Goal: Task Accomplishment & Management: Complete application form

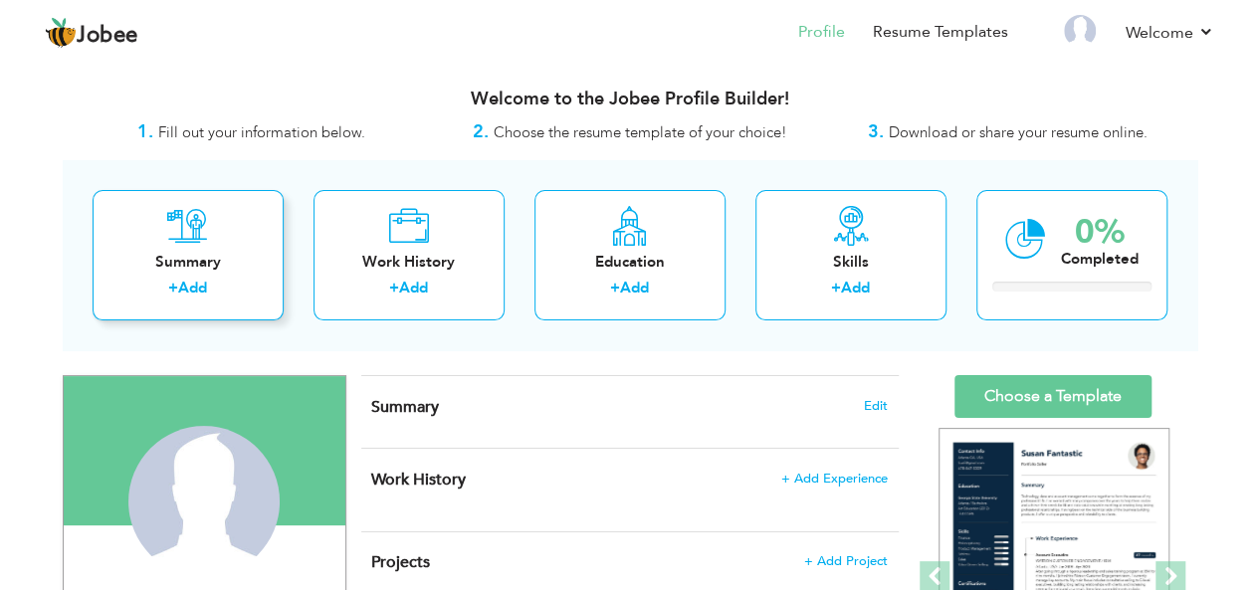
click at [205, 265] on div "Summary" at bounding box center [187, 262] width 159 height 21
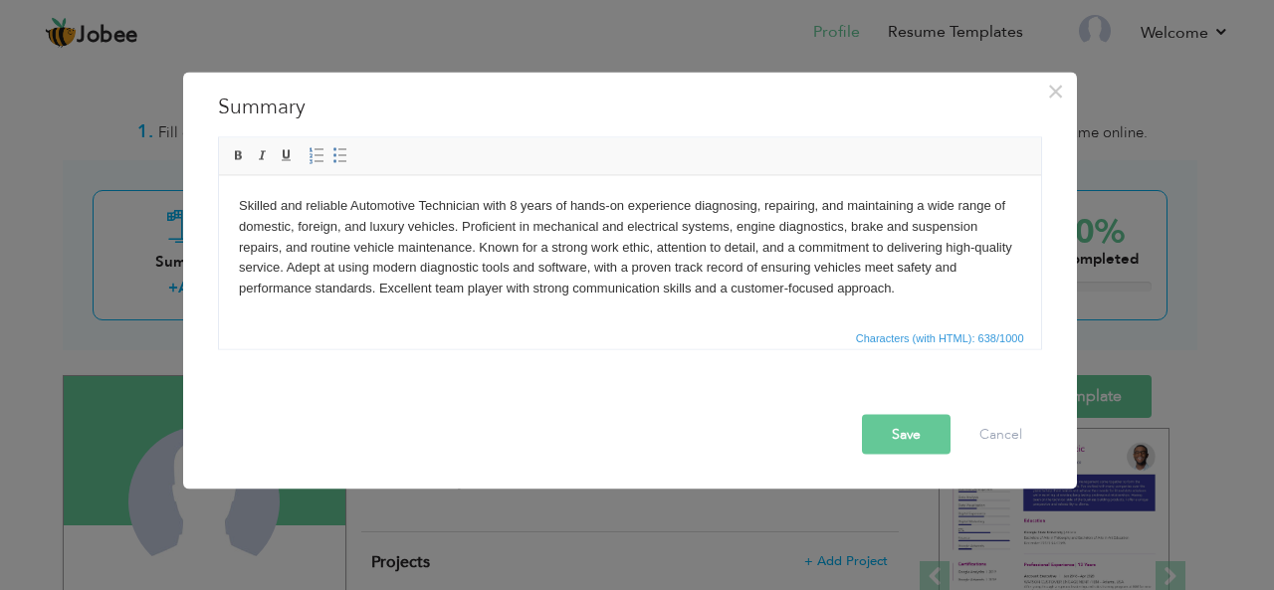
click at [924, 427] on button "Save" at bounding box center [906, 434] width 89 height 40
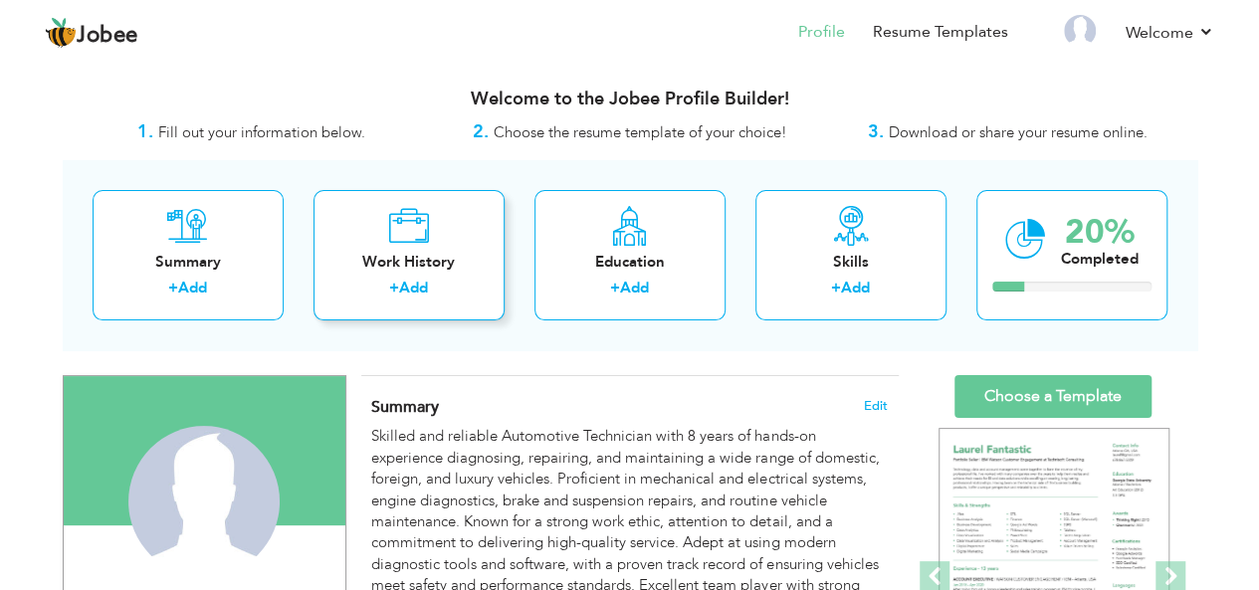
click at [409, 280] on link "Add" at bounding box center [413, 288] width 29 height 20
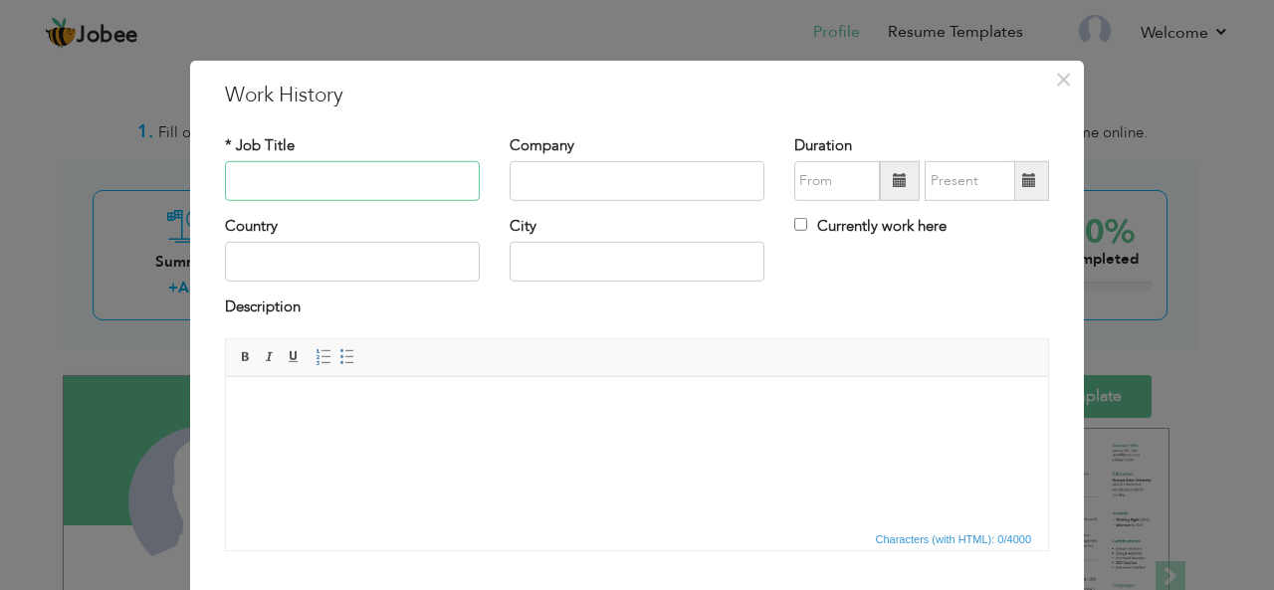
click at [356, 173] on input "text" at bounding box center [352, 181] width 255 height 40
type input "Auto Mechanic"
click at [519, 175] on input "text" at bounding box center [637, 181] width 255 height 40
type input "Honda Fort"
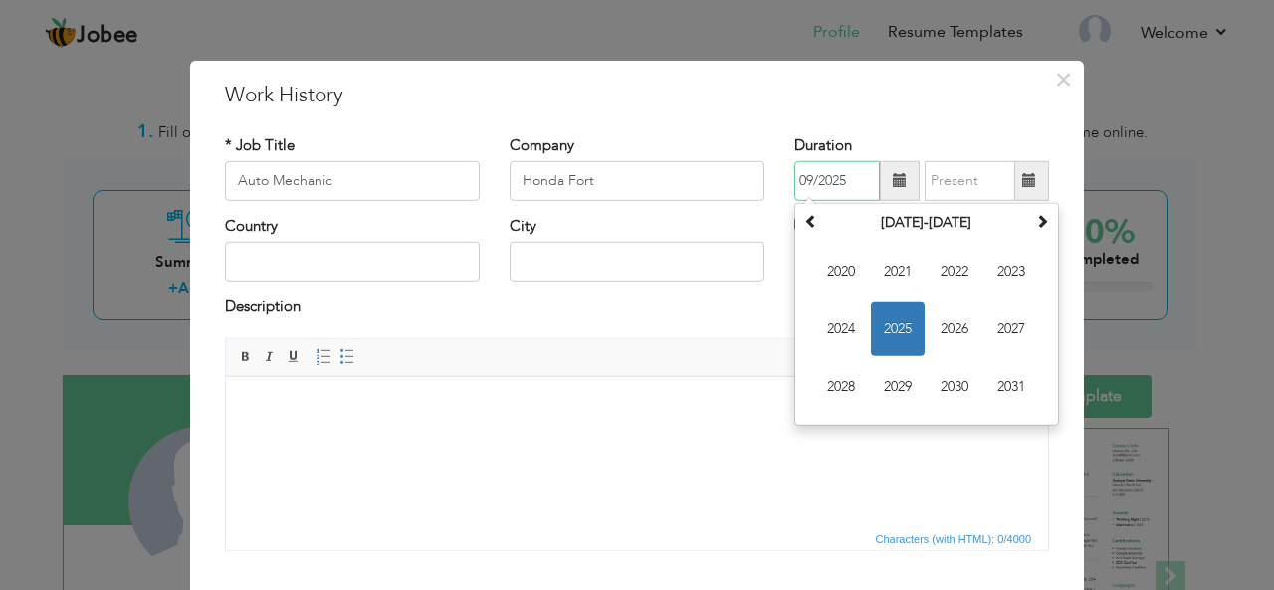
click at [841, 186] on input "09/2025" at bounding box center [837, 181] width 86 height 40
click at [804, 224] on span at bounding box center [811, 221] width 14 height 14
click at [1003, 322] on span "2017" at bounding box center [1011, 330] width 54 height 54
click at [831, 272] on span "Jan" at bounding box center [841, 272] width 54 height 54
type input "01/2017"
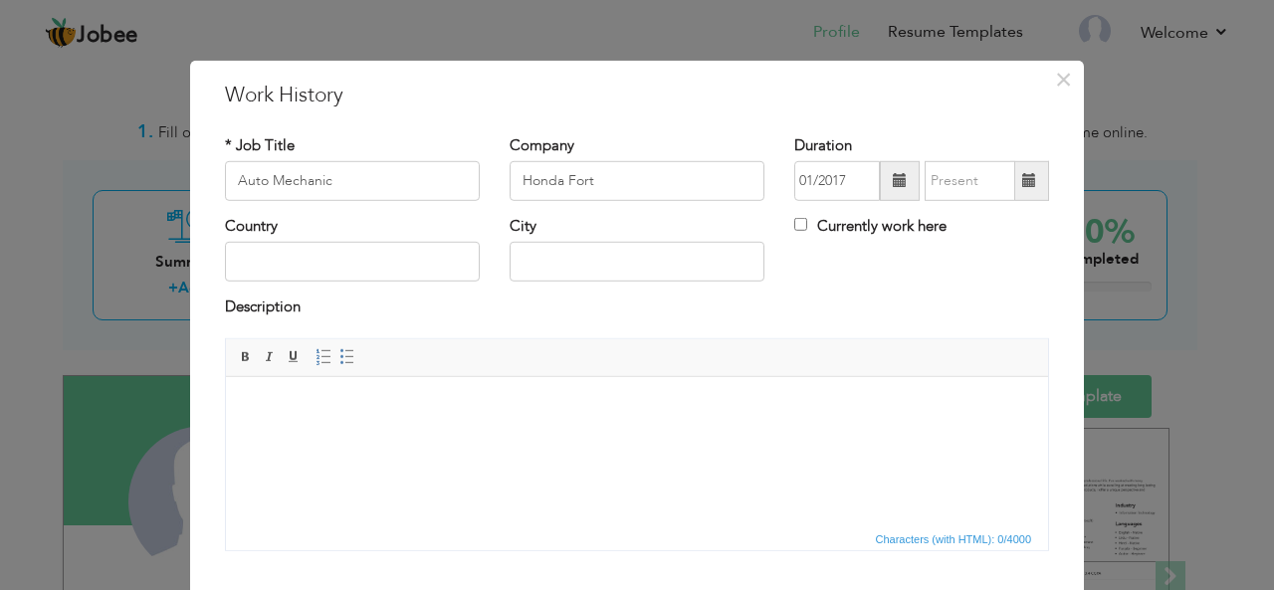
click at [1022, 182] on span at bounding box center [1029, 180] width 14 height 14
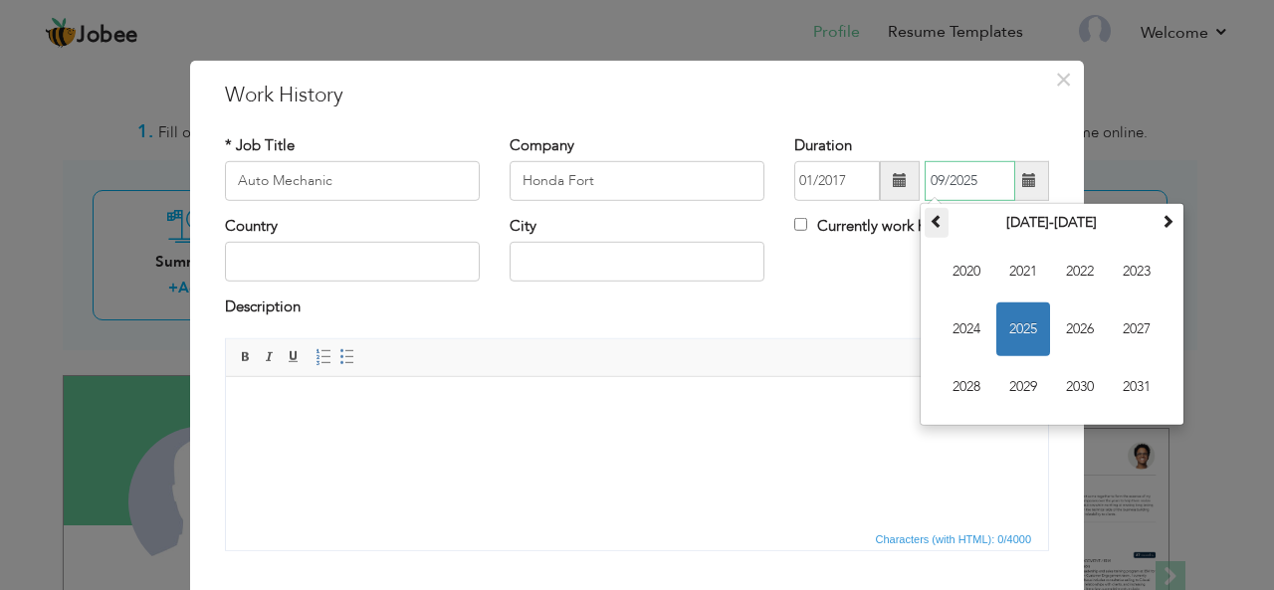
click at [933, 219] on span at bounding box center [936, 221] width 14 height 14
click at [1128, 378] on span "2021" at bounding box center [1137, 387] width 54 height 54
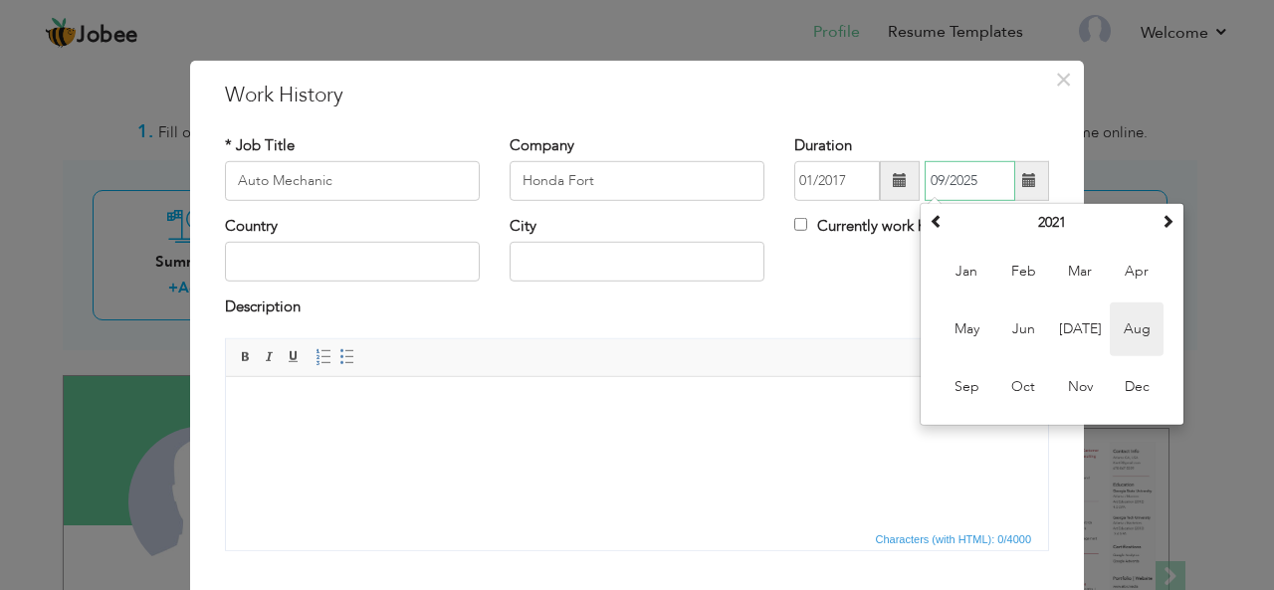
click at [1123, 327] on span "Aug" at bounding box center [1137, 330] width 54 height 54
type input "08/2021"
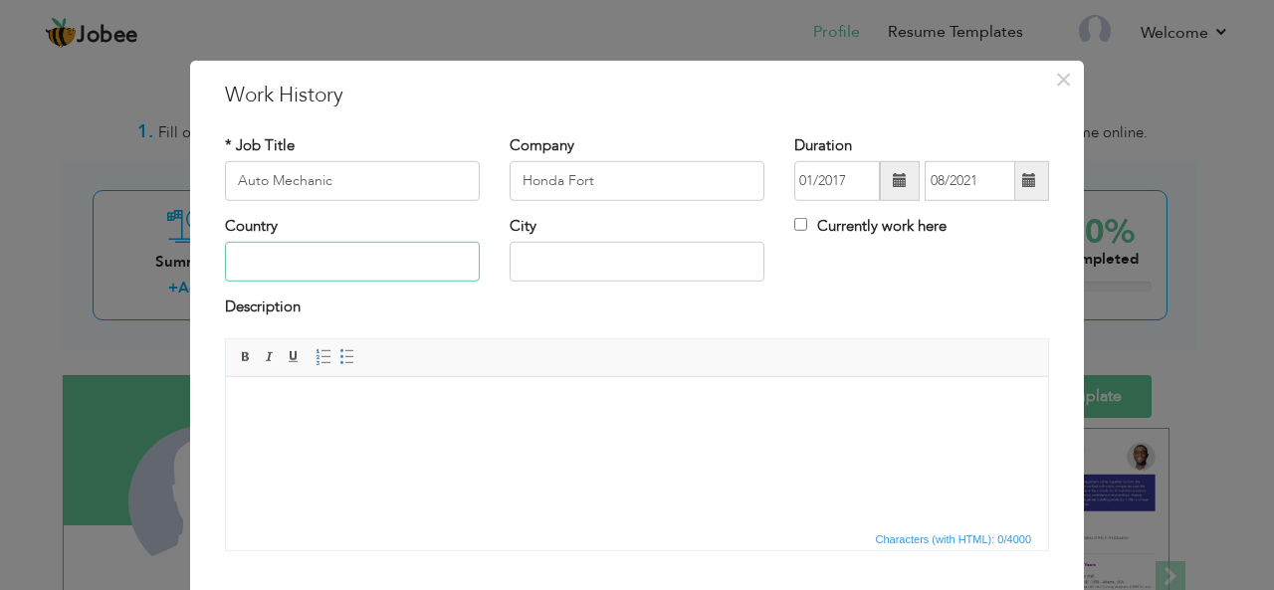
click at [411, 254] on input "text" at bounding box center [352, 262] width 255 height 40
type input "Pakistan"
click at [521, 255] on input "text" at bounding box center [637, 262] width 255 height 40
type input "Lahore"
click at [405, 415] on body at bounding box center [637, 406] width 782 height 21
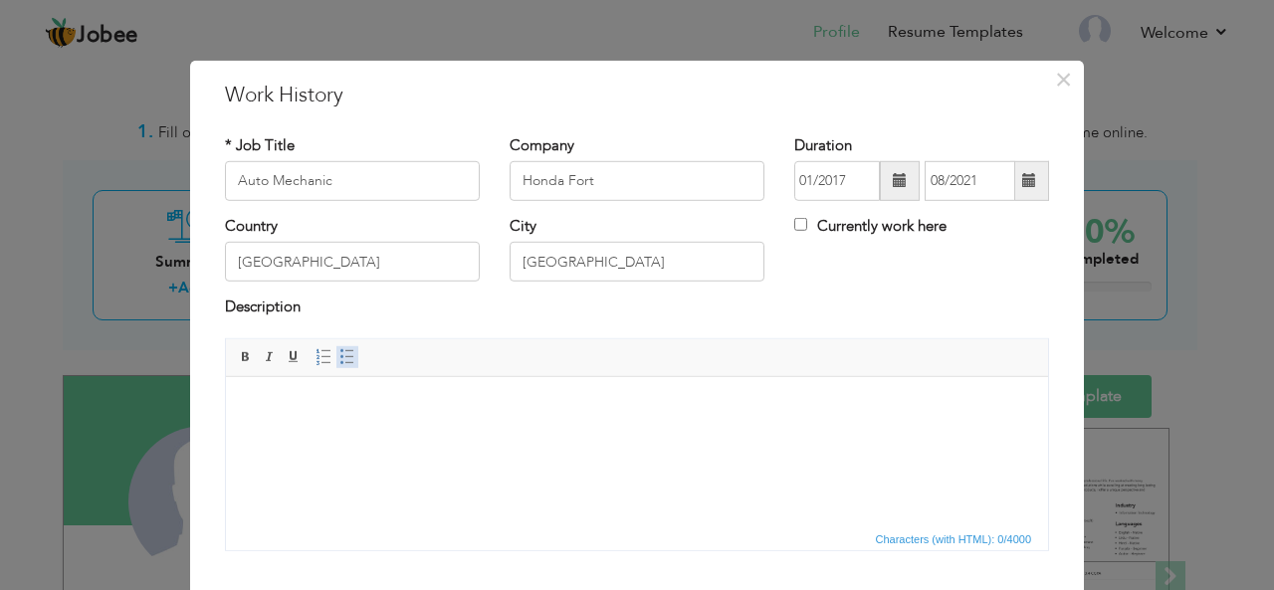
click at [339, 349] on span at bounding box center [347, 357] width 16 height 16
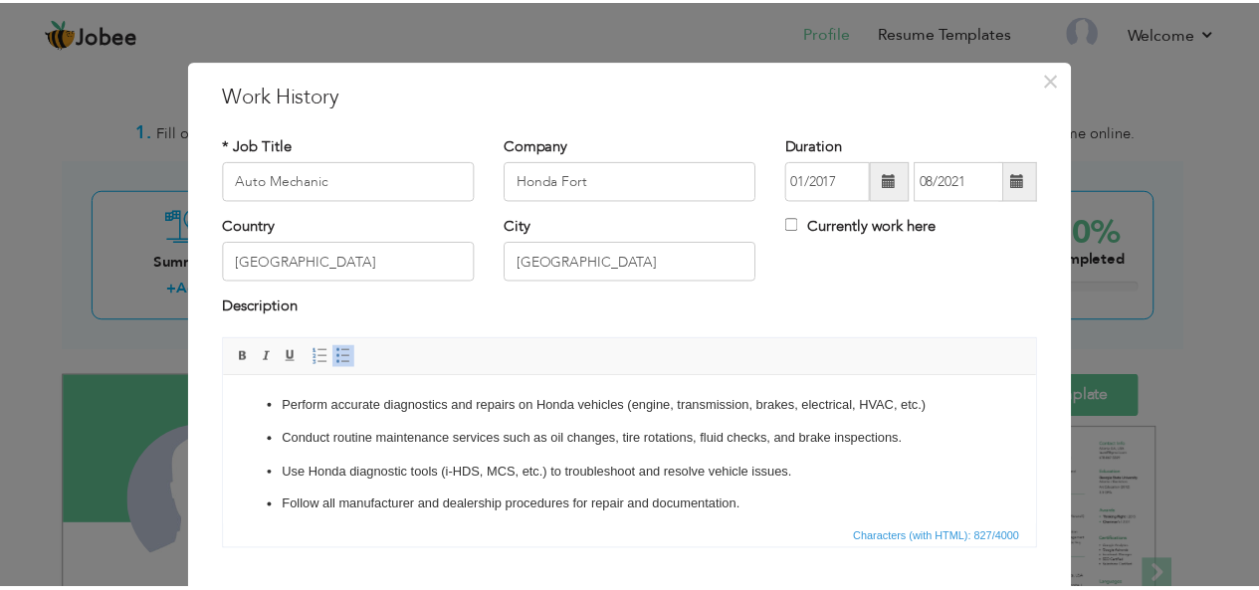
scroll to position [119, 0]
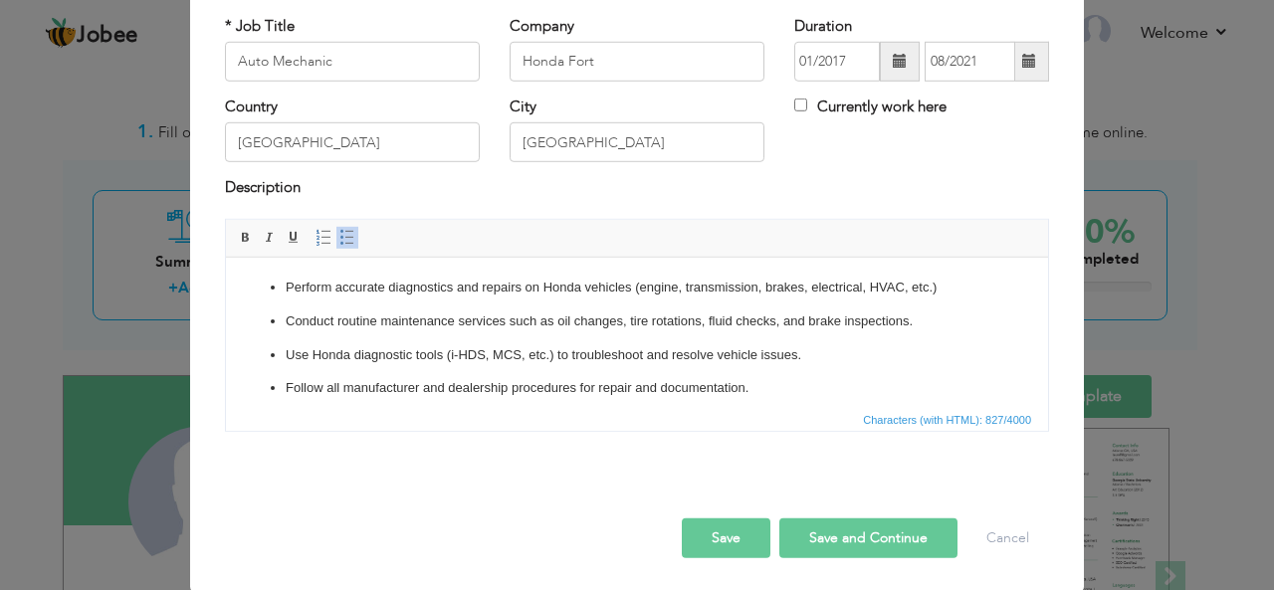
click at [826, 539] on button "Save and Continue" at bounding box center [868, 538] width 178 height 40
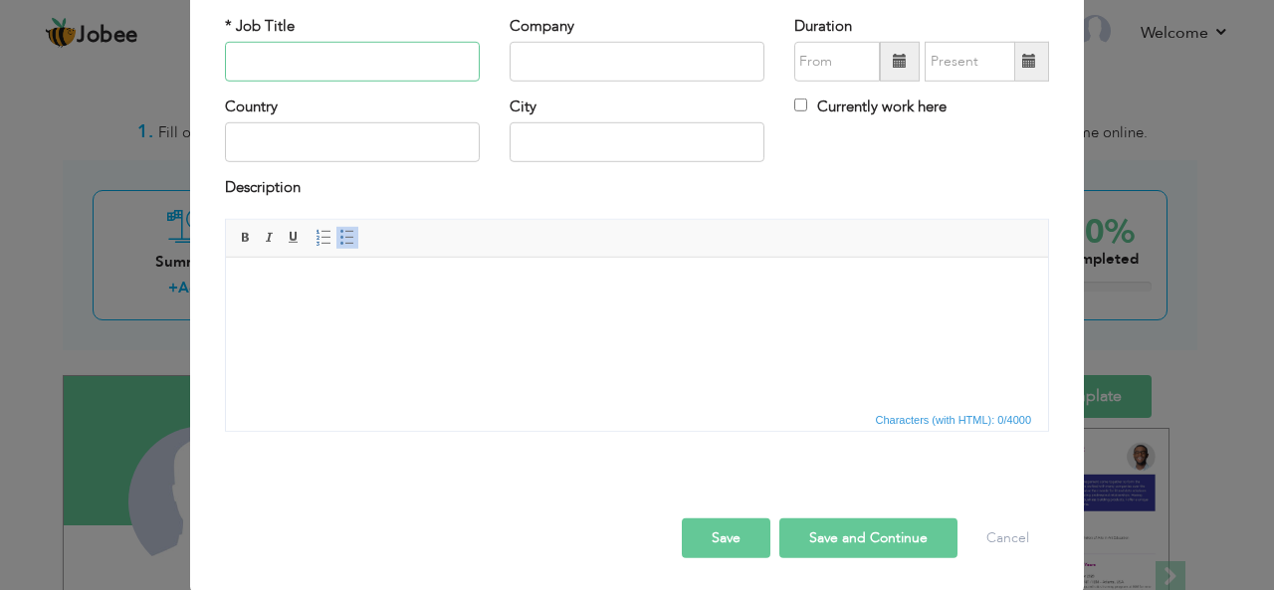
click at [380, 77] on input "text" at bounding box center [352, 62] width 255 height 40
type input "Auto Technician"
click at [642, 58] on input "text" at bounding box center [637, 62] width 255 height 40
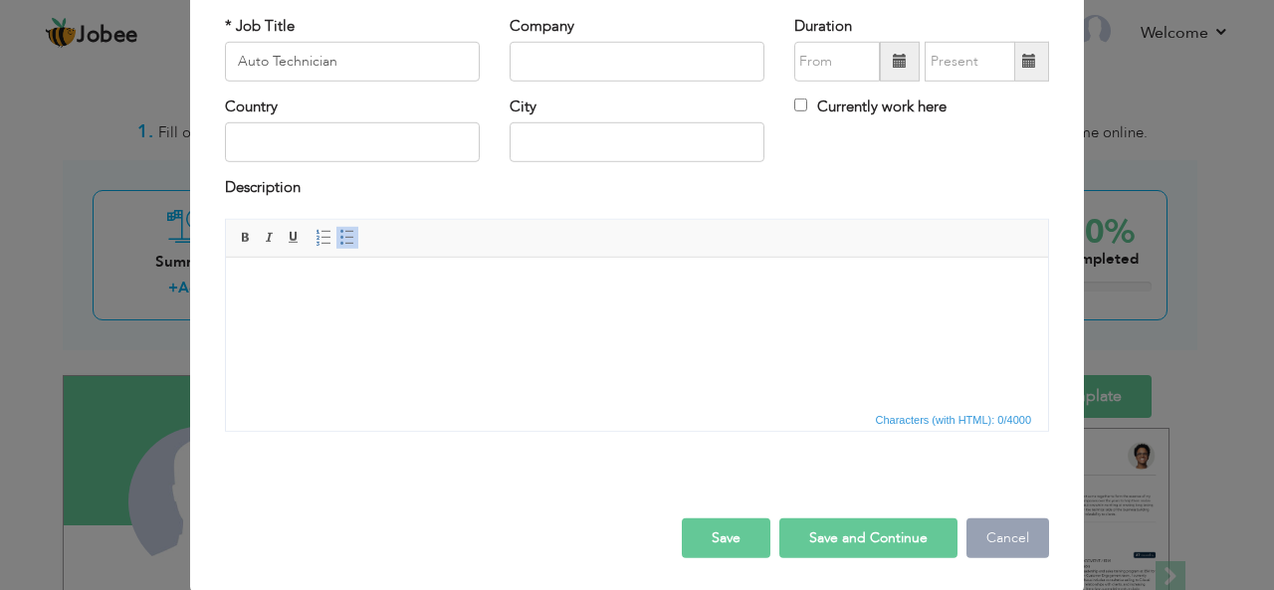
click at [999, 528] on button "Cancel" at bounding box center [1007, 538] width 83 height 40
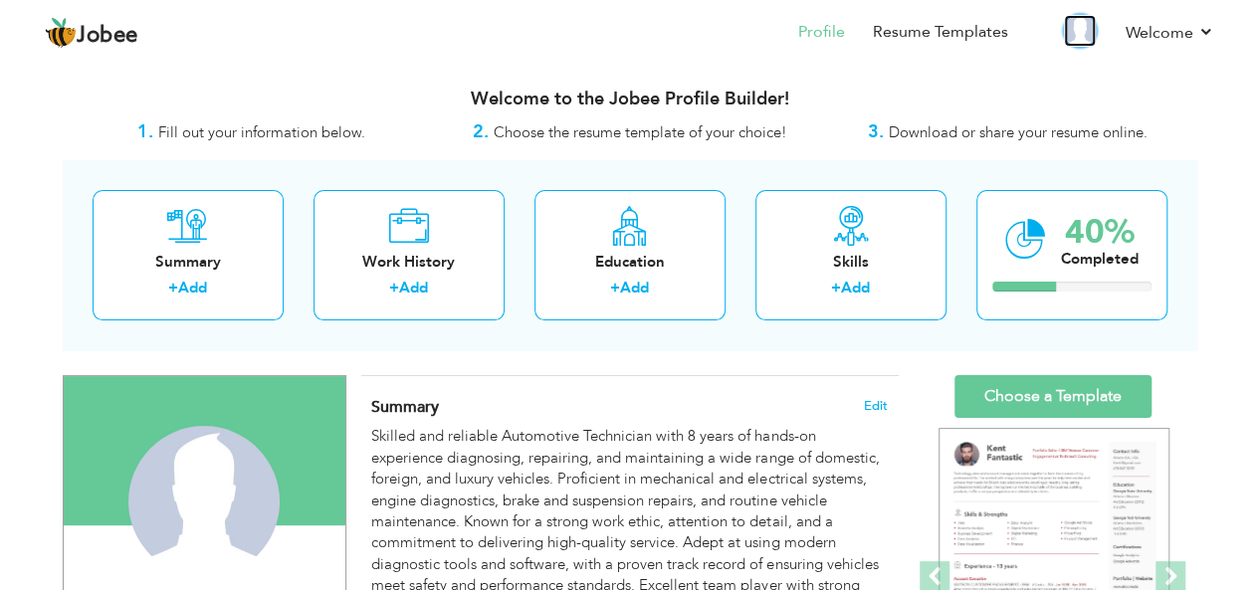
click at [1082, 34] on img at bounding box center [1080, 31] width 32 height 32
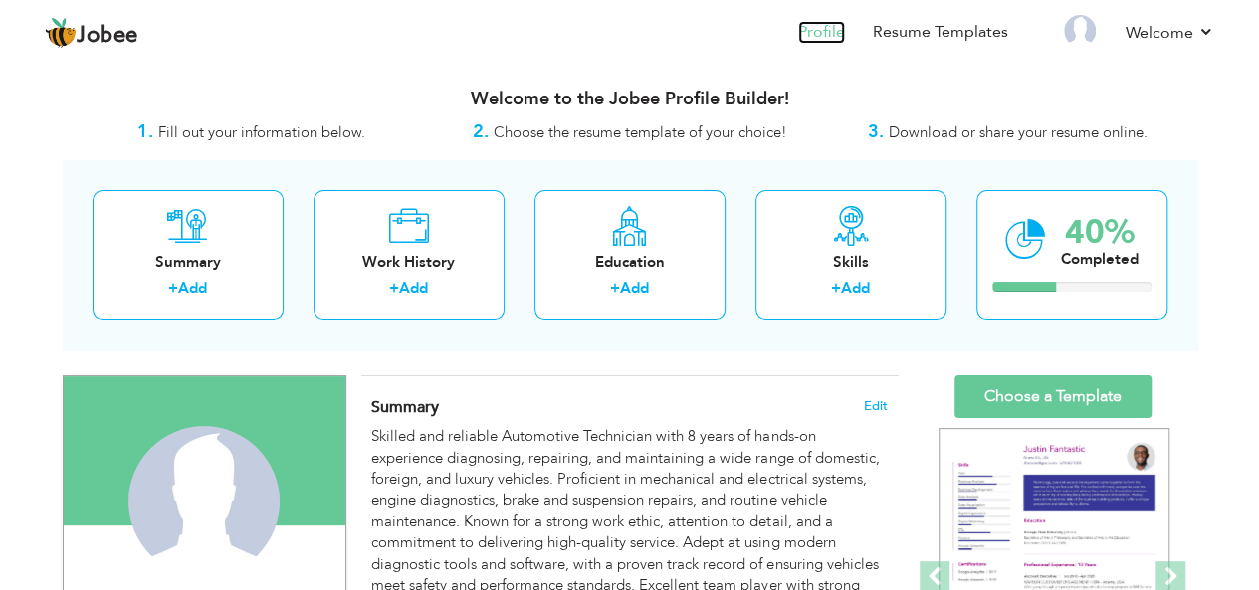
click at [822, 30] on link "Profile" at bounding box center [821, 32] width 47 height 23
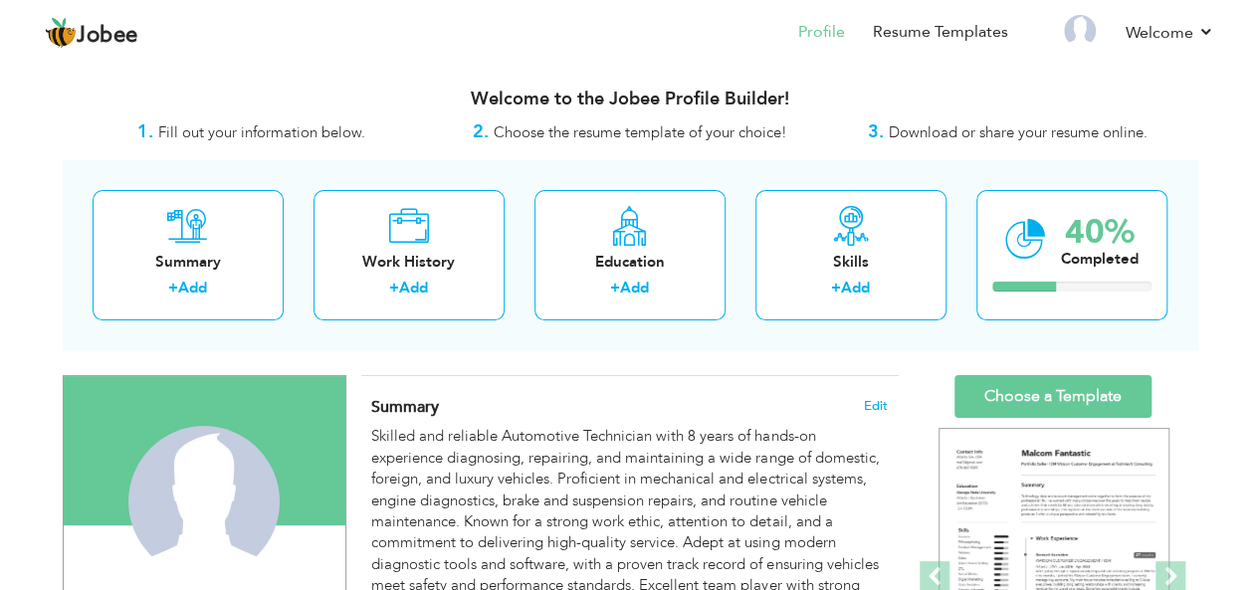
click at [730, 0] on html "Jobee Profile Resume Templates Resume Templates Cover Letters About My Resume W…" at bounding box center [629, 295] width 1259 height 590
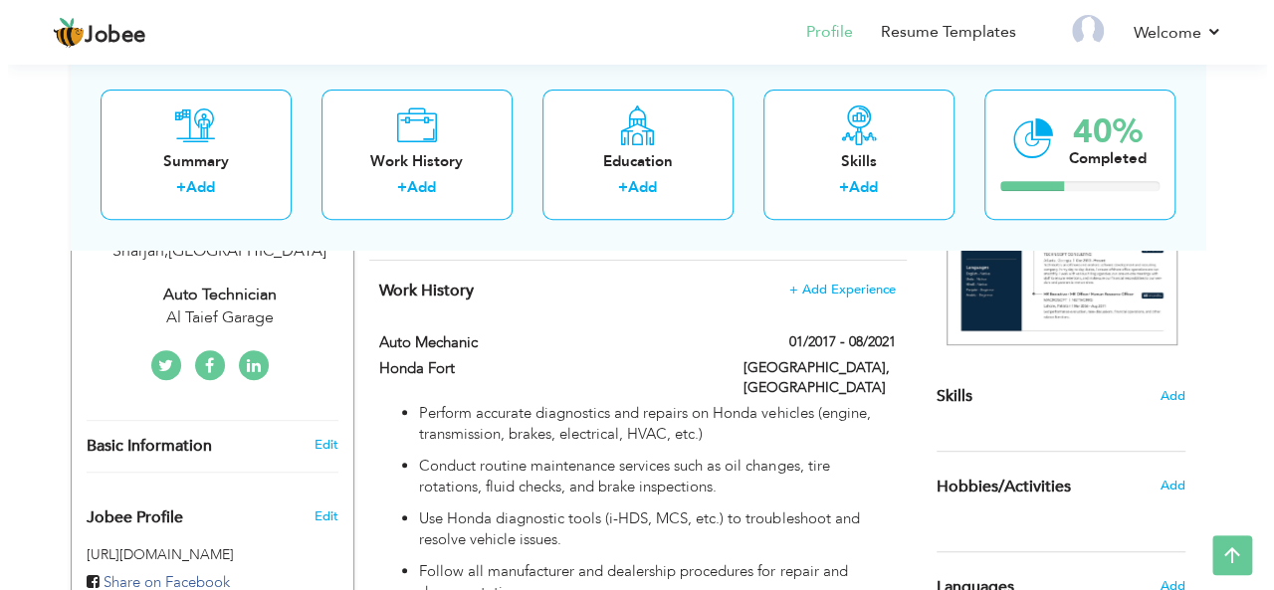
scroll to position [374, 0]
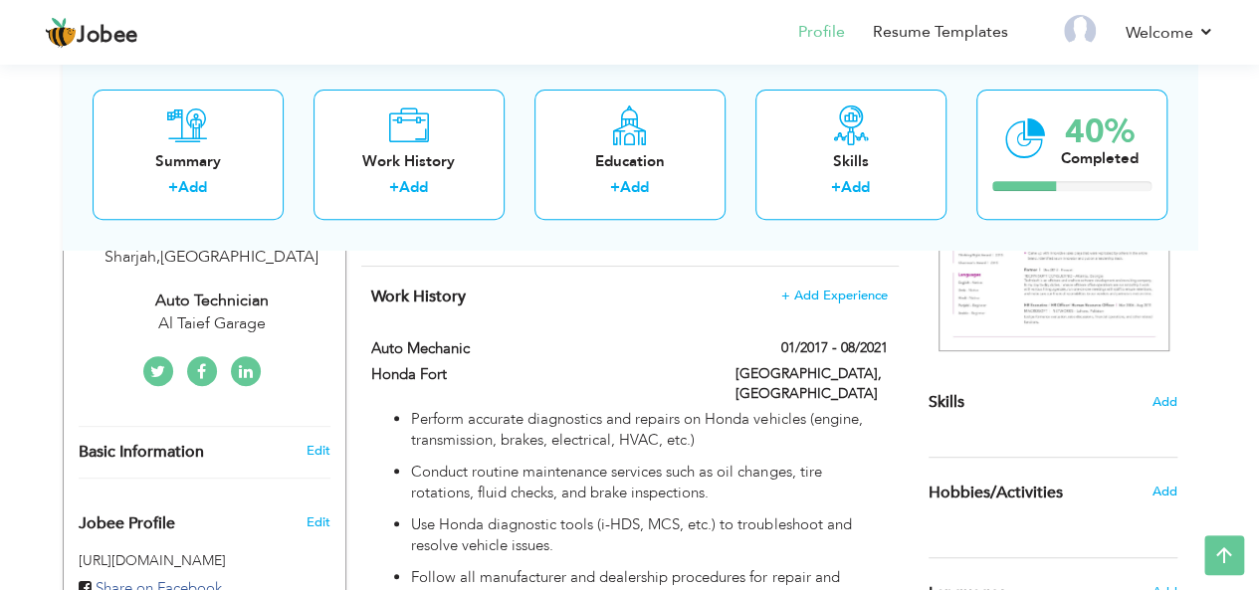
drag, startPoint x: 164, startPoint y: 321, endPoint x: 519, endPoint y: -68, distance: 526.9
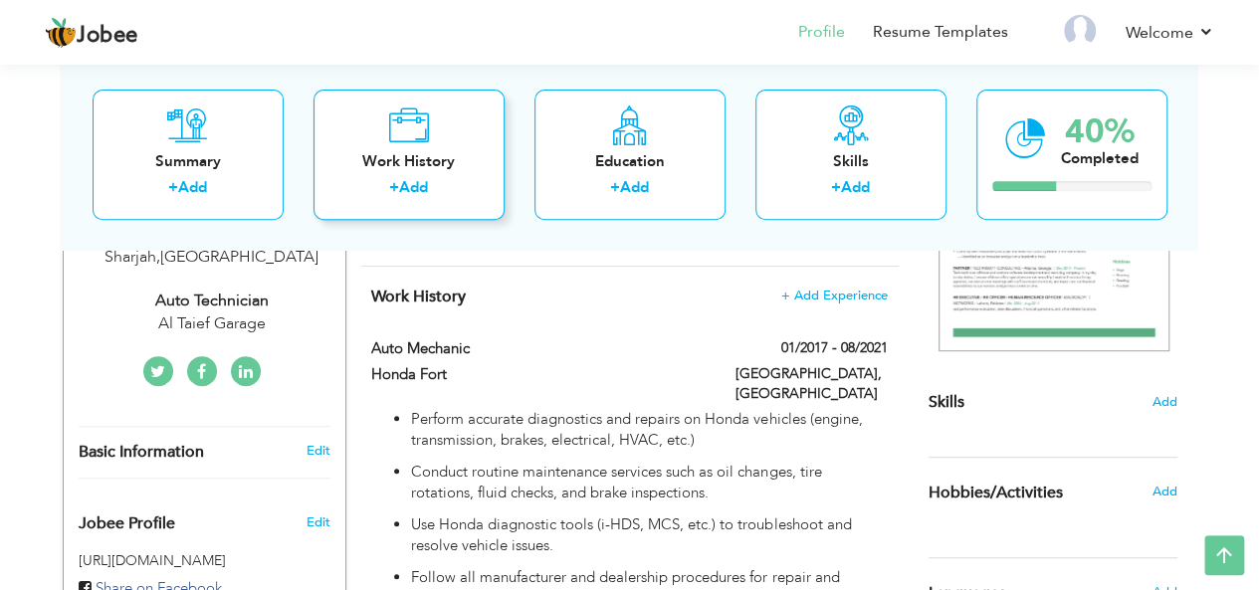
click at [383, 156] on div "Work History" at bounding box center [408, 161] width 159 height 21
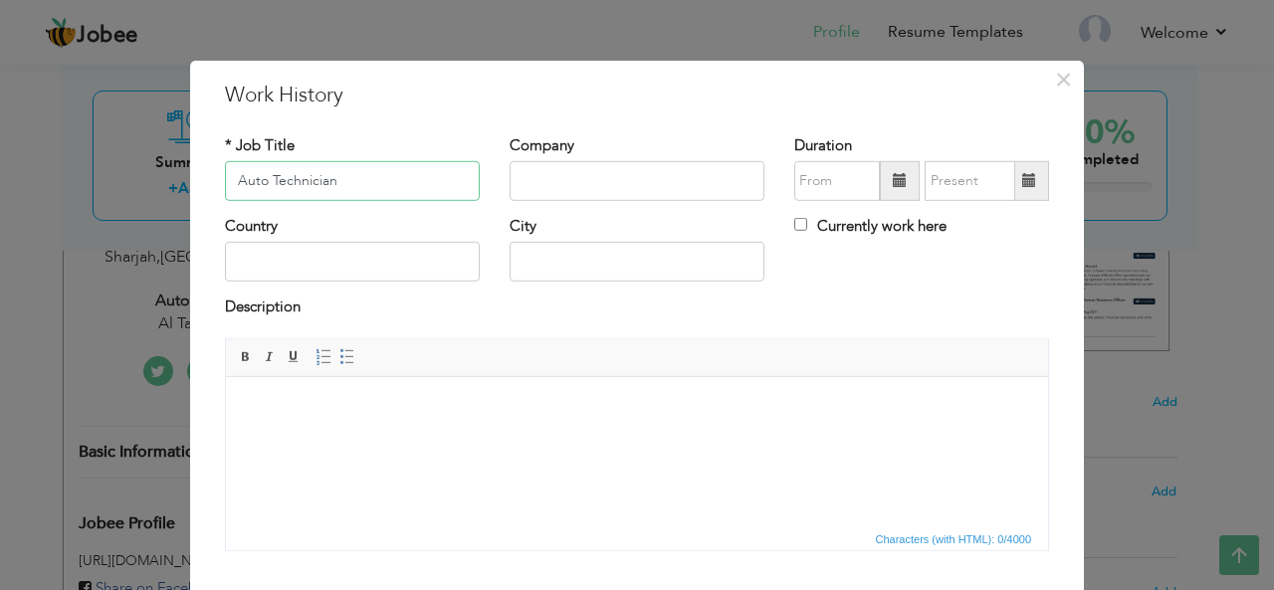
type input "Auto Technician"
click at [543, 170] on input "text" at bounding box center [637, 181] width 255 height 40
type input "Al Taief Auto Garage"
click at [896, 181] on span at bounding box center [900, 180] width 14 height 14
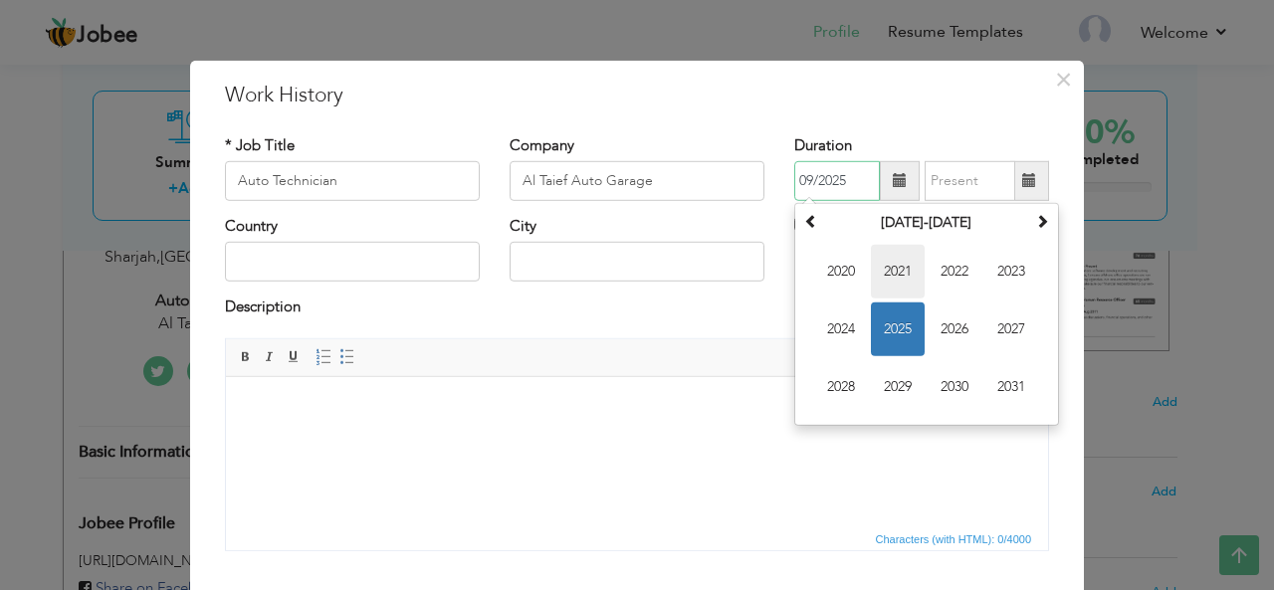
click at [899, 271] on span "2021" at bounding box center [898, 272] width 54 height 54
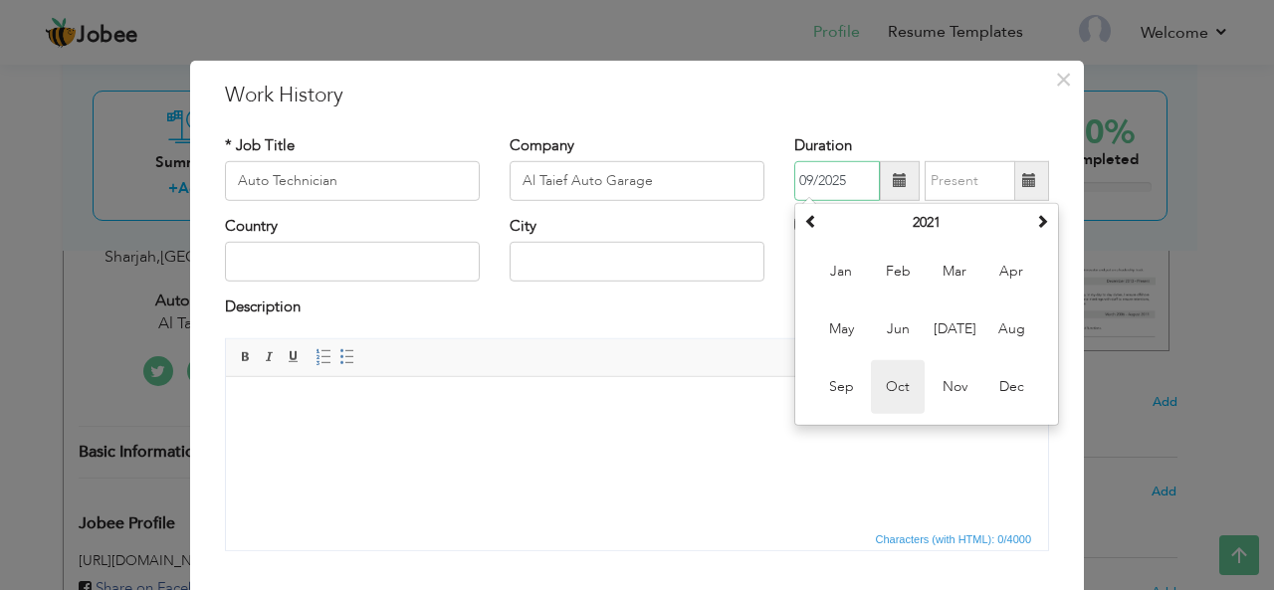
click at [908, 387] on span "Oct" at bounding box center [898, 387] width 54 height 54
type input "10/2021"
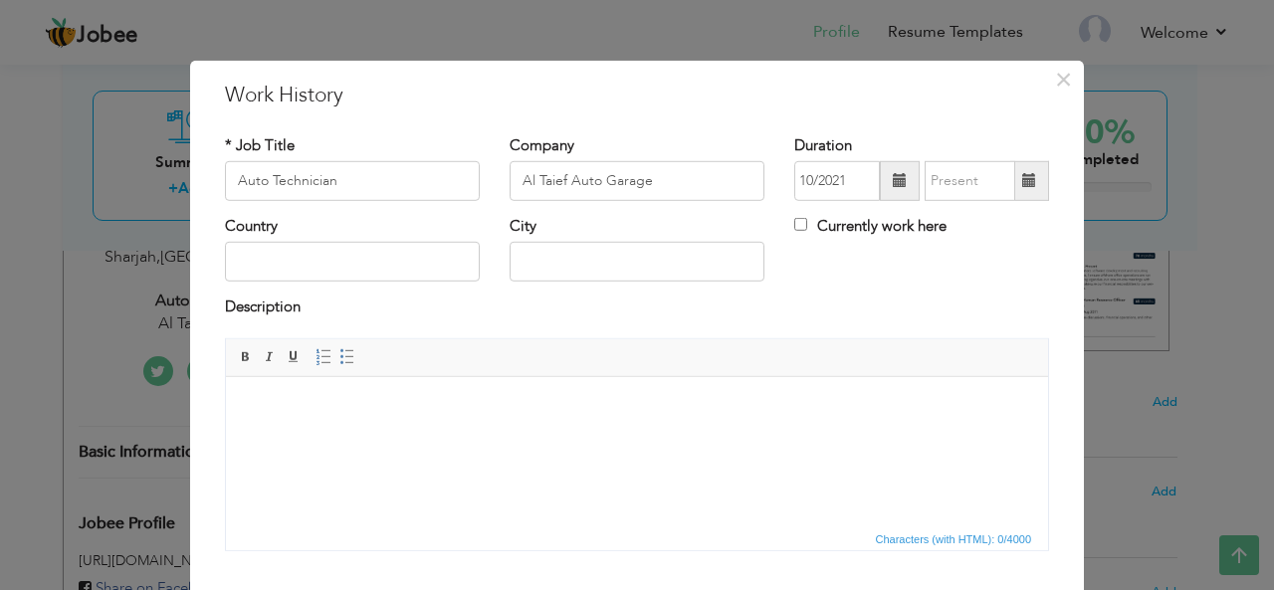
click at [1022, 183] on span at bounding box center [1029, 180] width 14 height 14
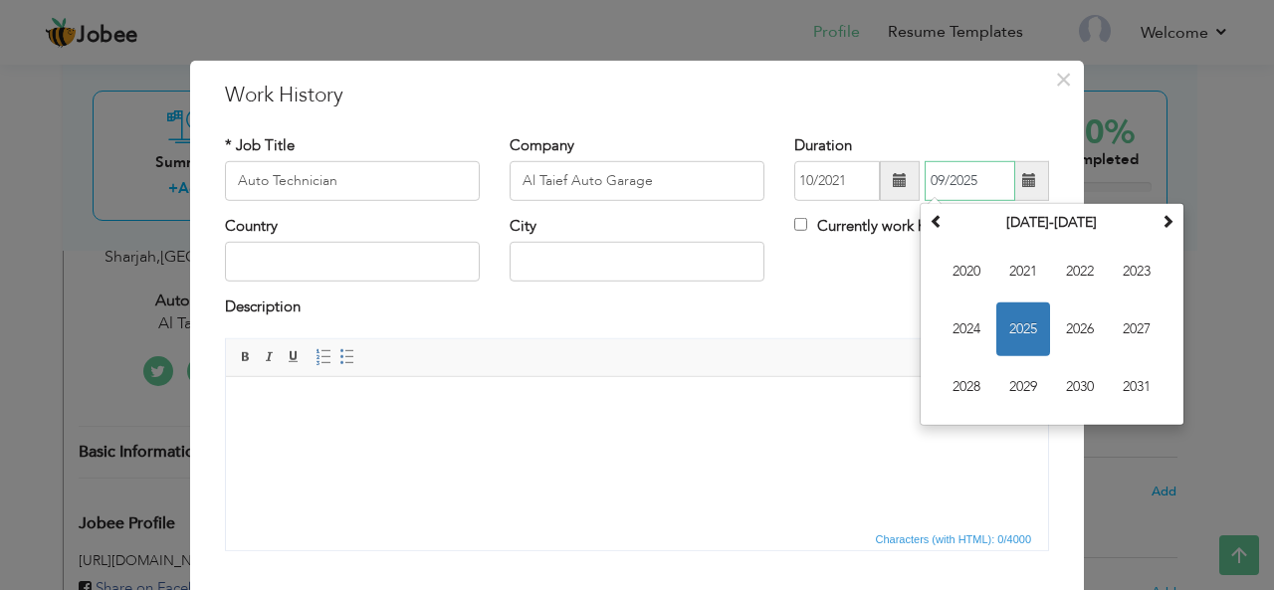
click at [1014, 325] on span "2025" at bounding box center [1023, 330] width 54 height 54
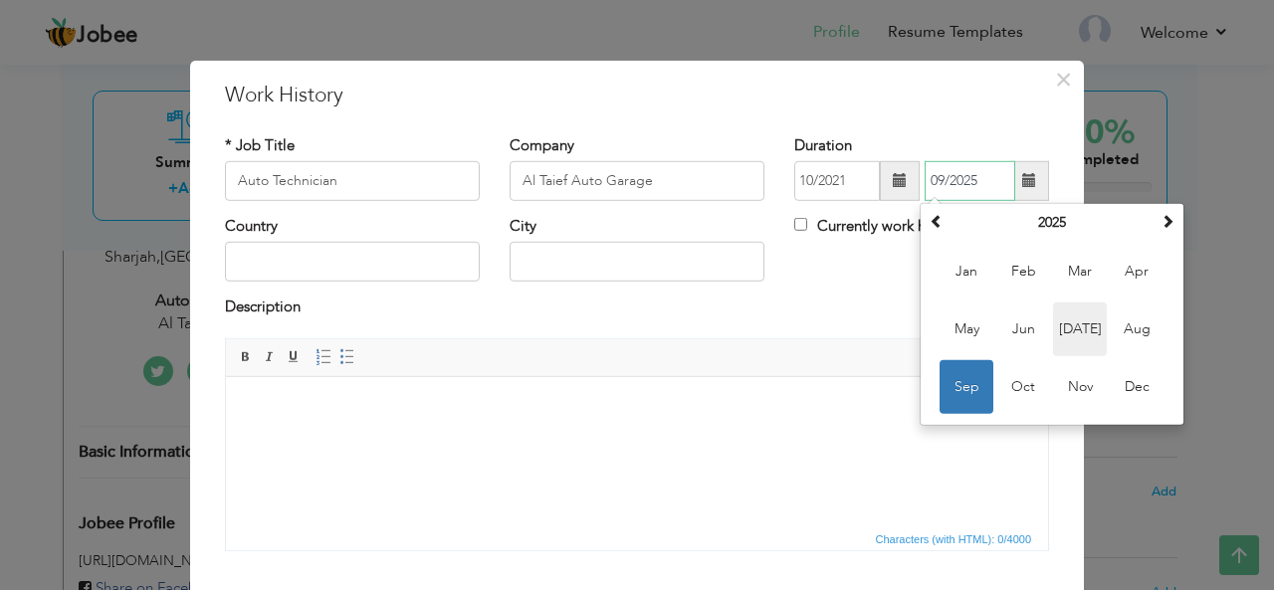
click at [1071, 327] on span "Jul" at bounding box center [1080, 330] width 54 height 54
type input "07/2025"
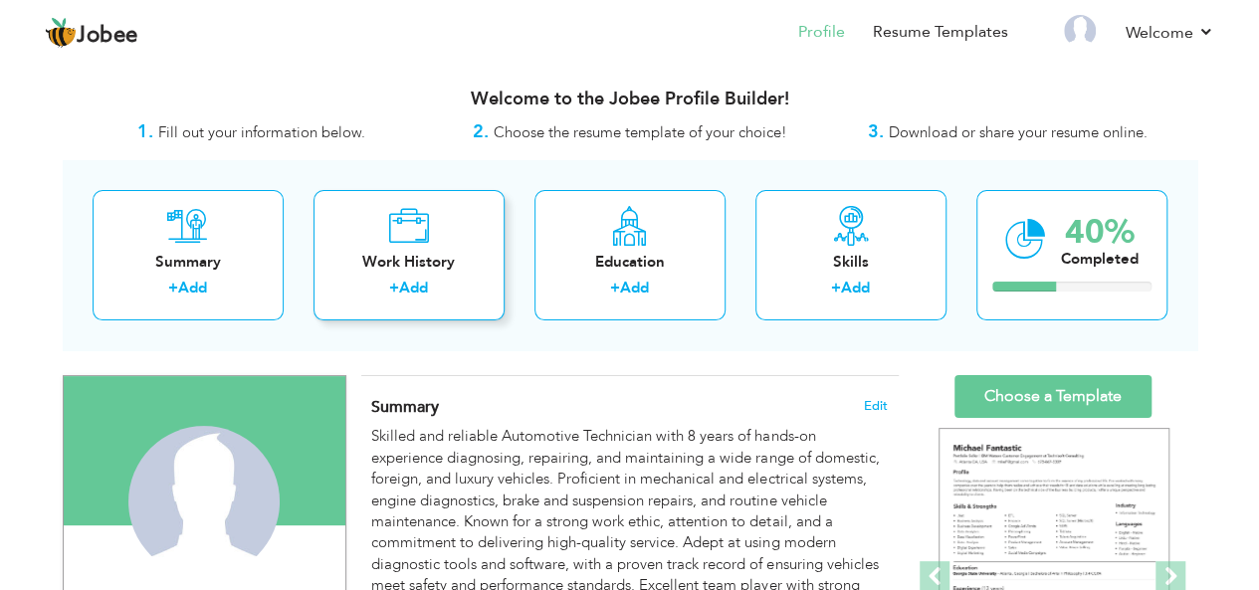
click at [457, 248] on div "Work History + Add" at bounding box center [408, 255] width 191 height 130
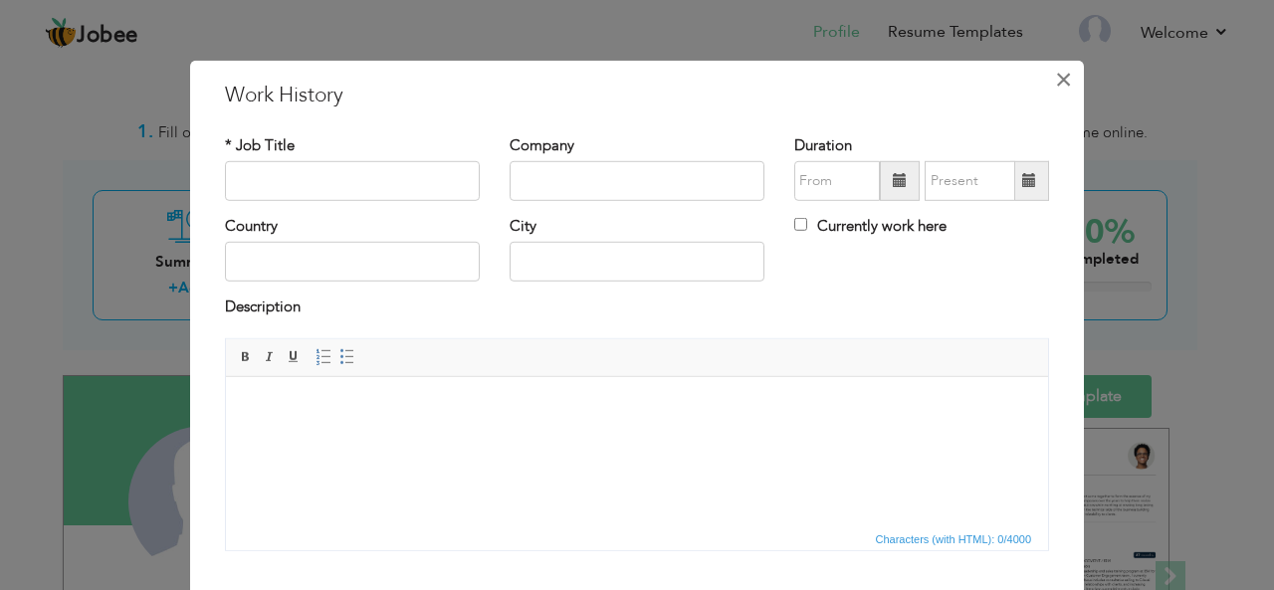
click at [1069, 81] on button "×" at bounding box center [1063, 79] width 32 height 32
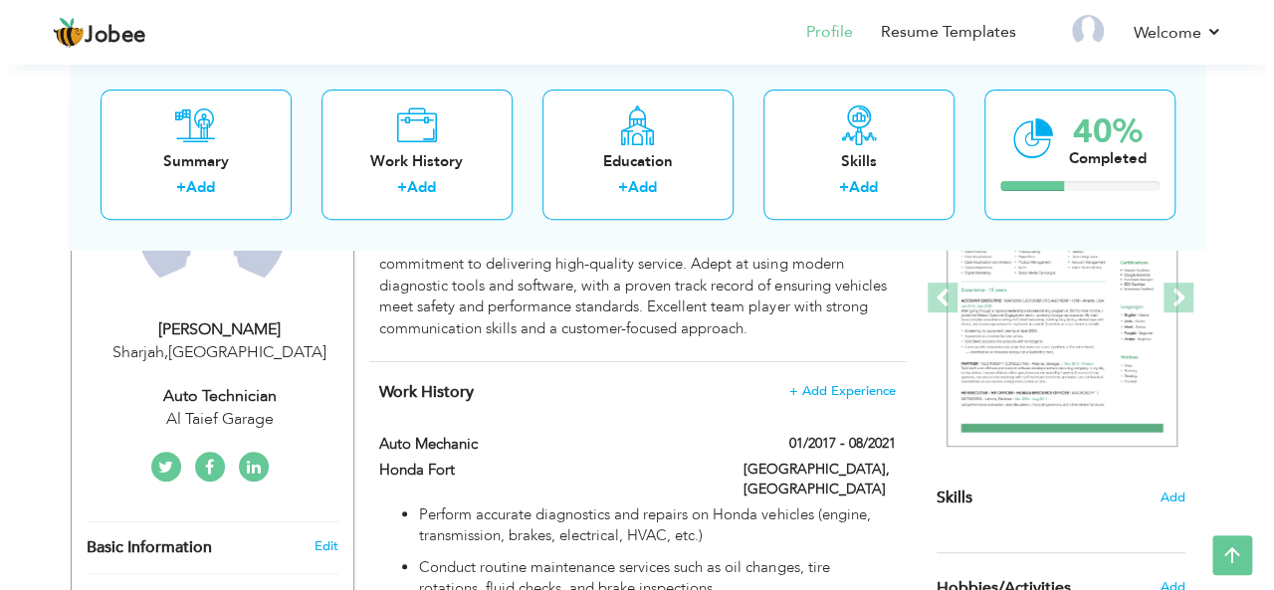
scroll to position [268, 0]
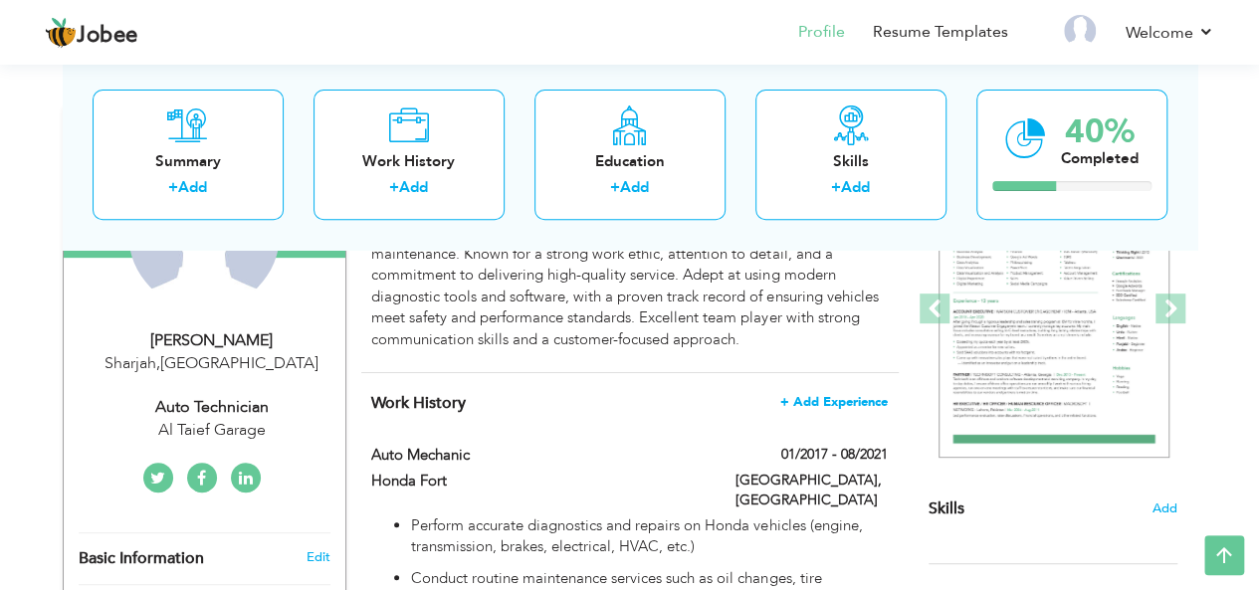
click at [866, 402] on span "+ Add Experience" at bounding box center [833, 402] width 107 height 14
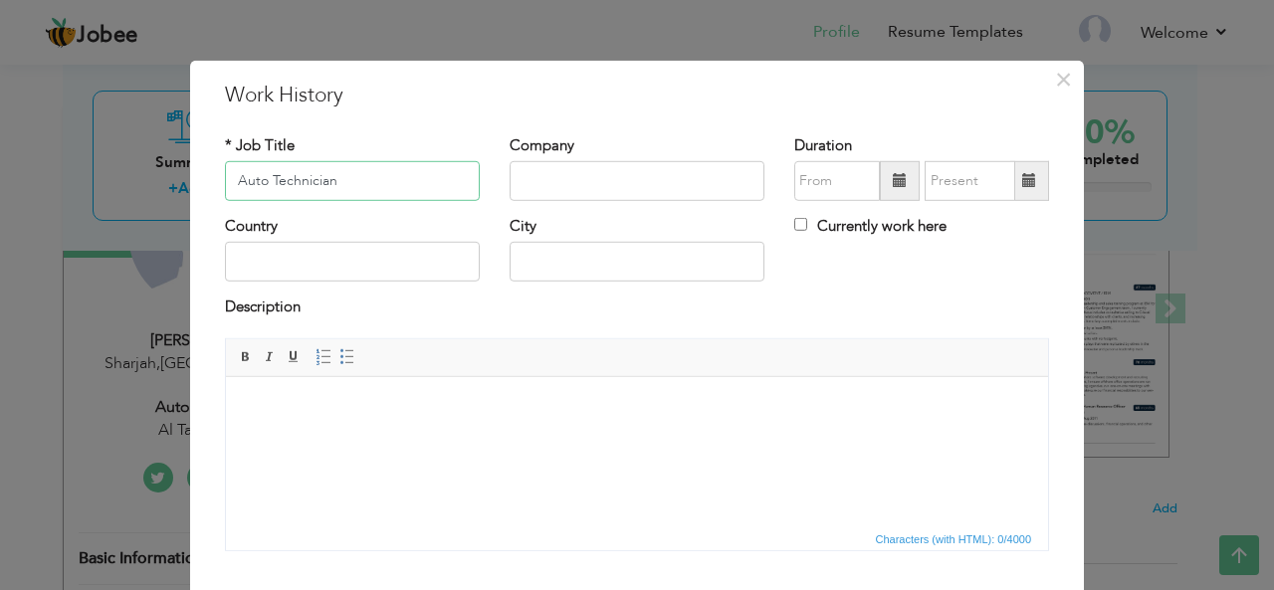
type input "Auto Technician"
click at [533, 170] on input "text" at bounding box center [637, 181] width 255 height 40
type input "Al Taief Auto Garage"
click at [899, 186] on span at bounding box center [900, 180] width 14 height 14
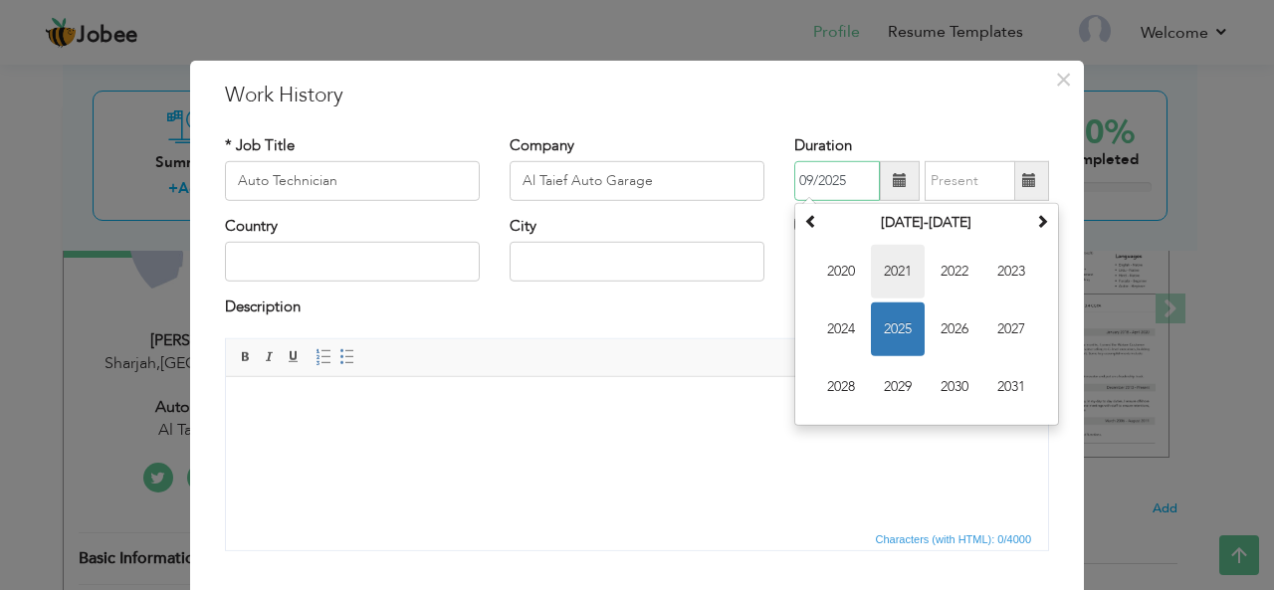
click at [897, 272] on span "2021" at bounding box center [898, 272] width 54 height 54
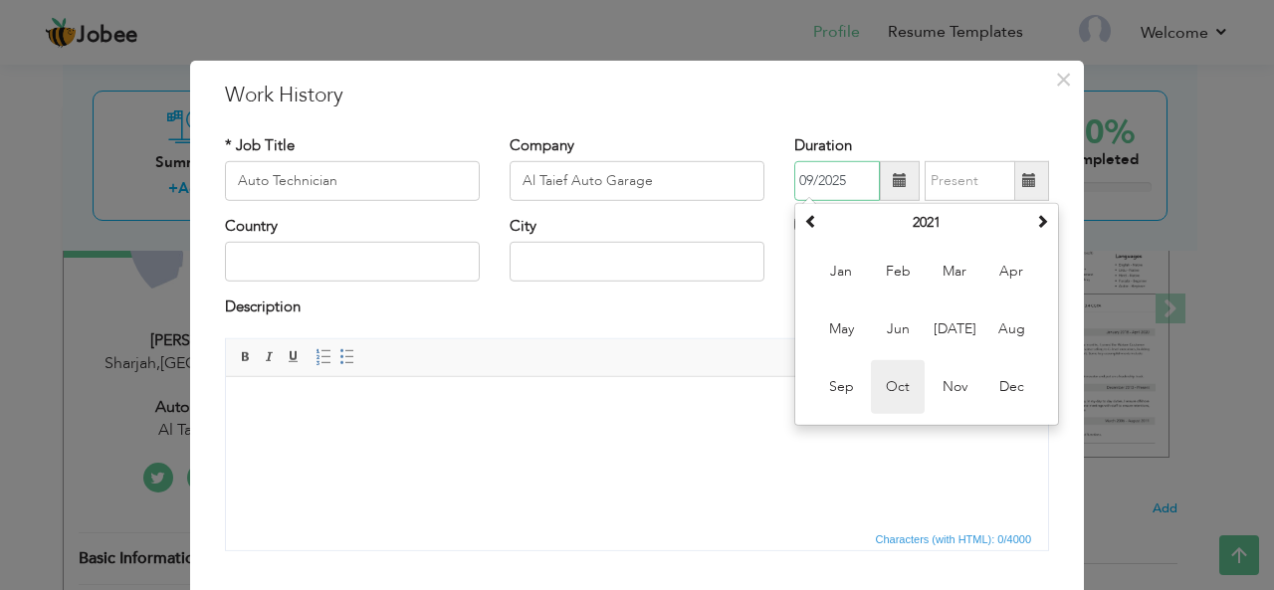
click at [912, 377] on span "Oct" at bounding box center [898, 387] width 54 height 54
type input "10/2021"
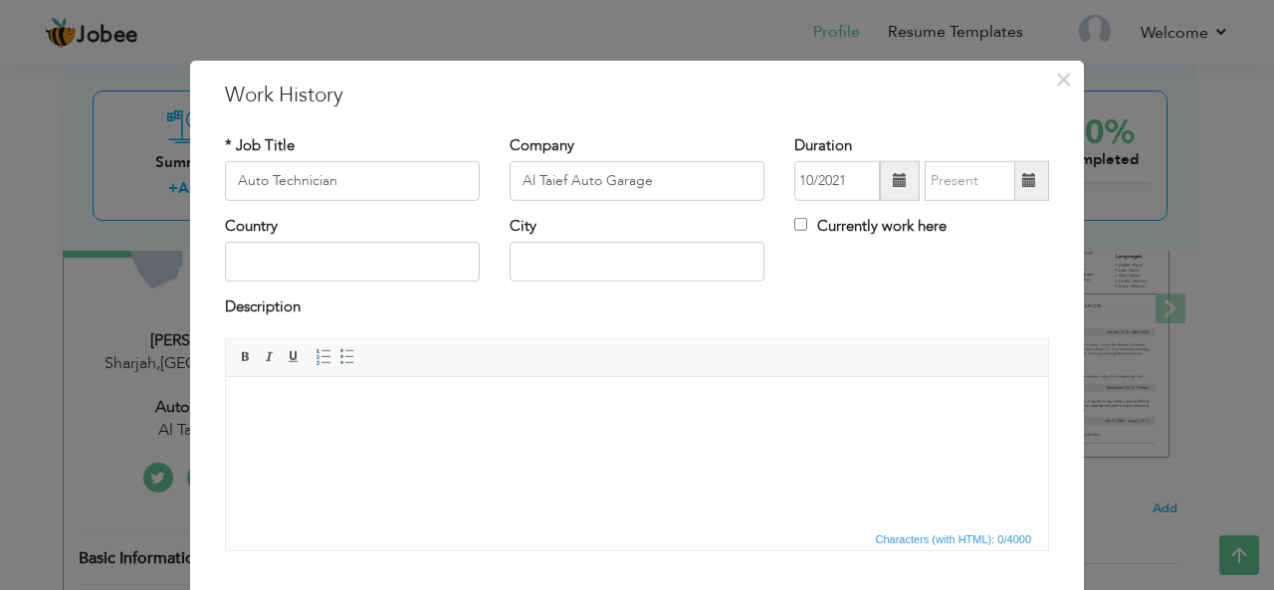
click at [1022, 183] on span at bounding box center [1029, 180] width 14 height 14
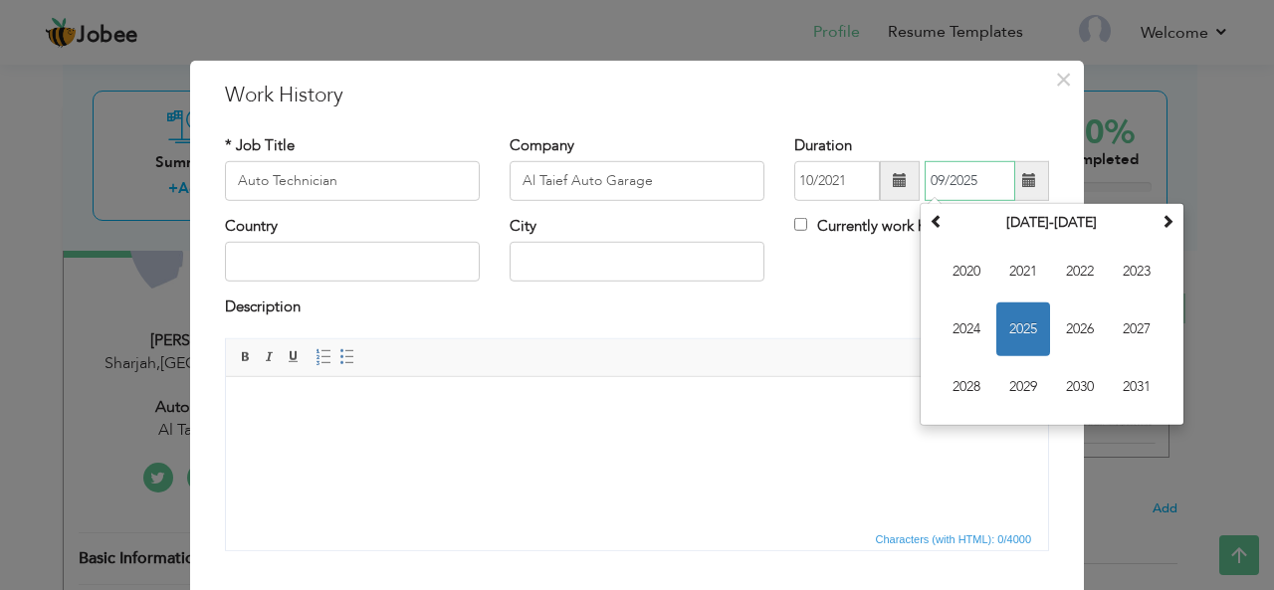
click at [1027, 329] on span "2025" at bounding box center [1023, 330] width 54 height 54
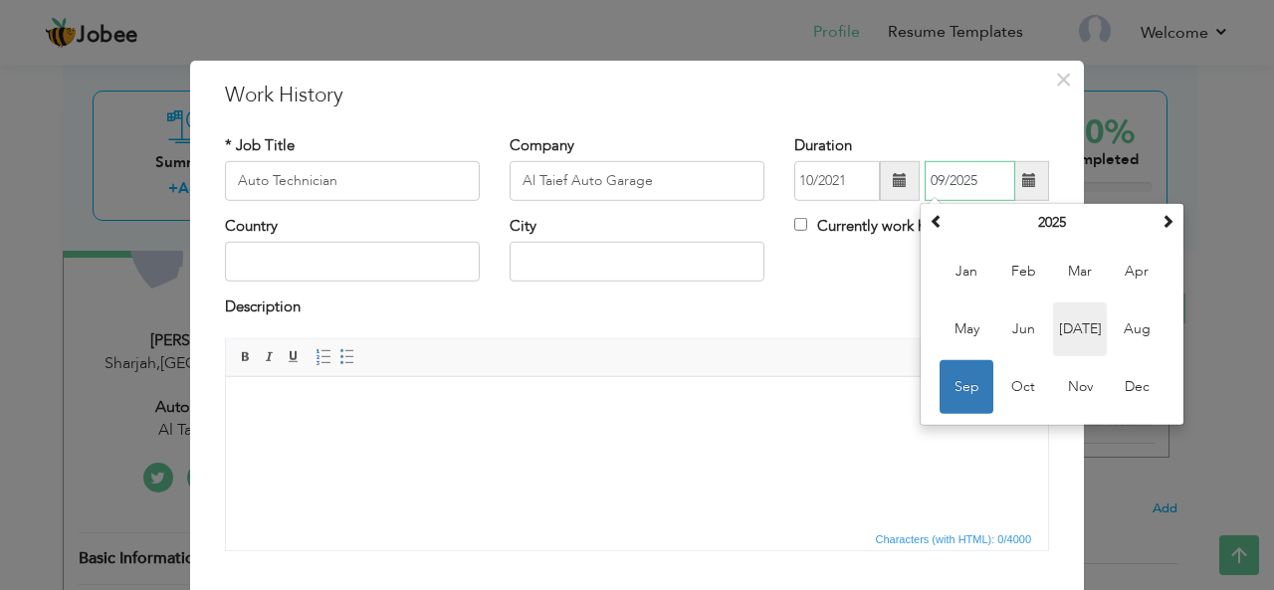
click at [1078, 329] on span "Jul" at bounding box center [1080, 330] width 54 height 54
type input "07/2025"
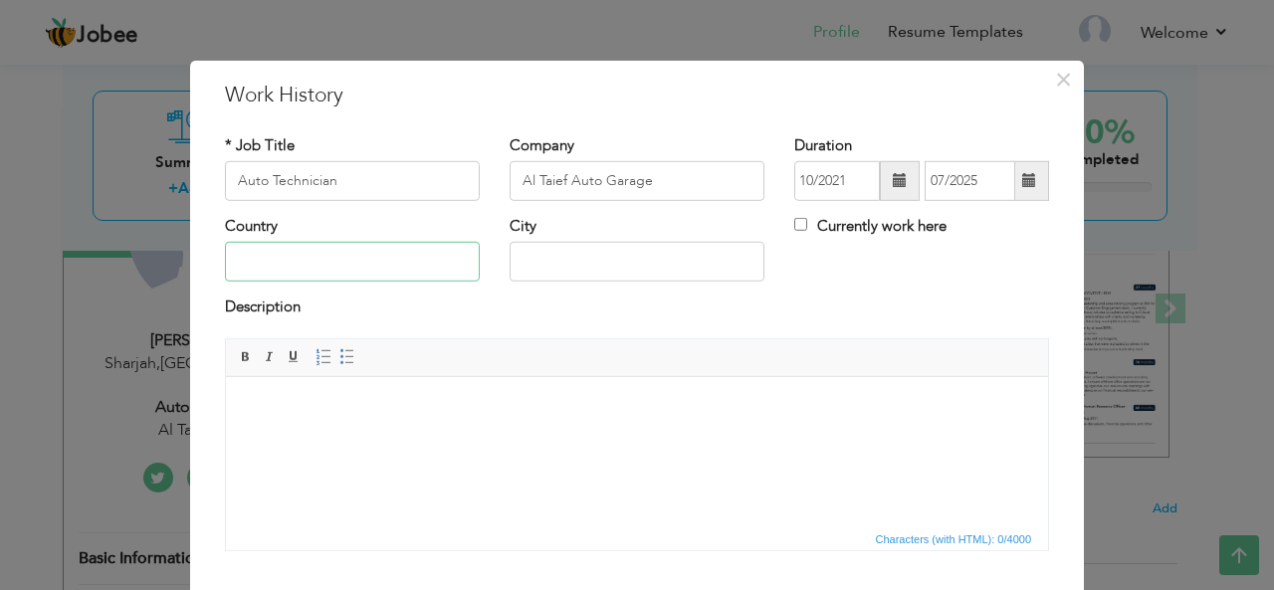
click at [418, 267] on input "text" at bounding box center [352, 262] width 255 height 40
type input "[GEOGRAPHIC_DATA]"
click at [529, 254] on input "text" at bounding box center [637, 262] width 255 height 40
click at [339, 357] on span at bounding box center [347, 357] width 16 height 16
type input "Sharjah"
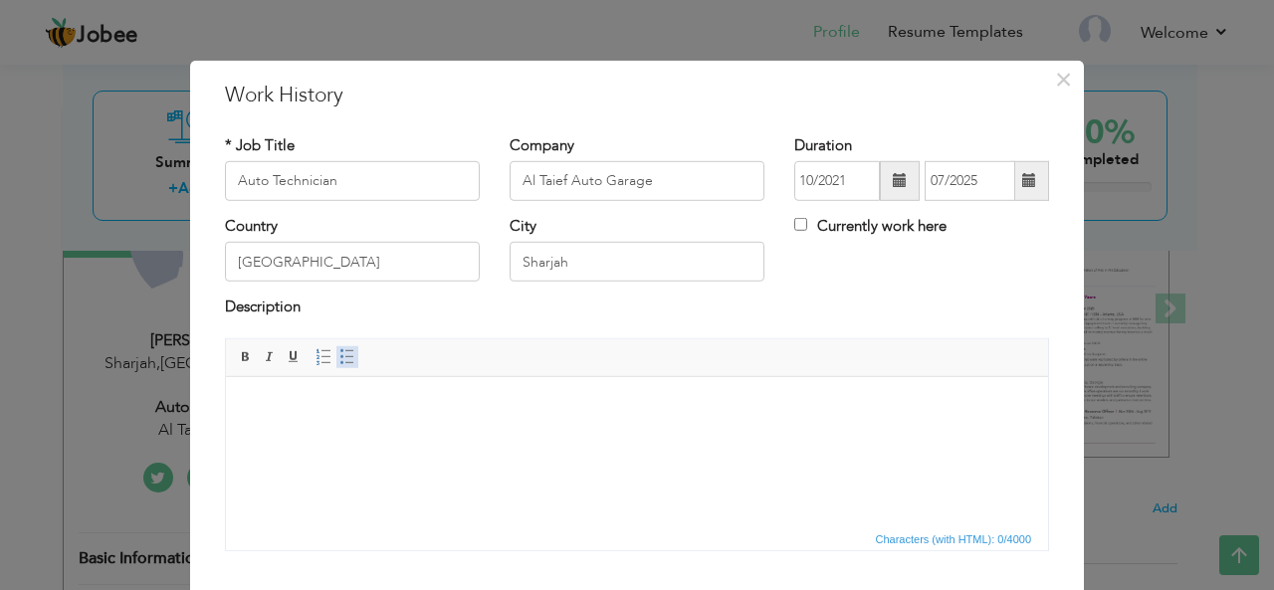
click at [339, 362] on span at bounding box center [347, 357] width 16 height 16
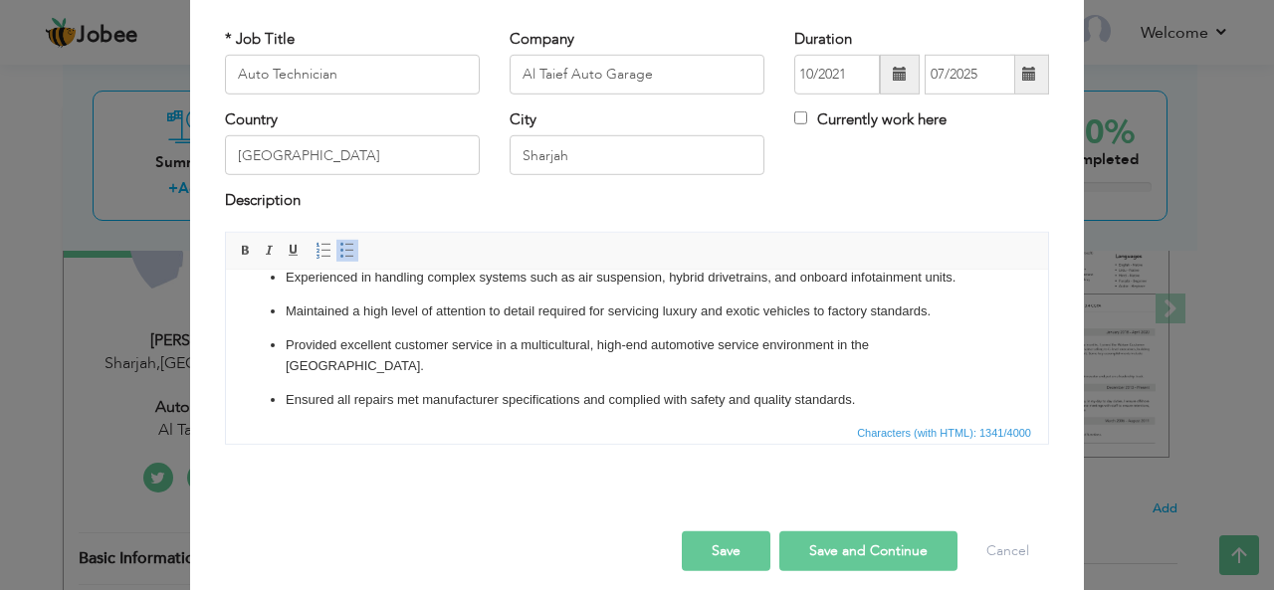
scroll to position [119, 0]
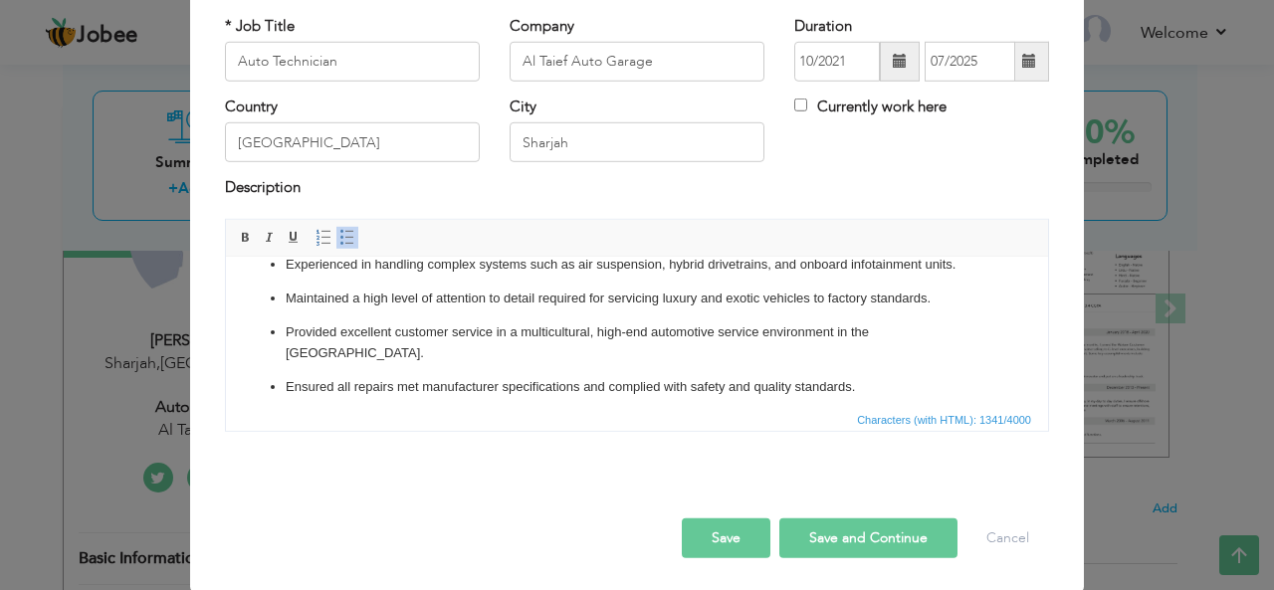
click at [747, 533] on button "Save" at bounding box center [726, 538] width 89 height 40
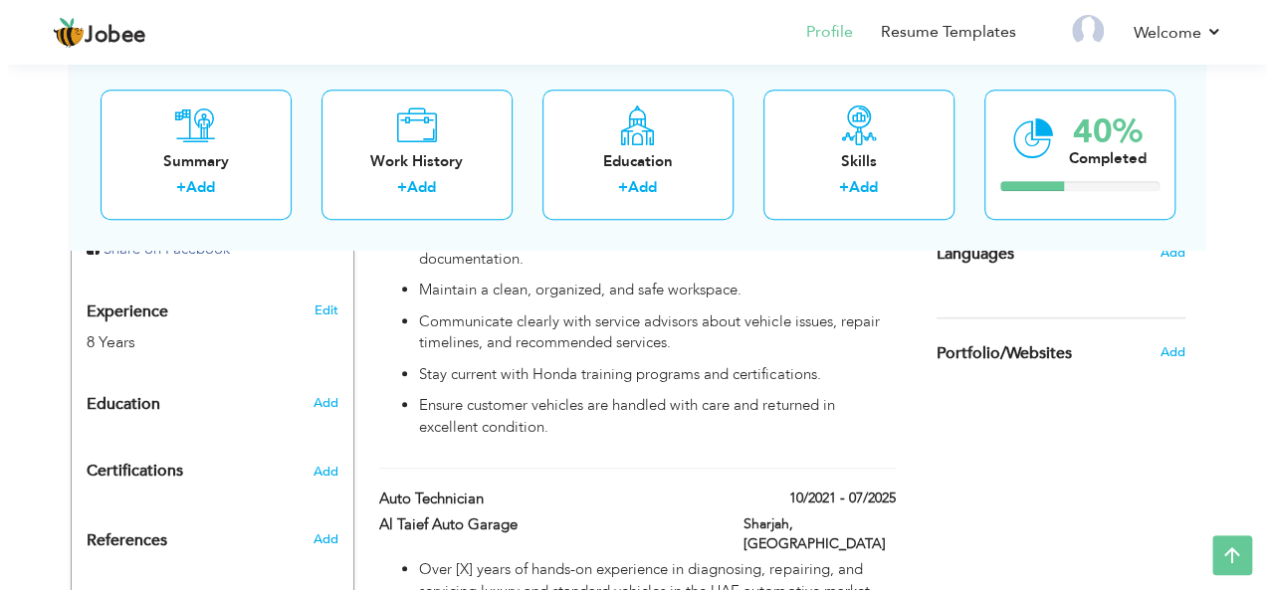
scroll to position [788, 0]
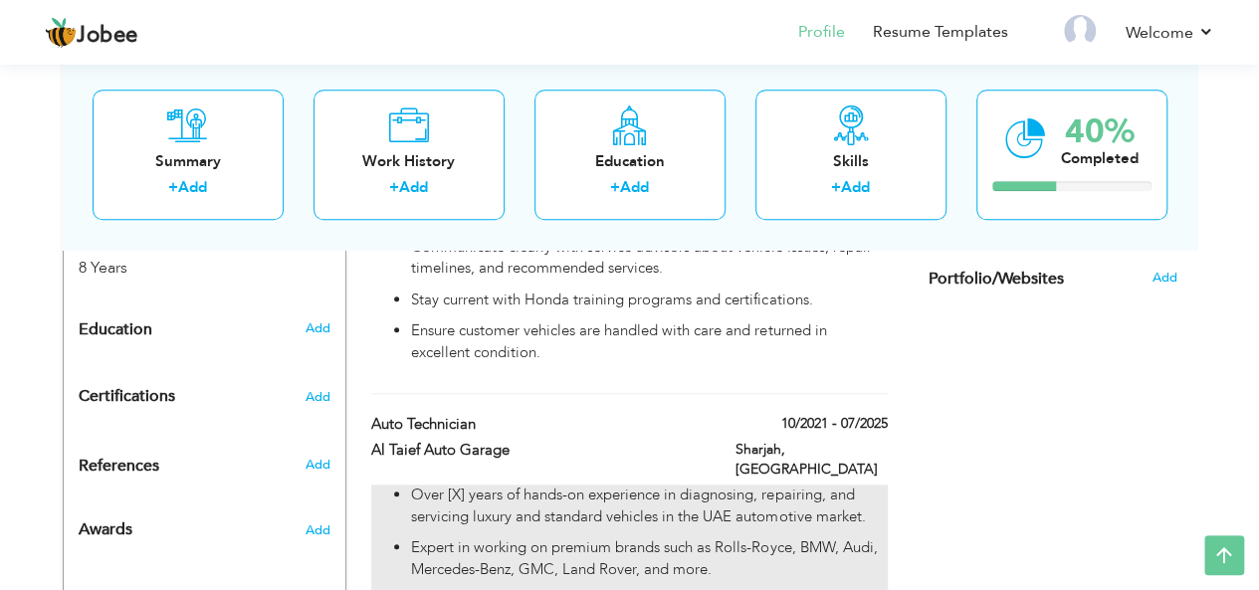
click at [519, 485] on p "Over [X] years of hands-on experience in diagnosing, repairing, and servicing l…" at bounding box center [649, 506] width 476 height 43
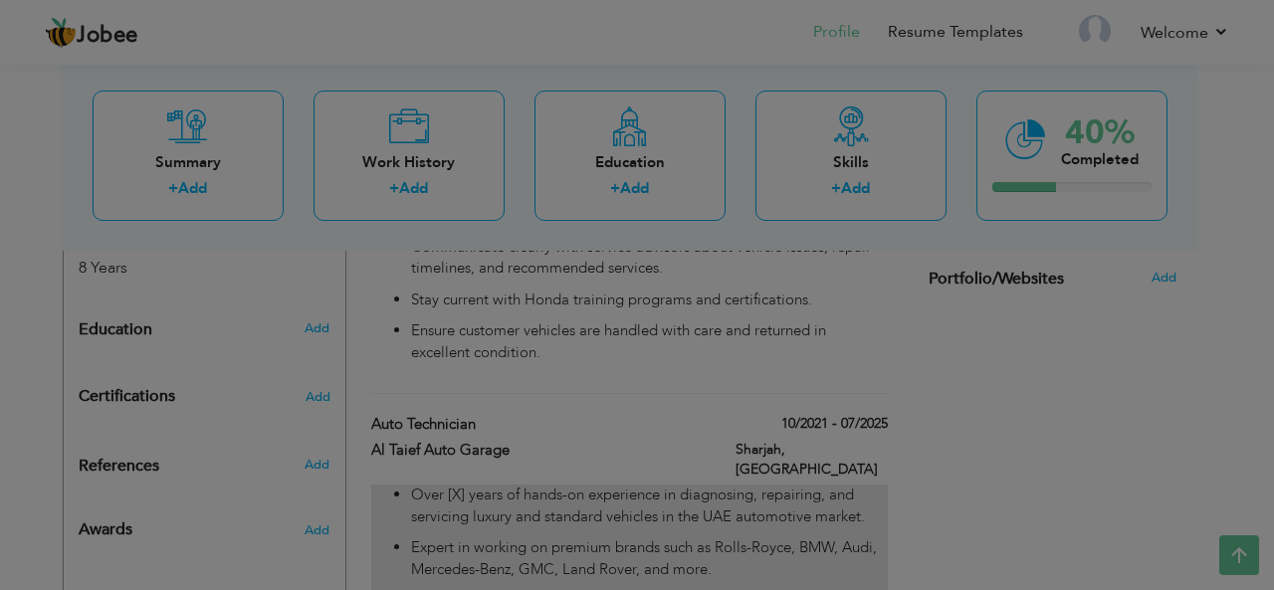
scroll to position [0, 0]
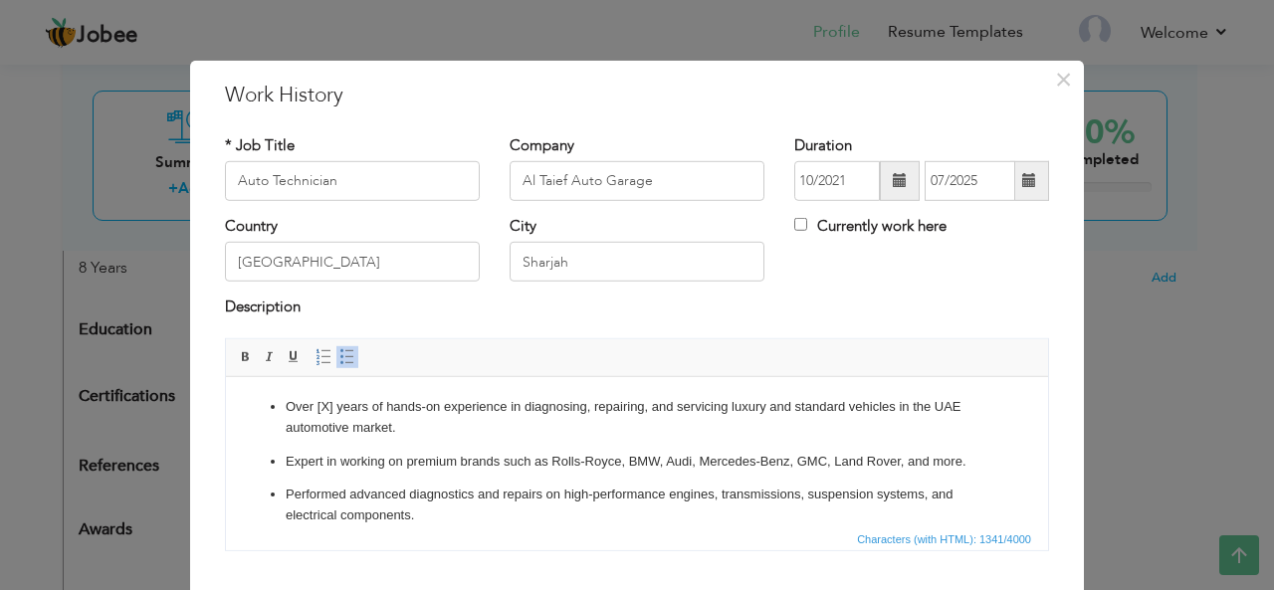
click at [329, 406] on p "Over [X] years of hands-on experience in diagnosing, repairing, and servicing l…" at bounding box center [637, 417] width 703 height 42
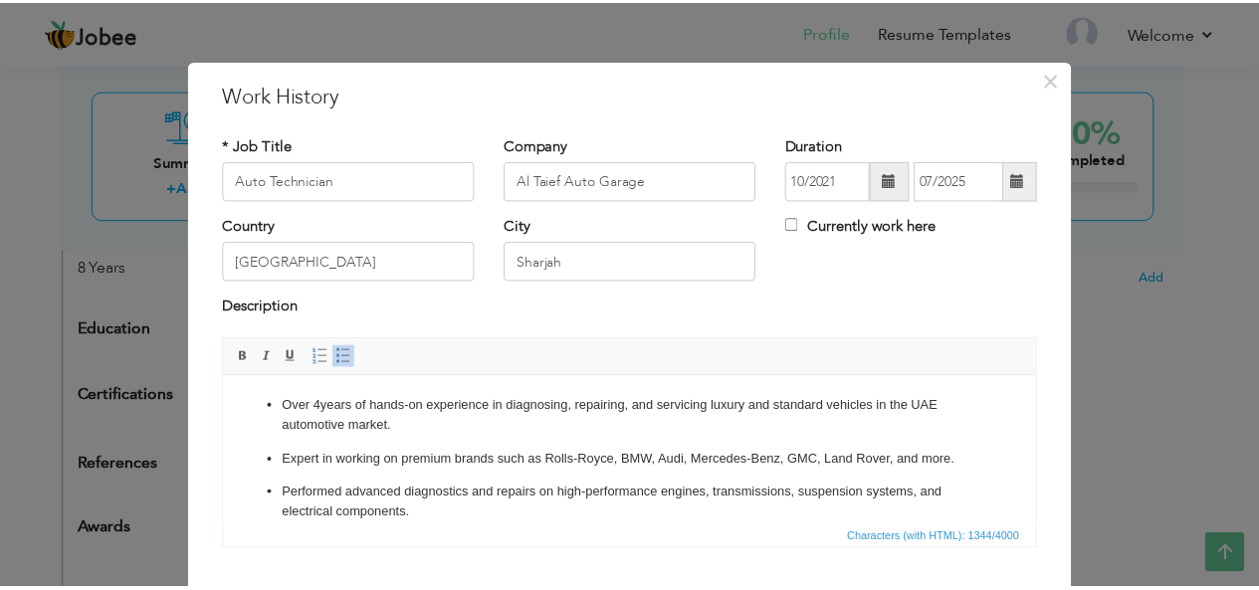
scroll to position [119, 0]
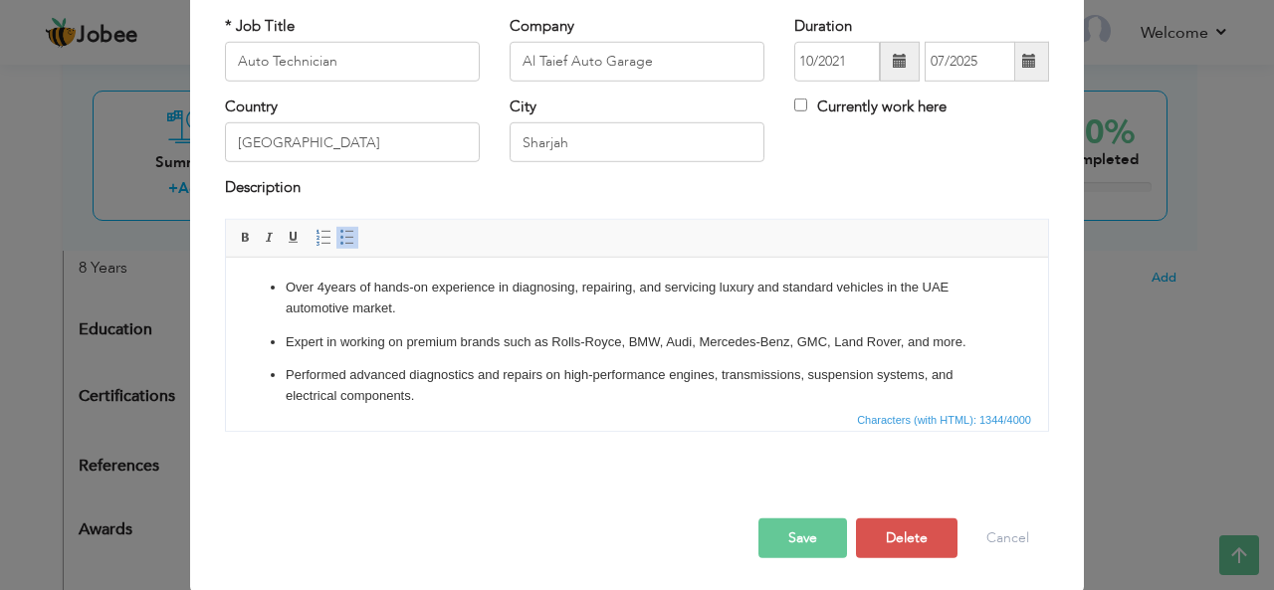
click at [798, 537] on button "Save" at bounding box center [802, 538] width 89 height 40
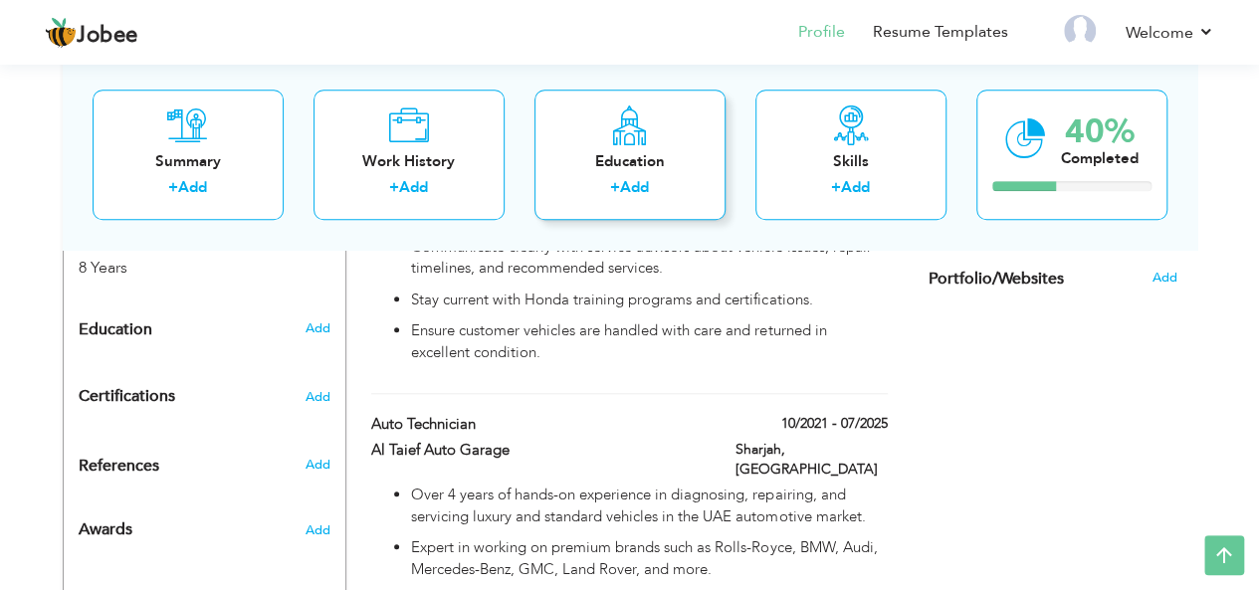
click at [597, 160] on div "Education" at bounding box center [629, 161] width 159 height 21
radio input "true"
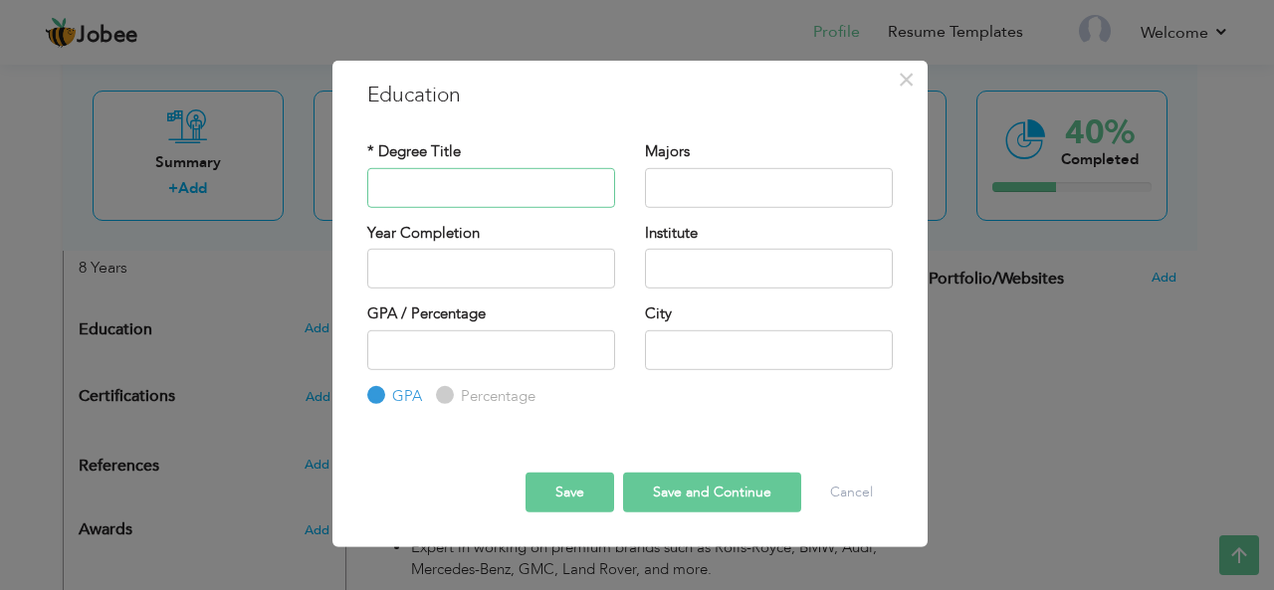
click at [452, 189] on input "text" at bounding box center [491, 187] width 248 height 40
type input "o"
type input "O levels"
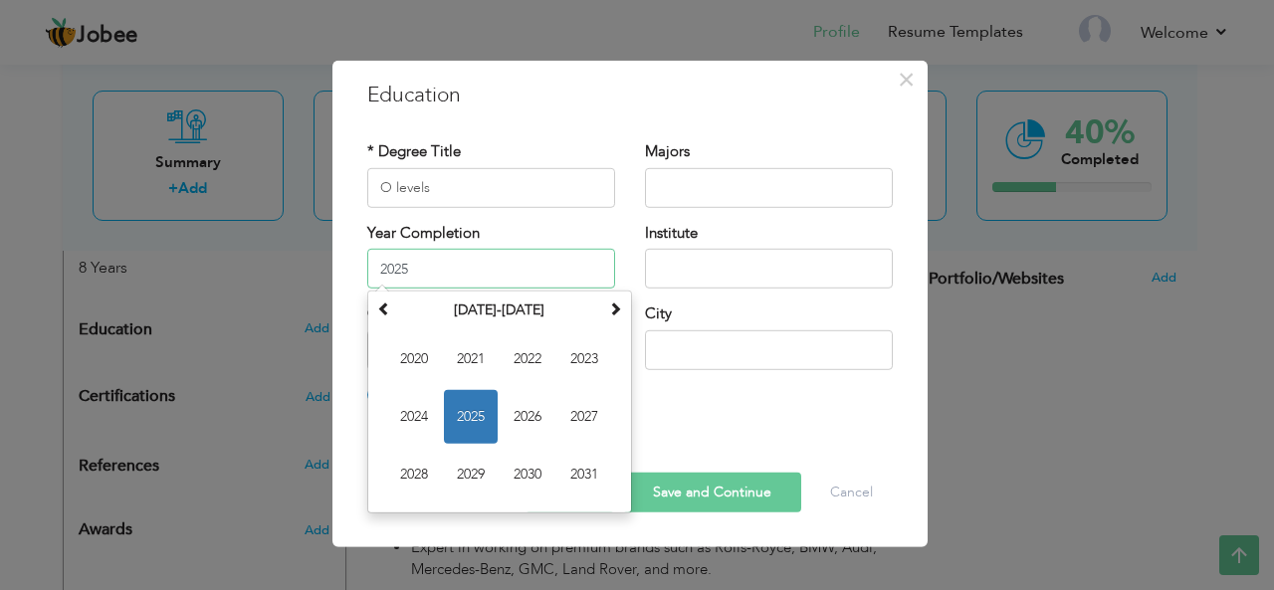
click at [436, 272] on input "2025" at bounding box center [491, 269] width 248 height 40
click at [384, 307] on span at bounding box center [384, 309] width 14 height 14
click at [410, 369] on span "2010" at bounding box center [414, 359] width 54 height 54
type input "2010"
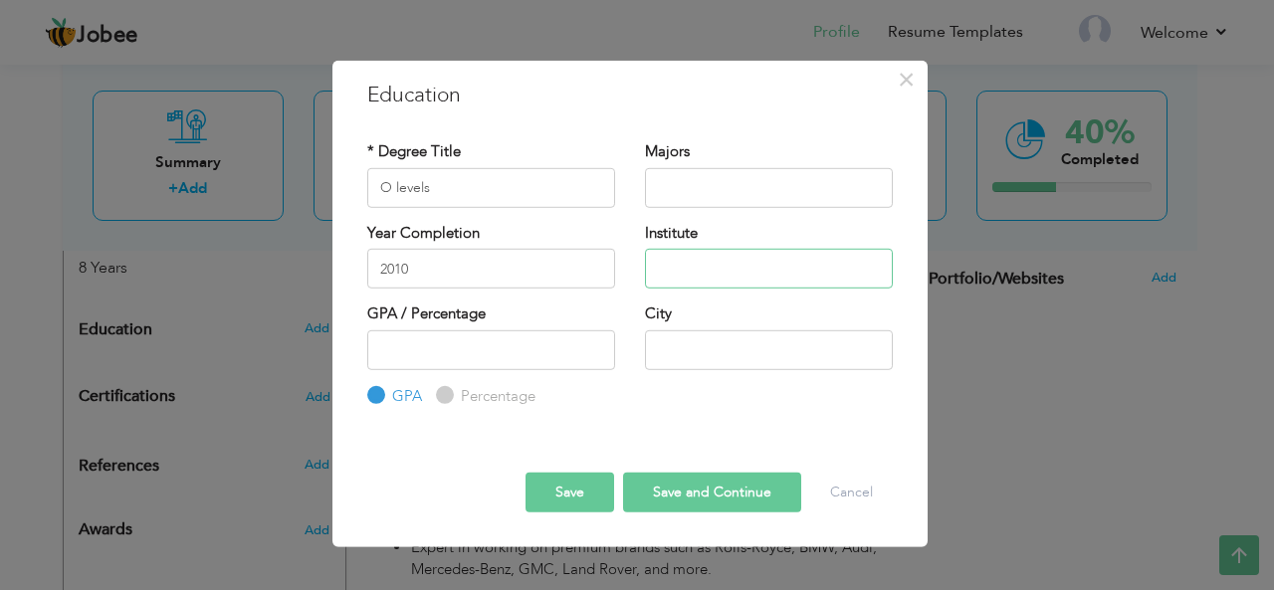
click at [691, 274] on input "text" at bounding box center [769, 269] width 248 height 40
type input "[GEOGRAPHIC_DATA]"
click at [722, 351] on input "text" at bounding box center [769, 349] width 248 height 40
type input "[GEOGRAPHIC_DATA]"
click at [667, 485] on button "Save and Continue" at bounding box center [712, 493] width 178 height 40
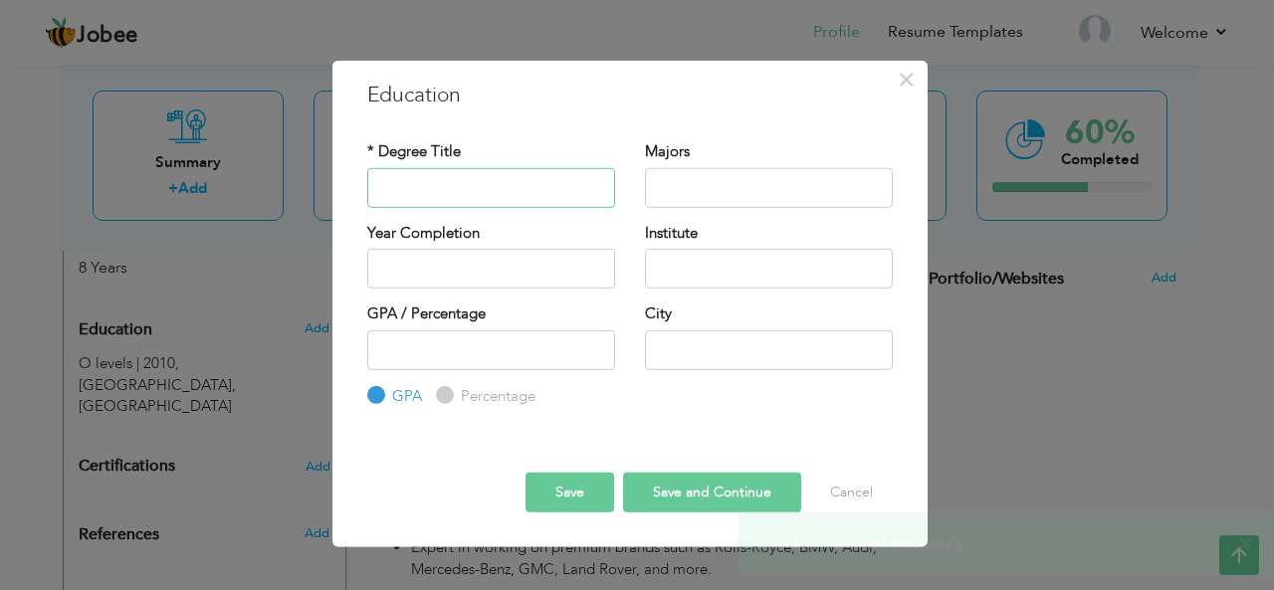
click at [408, 174] on input "text" at bounding box center [491, 187] width 248 height 40
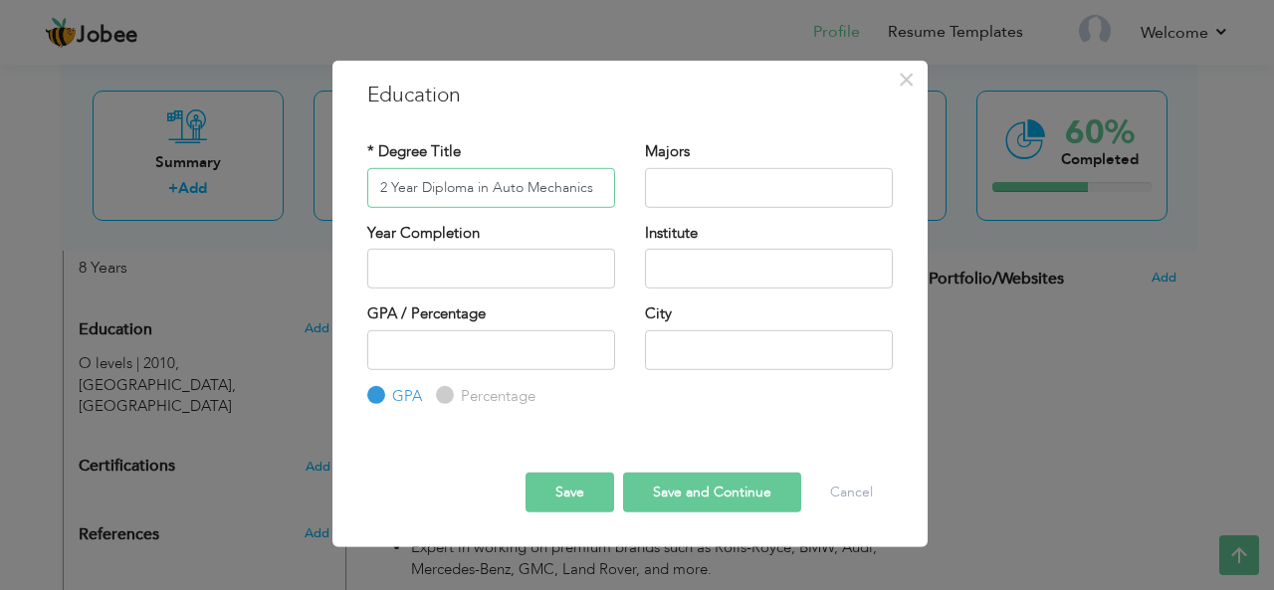
type input "2 Year Diploma in Auto Mechanics"
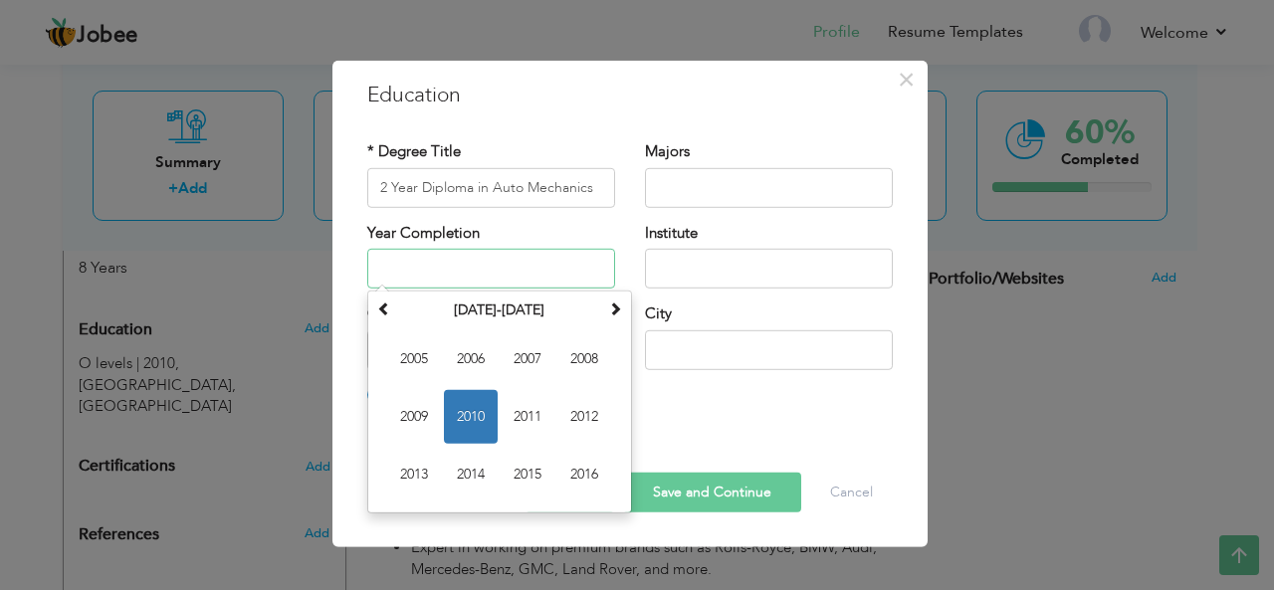
click at [529, 274] on input "text" at bounding box center [491, 269] width 248 height 40
click at [590, 463] on span "2016" at bounding box center [584, 475] width 54 height 54
type input "2016"
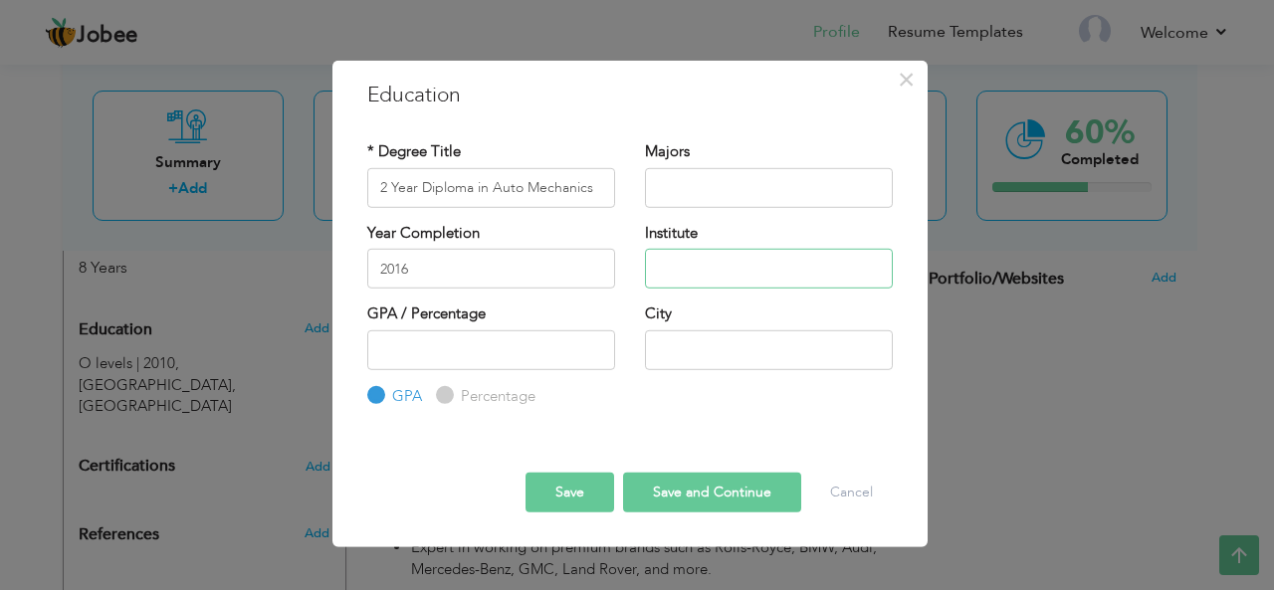
click at [709, 263] on input "text" at bounding box center [769, 269] width 248 height 40
type input "Govt Technical Training Institute"
click at [672, 346] on input "text" at bounding box center [769, 349] width 248 height 40
type input "[GEOGRAPHIC_DATA]"
click at [567, 499] on button "Save" at bounding box center [569, 493] width 89 height 40
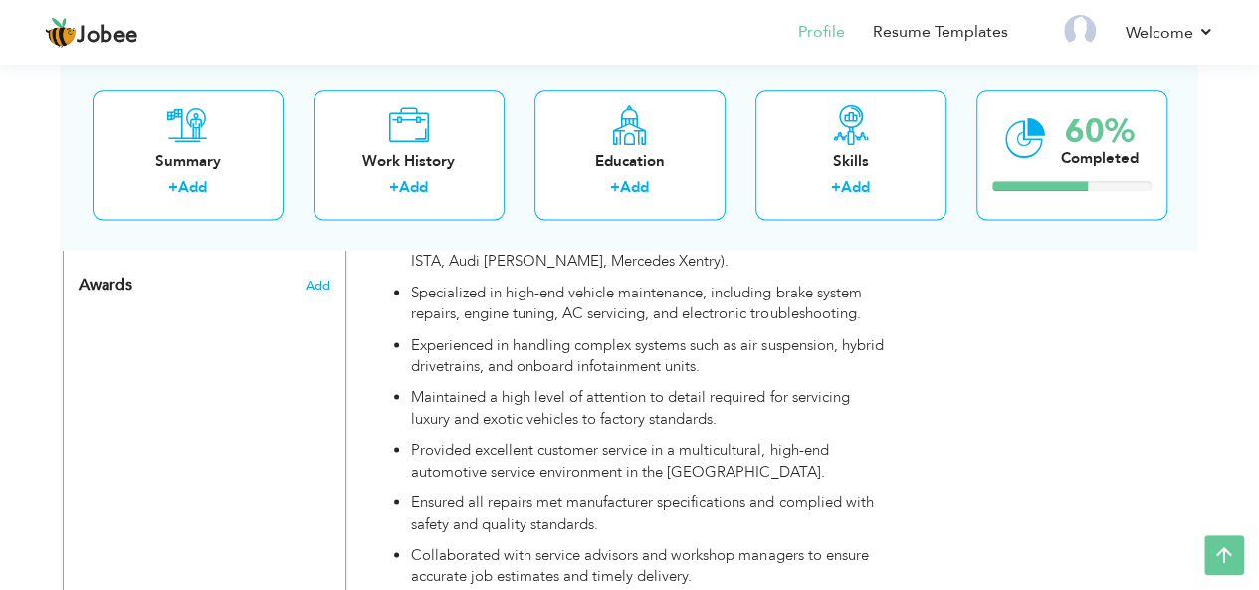
scroll to position [1357, 0]
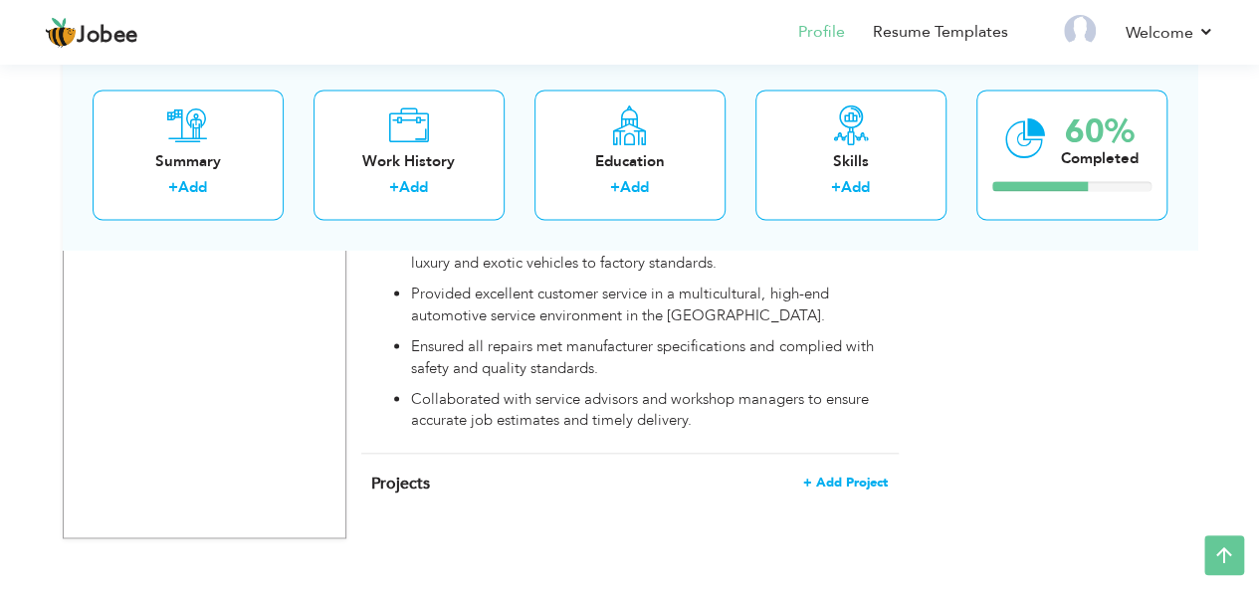
click at [828, 476] on span "+ Add Project" at bounding box center [845, 483] width 85 height 14
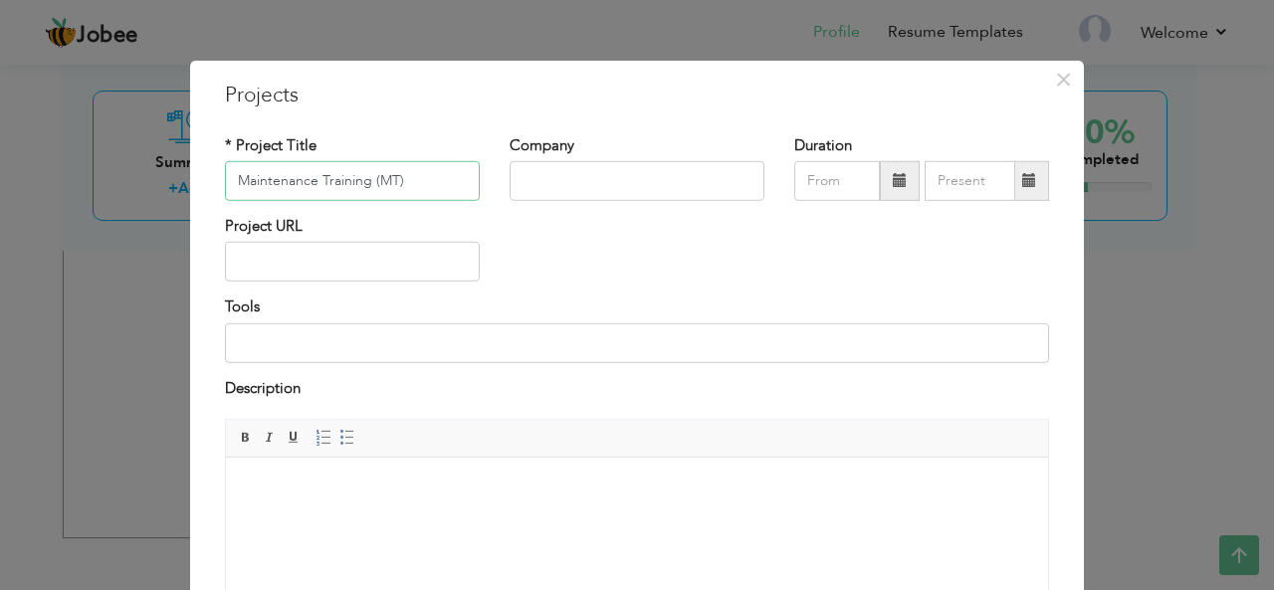
type input "Maintenance Training (MT)"
click at [540, 170] on input "text" at bounding box center [637, 181] width 255 height 40
type input "G"
type input "Honda Atlas Cars (HACPL)"
type input "09/2025"
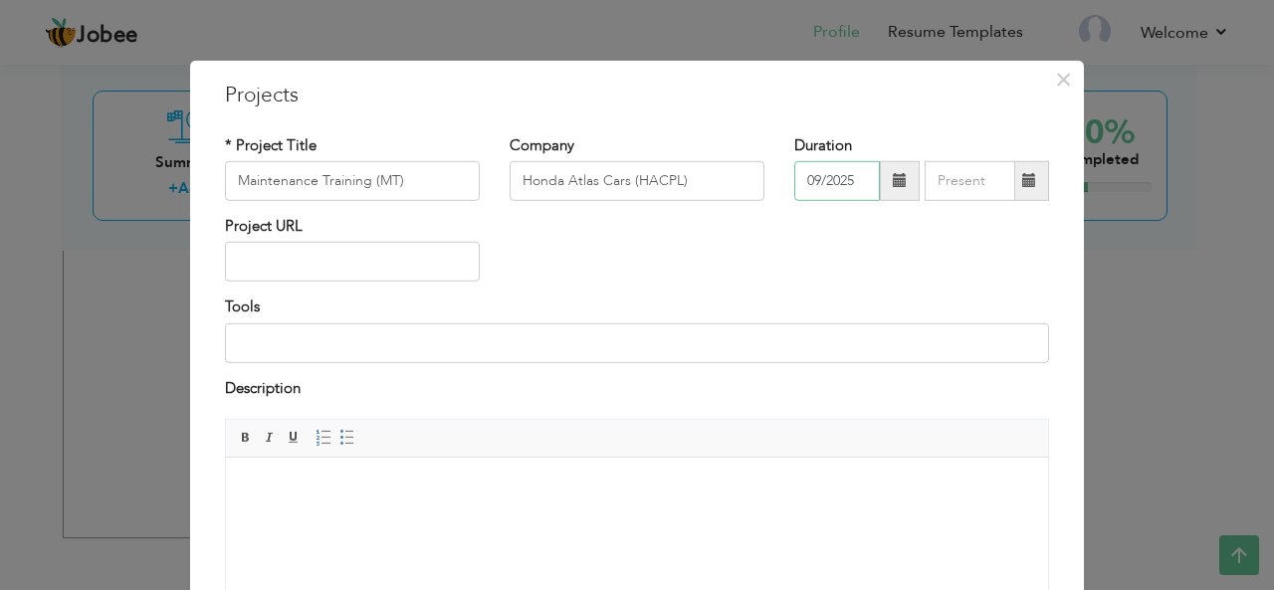
click at [854, 189] on input "09/2025" at bounding box center [837, 181] width 86 height 40
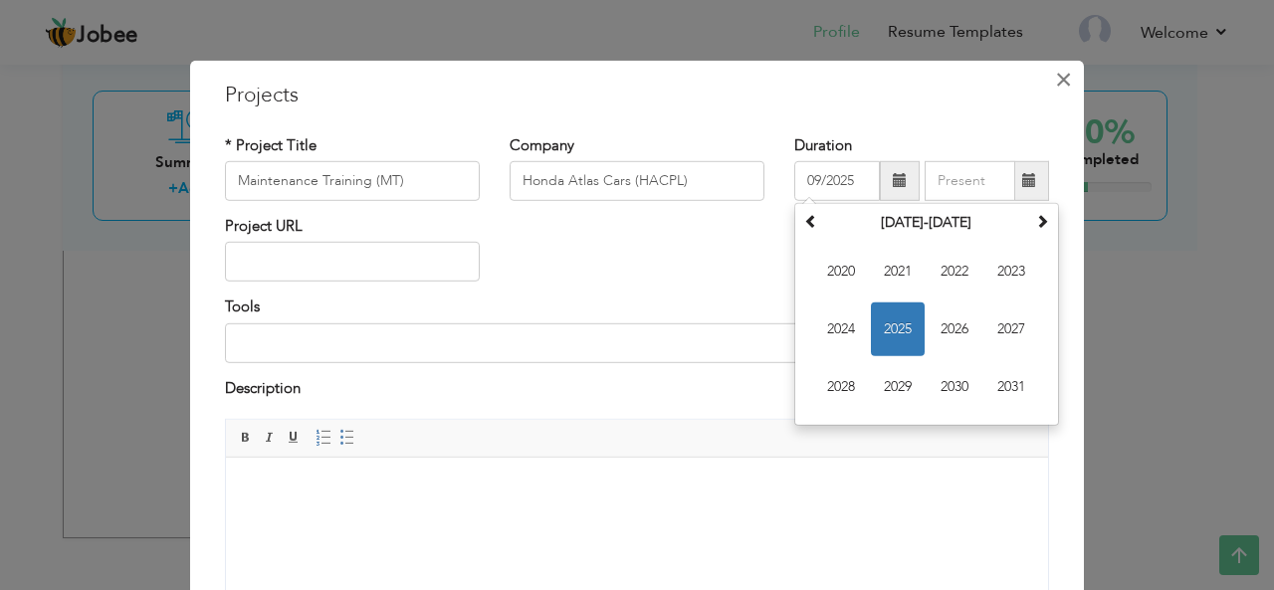
click at [1055, 79] on span "×" at bounding box center [1063, 79] width 17 height 36
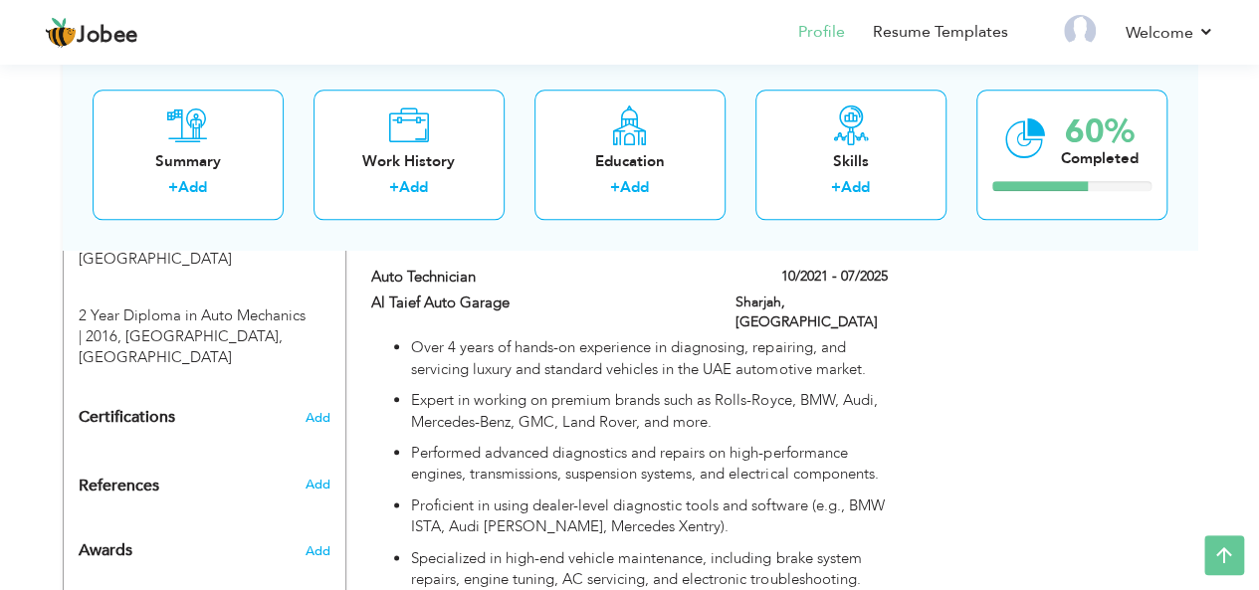
scroll to position [910, 0]
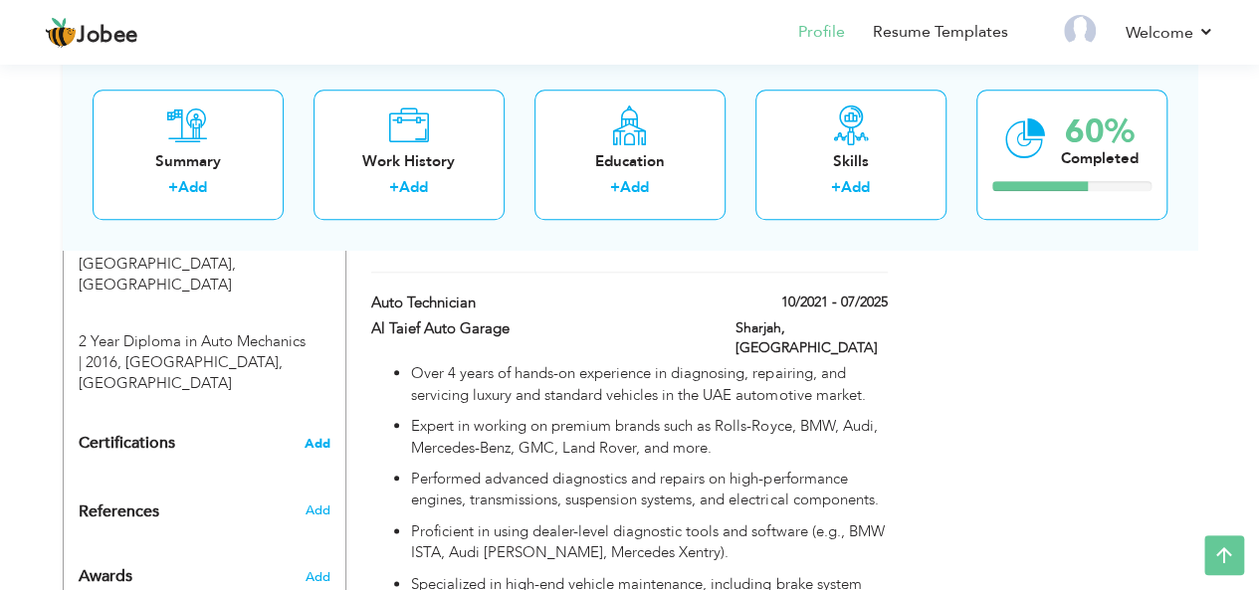
click at [326, 437] on span "Add" at bounding box center [318, 444] width 26 height 14
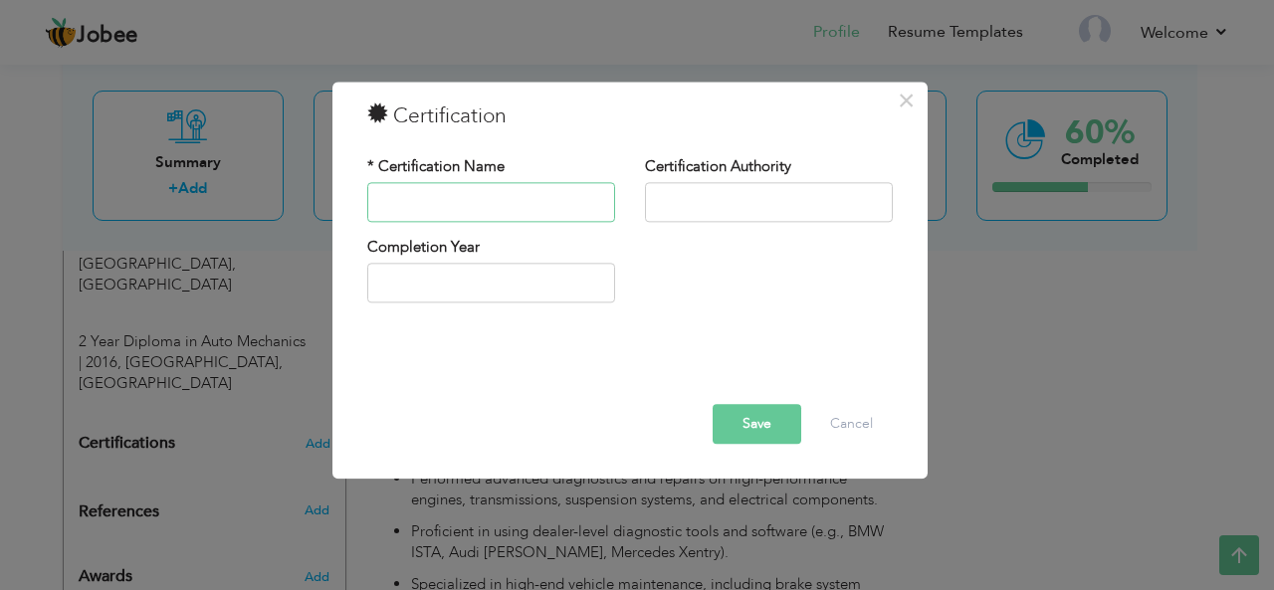
click at [584, 202] on input "text" at bounding box center [491, 202] width 248 height 40
type input "Maintenance Training (MT)"
click at [759, 198] on input "text" at bounding box center [769, 202] width 248 height 40
type input "Honda Atlas Cars Pakistan Limited"
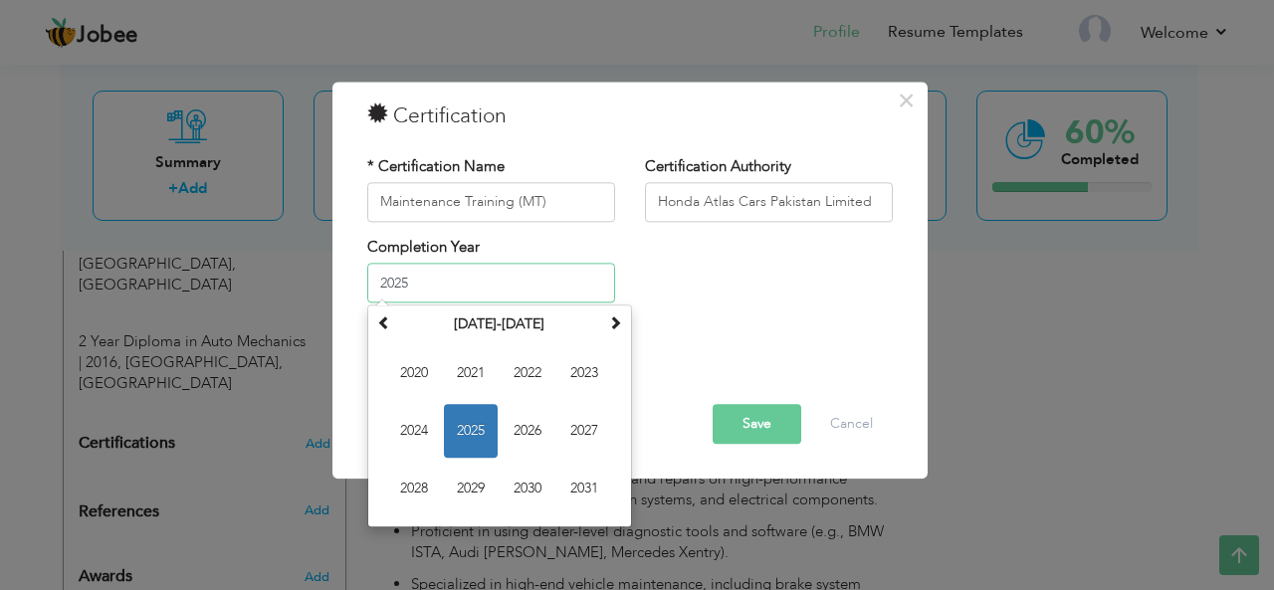
click at [470, 292] on input "2025" at bounding box center [491, 284] width 248 height 40
click at [396, 335] on th "2020-2031" at bounding box center [499, 325] width 207 height 30
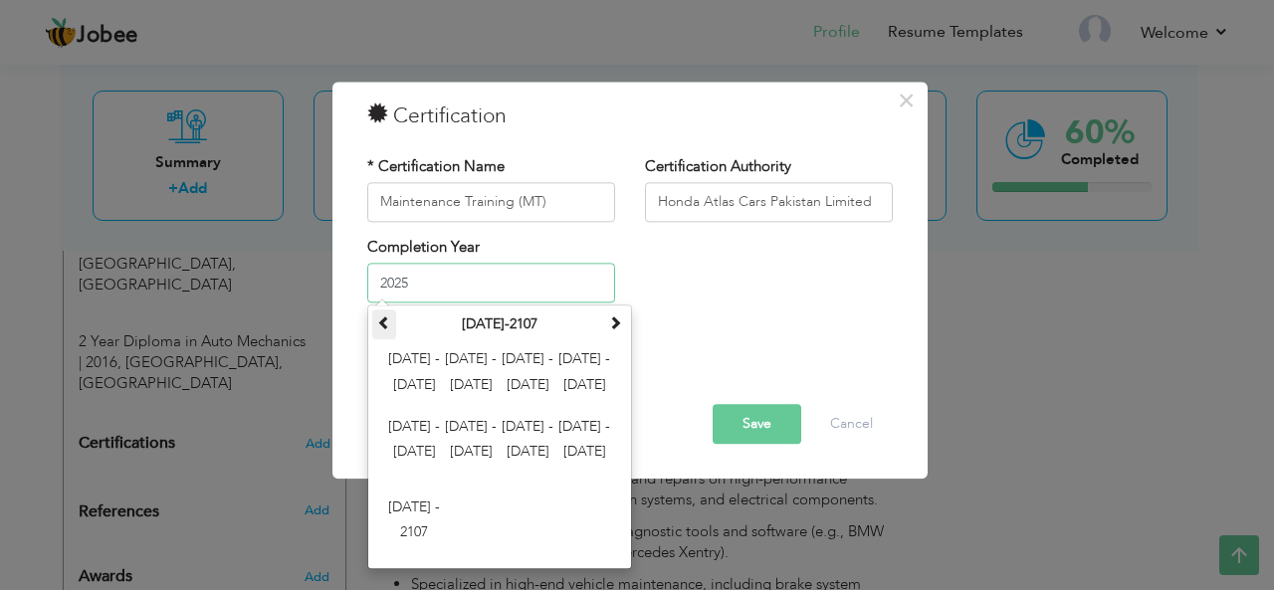
click at [380, 328] on span at bounding box center [384, 323] width 14 height 14
click at [525, 323] on th "1900-2007" at bounding box center [499, 325] width 207 height 30
click at [615, 318] on span at bounding box center [615, 323] width 14 height 14
click at [423, 371] on span "2000 - 2011" at bounding box center [414, 374] width 54 height 54
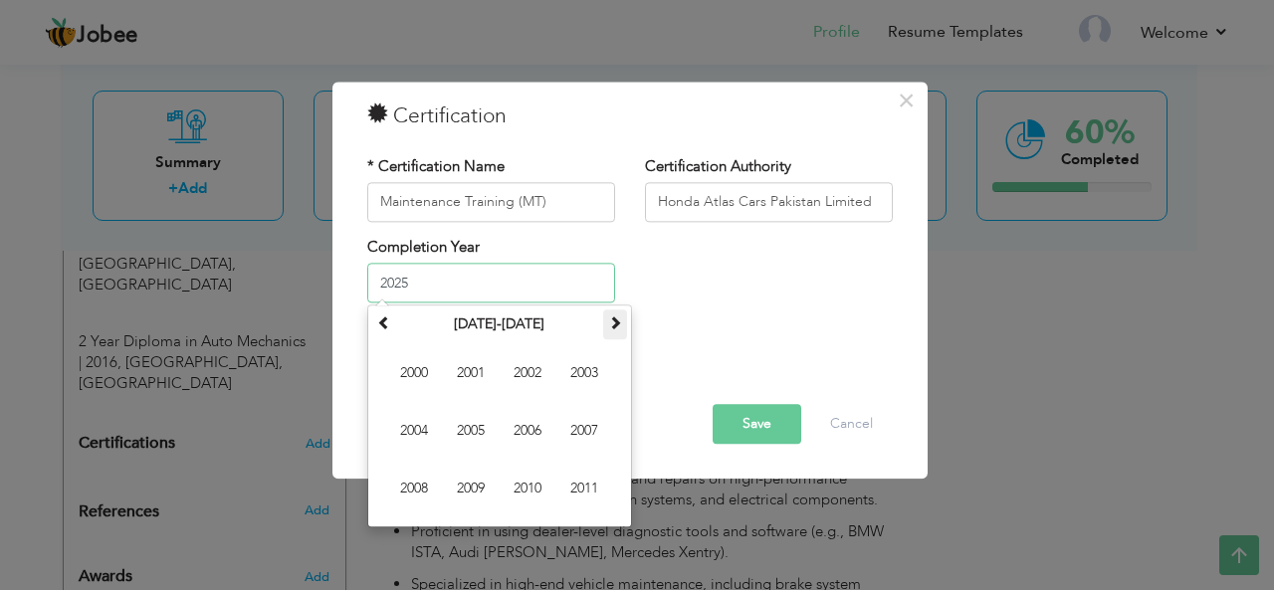
click at [617, 332] on th at bounding box center [615, 325] width 24 height 30
click at [414, 485] on span "2018" at bounding box center [414, 490] width 54 height 54
type input "2018"
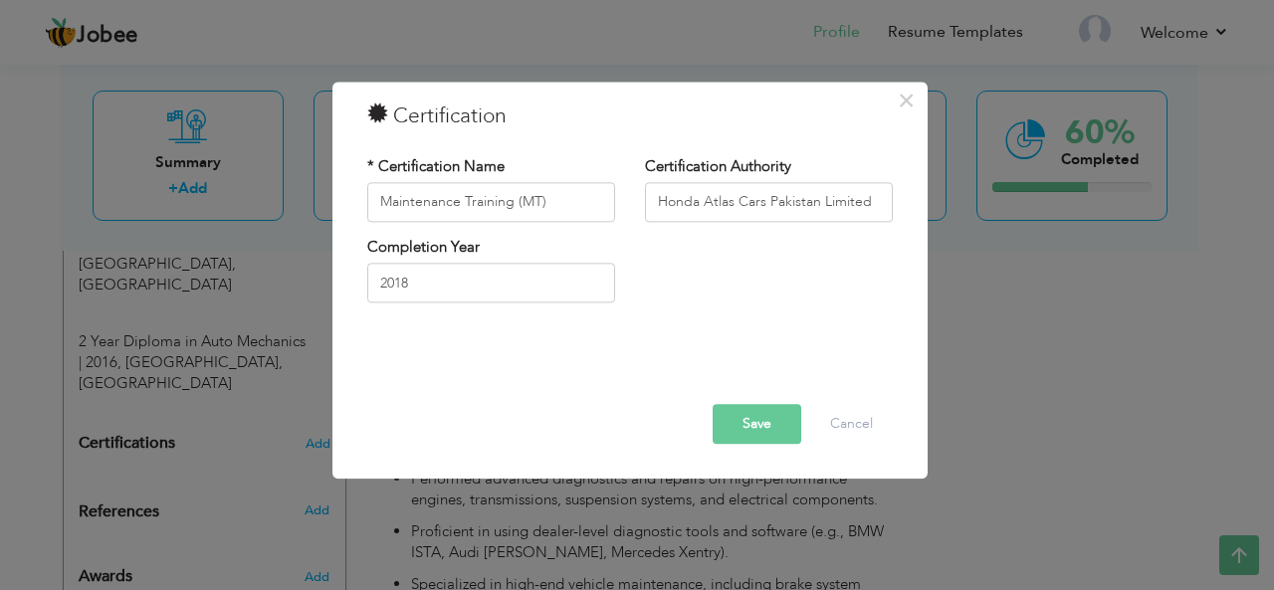
click at [761, 428] on button "Save" at bounding box center [757, 424] width 89 height 40
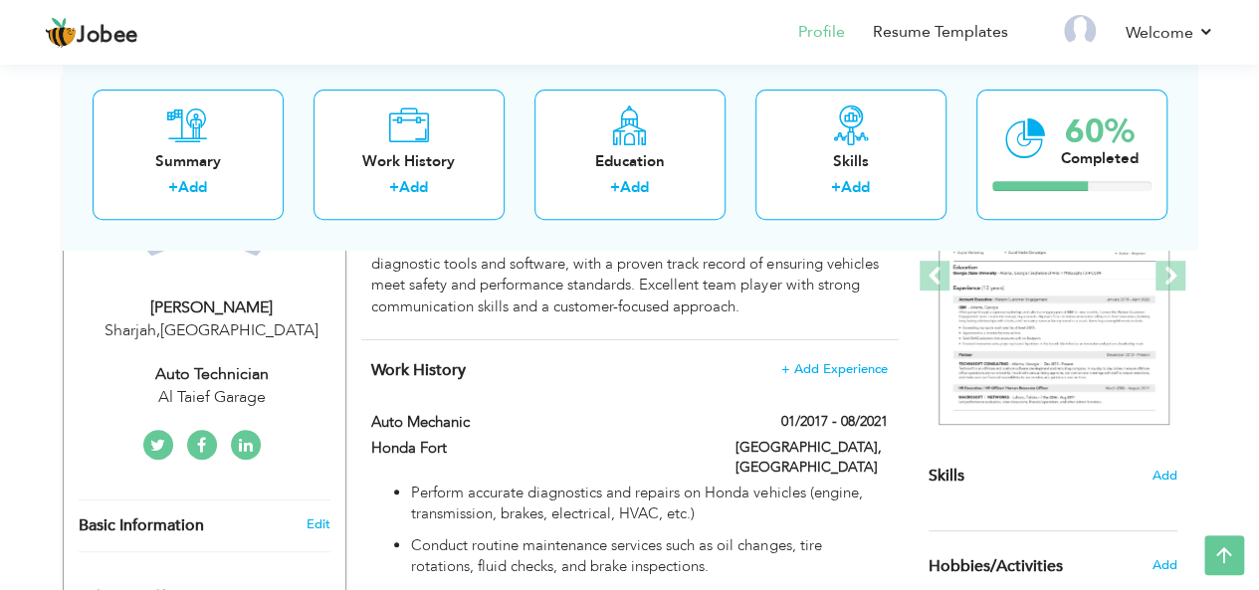
scroll to position [307, 0]
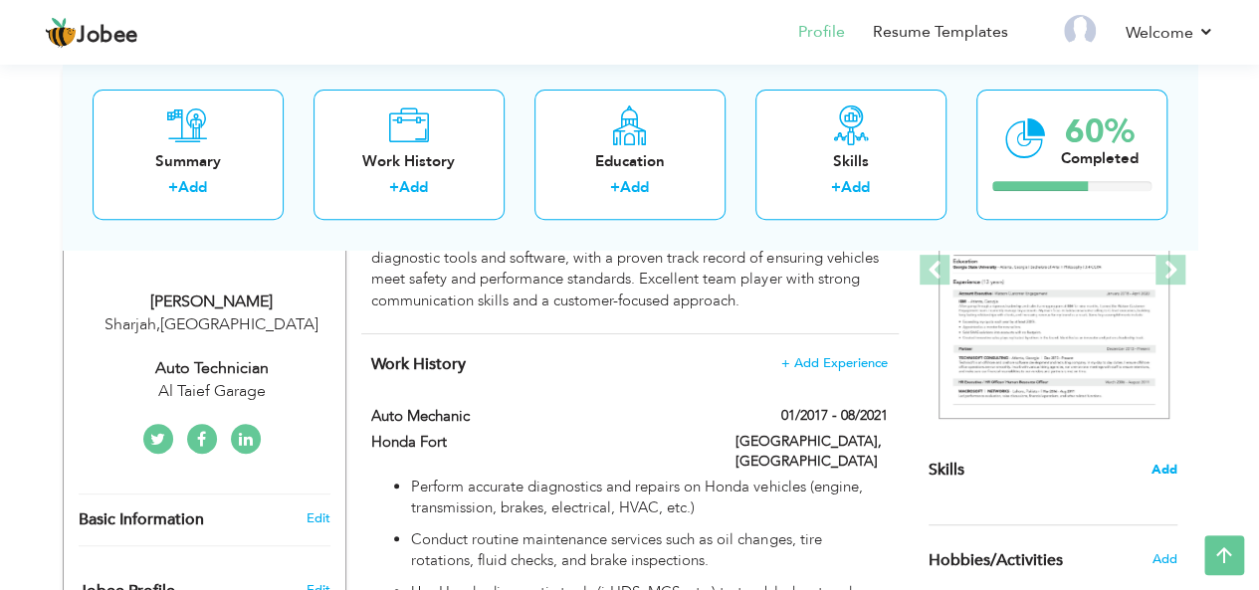
click at [1170, 470] on span "Add" at bounding box center [1164, 470] width 26 height 19
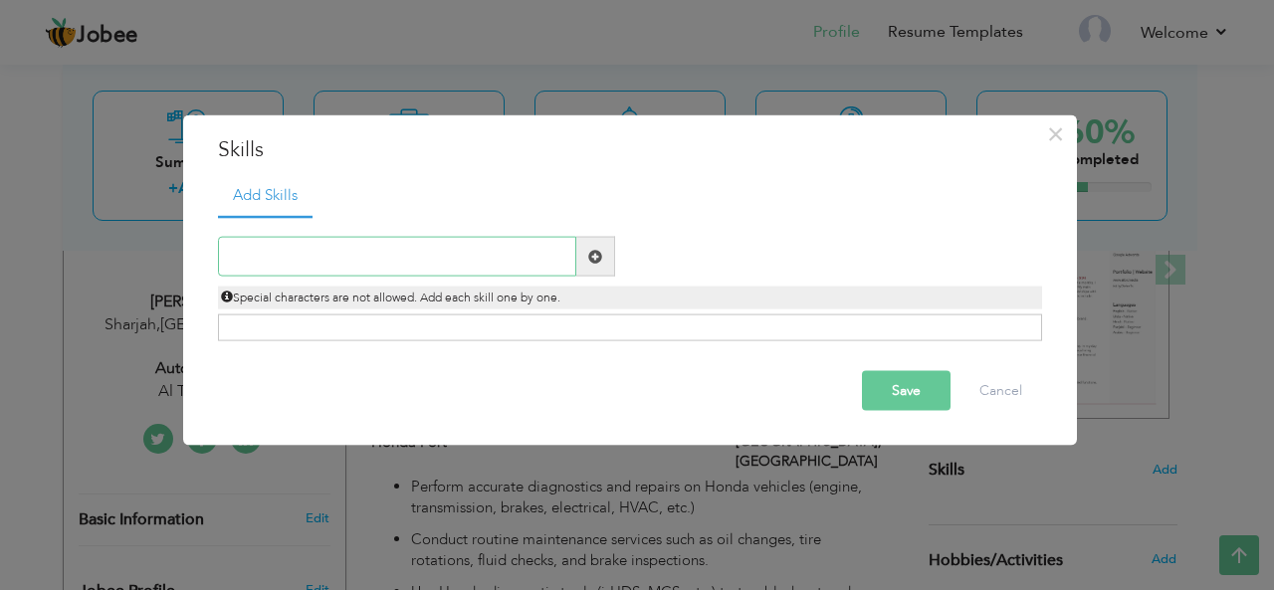
paste input "Vehicle Diagnostics & Troubleshooting"
type input "Vehicle Diagnostics & Troubleshooting"
click at [603, 256] on span at bounding box center [595, 257] width 39 height 40
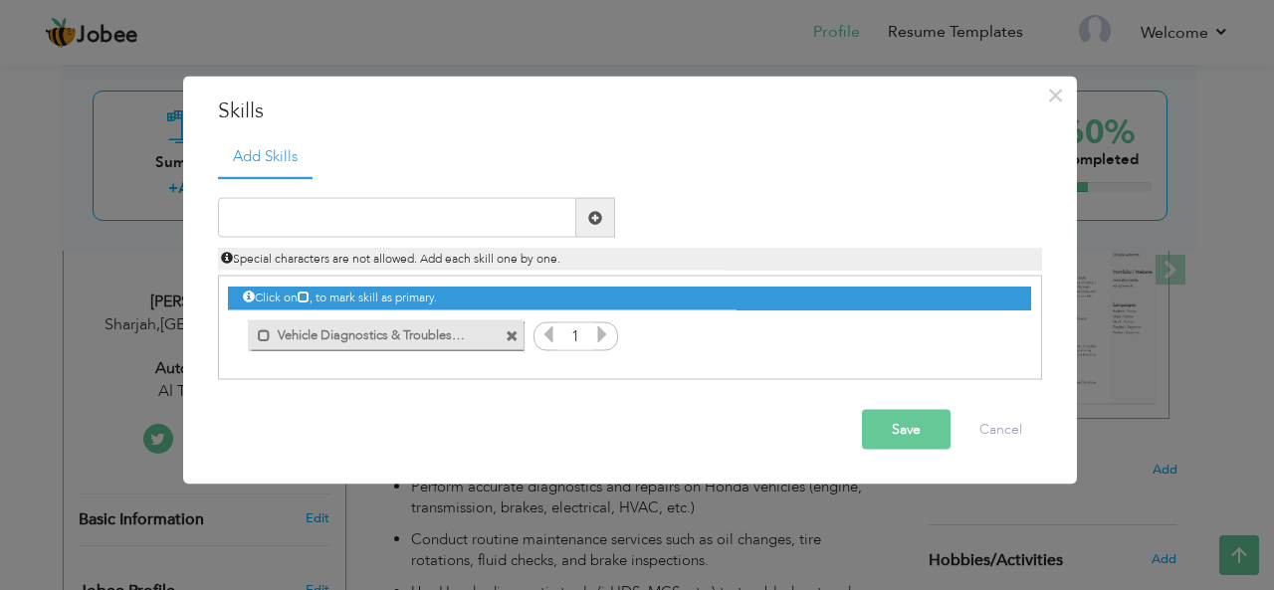
click at [604, 333] on icon at bounding box center [602, 334] width 18 height 18
click at [546, 339] on icon at bounding box center [548, 334] width 18 height 18
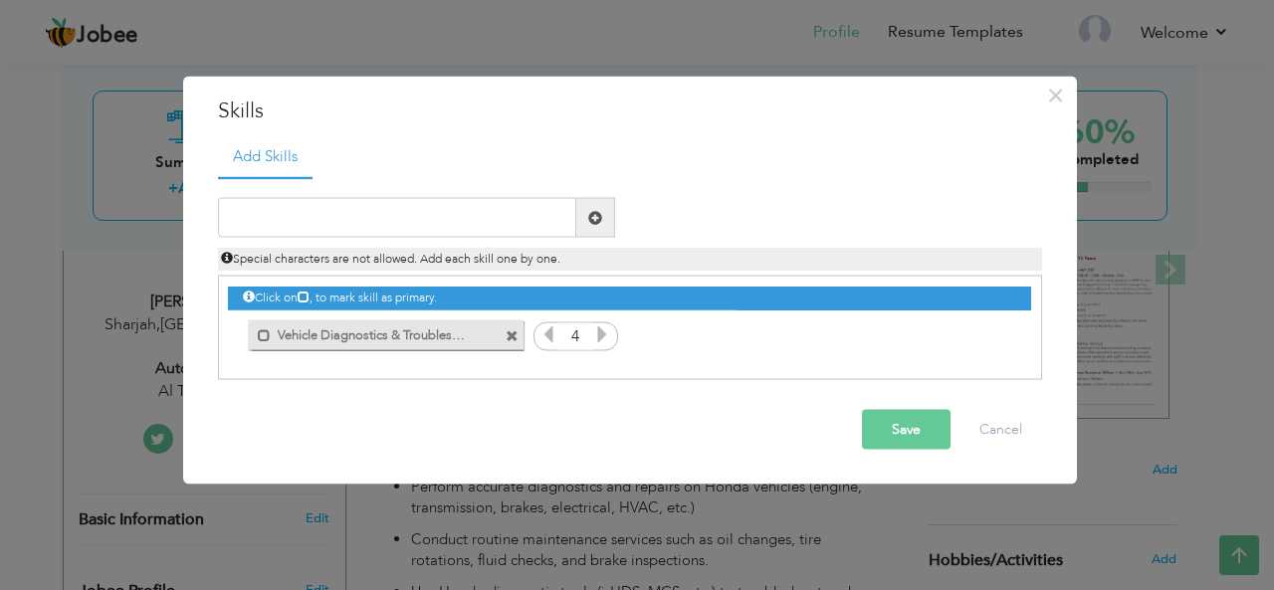
click at [912, 430] on button "Save" at bounding box center [906, 430] width 89 height 40
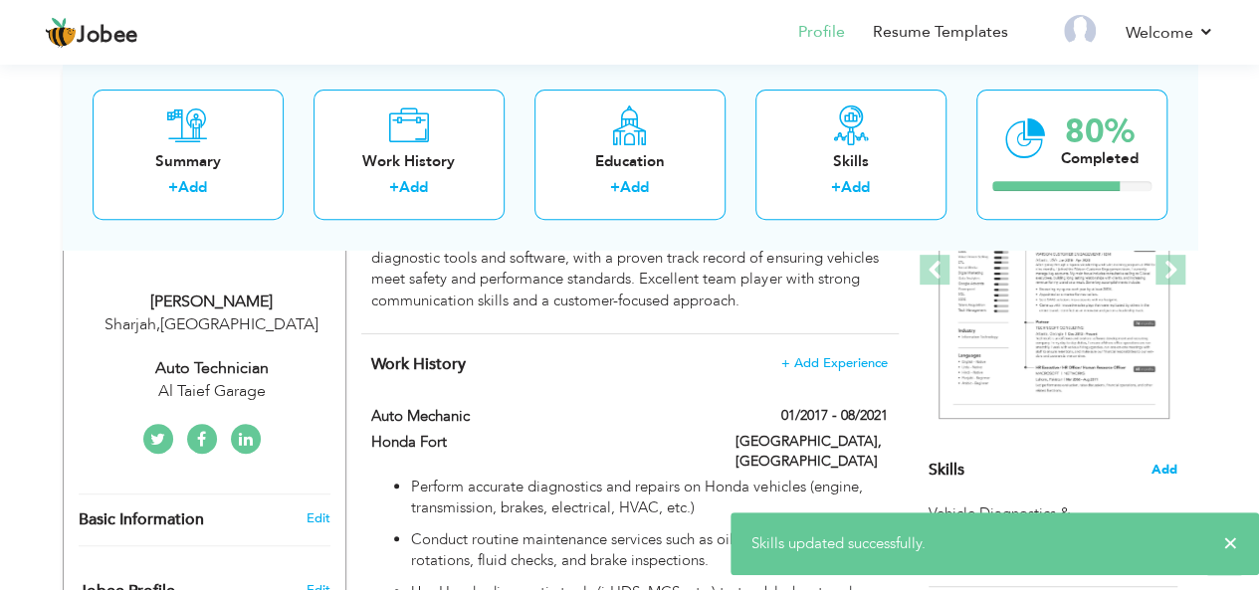
click at [1166, 463] on span "Add" at bounding box center [1164, 470] width 26 height 19
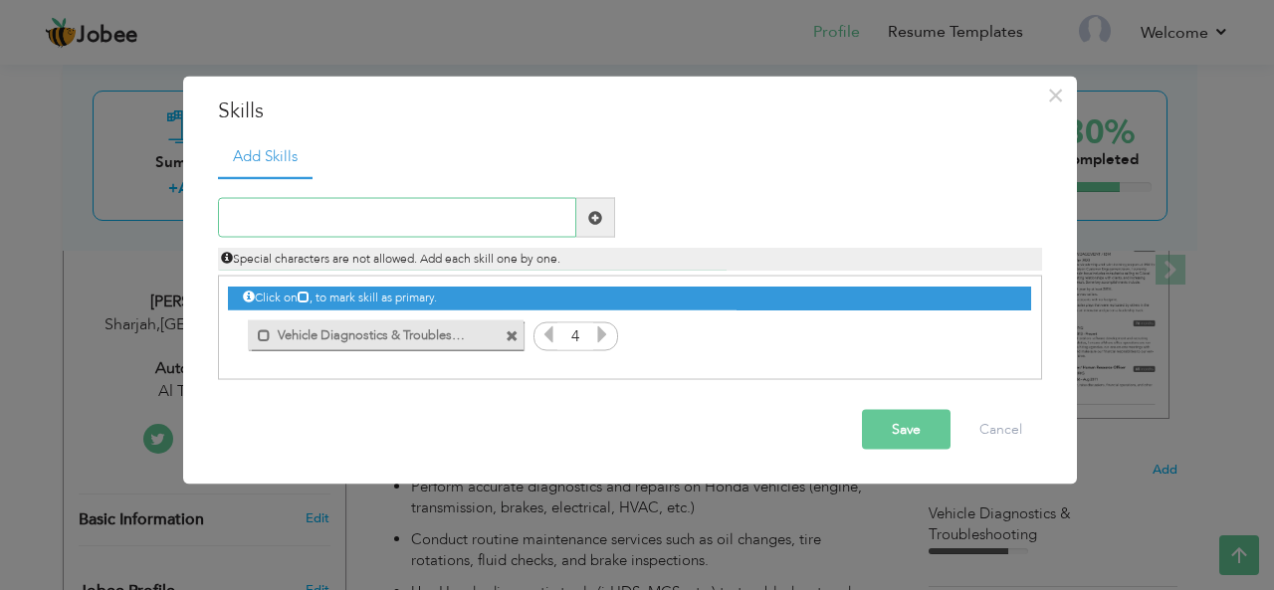
click at [454, 216] on input "text" at bounding box center [397, 218] width 358 height 40
paste input "Vehicle Diagnostics & Troubleshooting"
type input "V"
paste input "Engine Repair & Overhaul"
type input "Engine Repair & Overhaul"
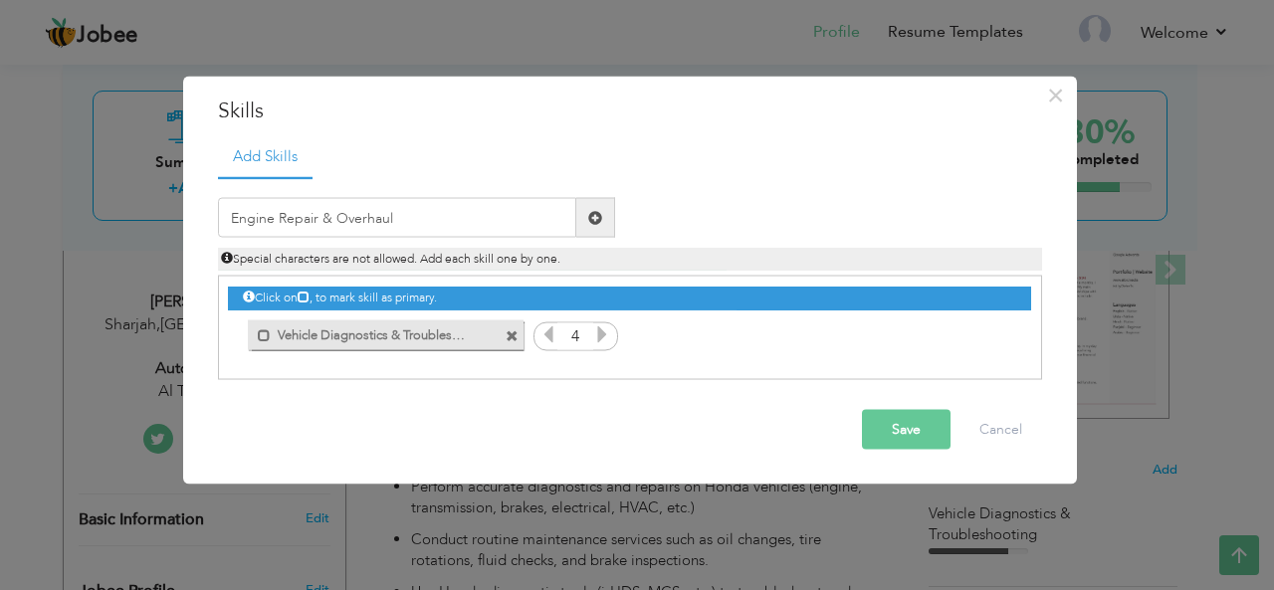
click at [603, 220] on span at bounding box center [595, 218] width 39 height 40
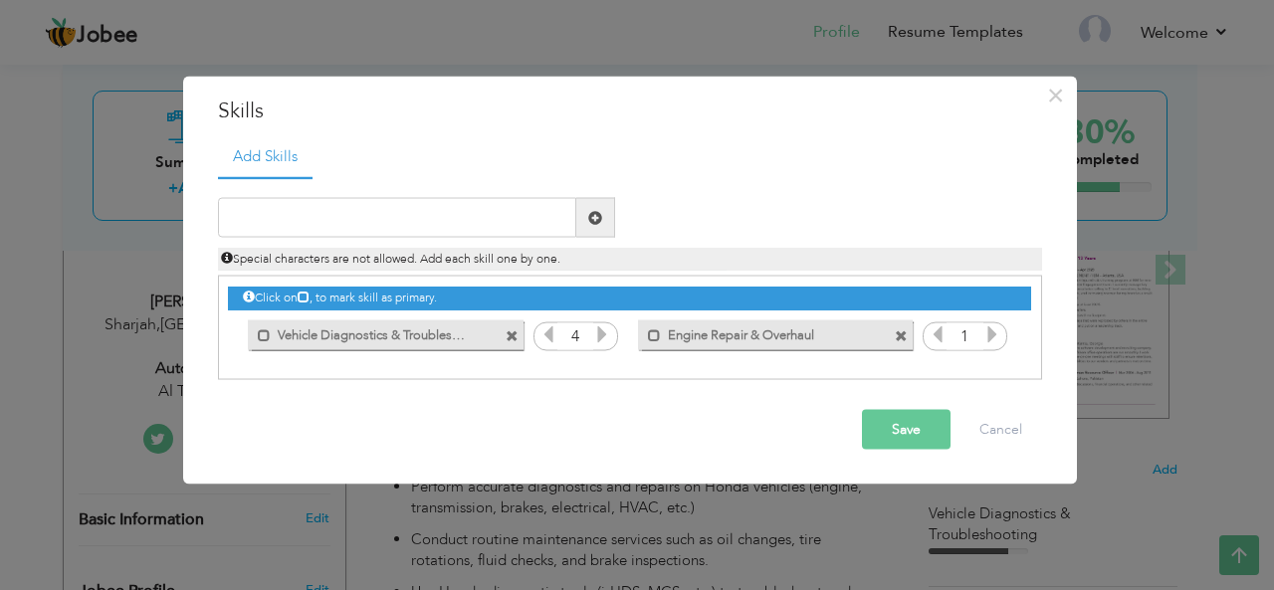
click at [990, 333] on icon at bounding box center [992, 334] width 18 height 18
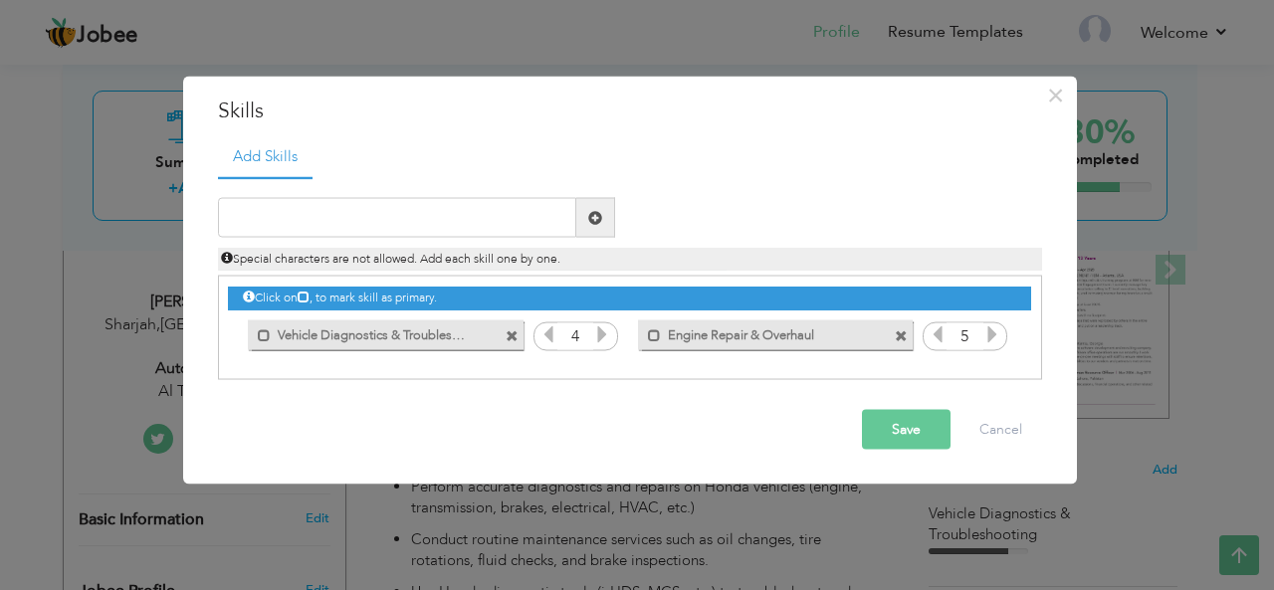
click at [990, 333] on icon at bounding box center [992, 334] width 18 height 18
click at [388, 219] on input "text" at bounding box center [397, 218] width 358 height 40
paste input "Transmission & Drivetrain Repair (Manual/Automatic"
type input "Transmission & Drivetrain Repair (Manual/Automatic"
click at [604, 217] on span at bounding box center [595, 218] width 39 height 40
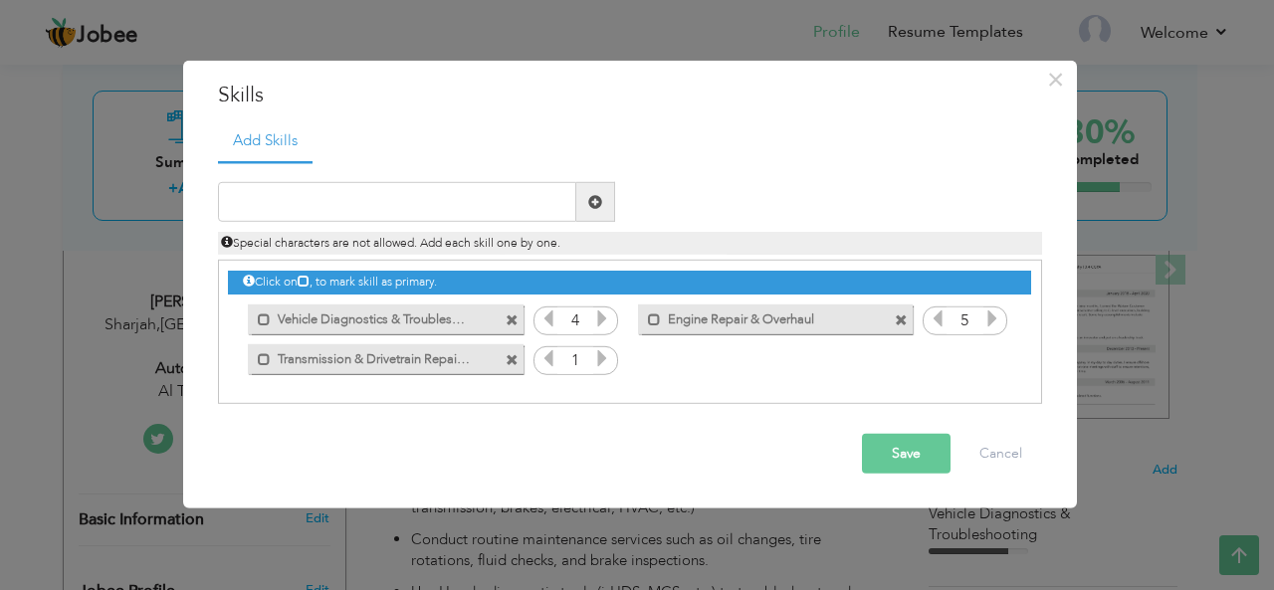
click at [597, 355] on icon at bounding box center [602, 358] width 18 height 18
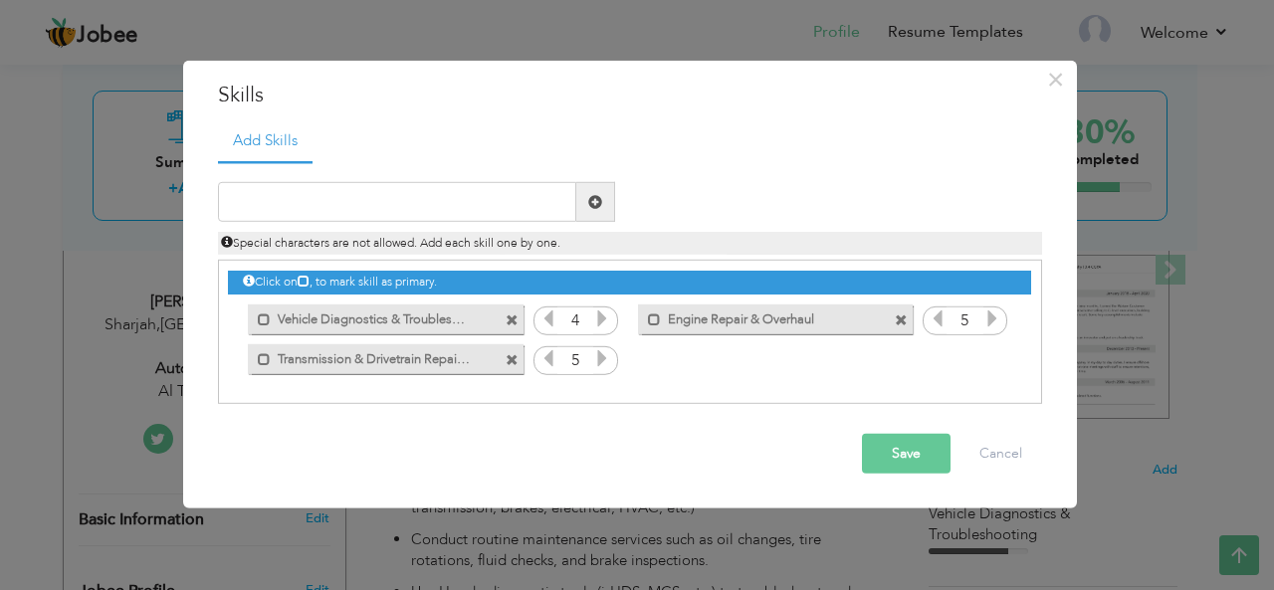
click at [597, 355] on icon at bounding box center [602, 358] width 18 height 18
click at [386, 204] on input "text" at bounding box center [397, 202] width 358 height 40
paste input "Strong Problem-Solving Skills"
type input "Strong Problem-Solving Skills"
click at [596, 206] on span at bounding box center [595, 202] width 14 height 14
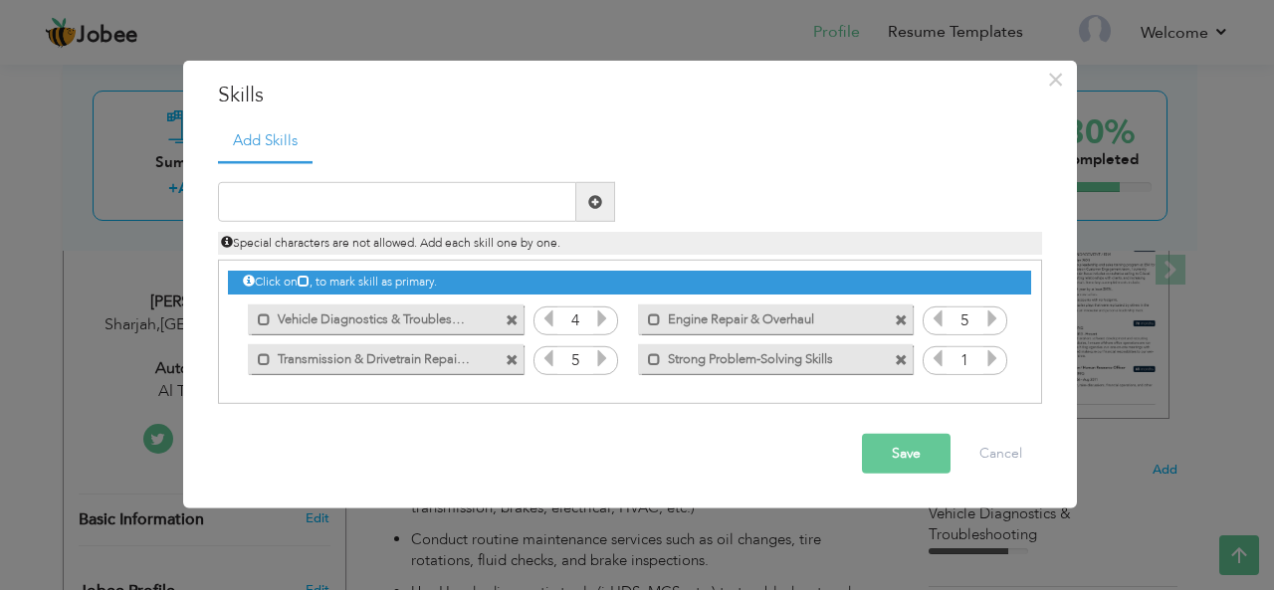
click at [993, 361] on icon at bounding box center [992, 358] width 18 height 18
click at [758, 214] on div "Duplicate entry Special characters are not allowed. Add each skill one by one." at bounding box center [630, 218] width 854 height 73
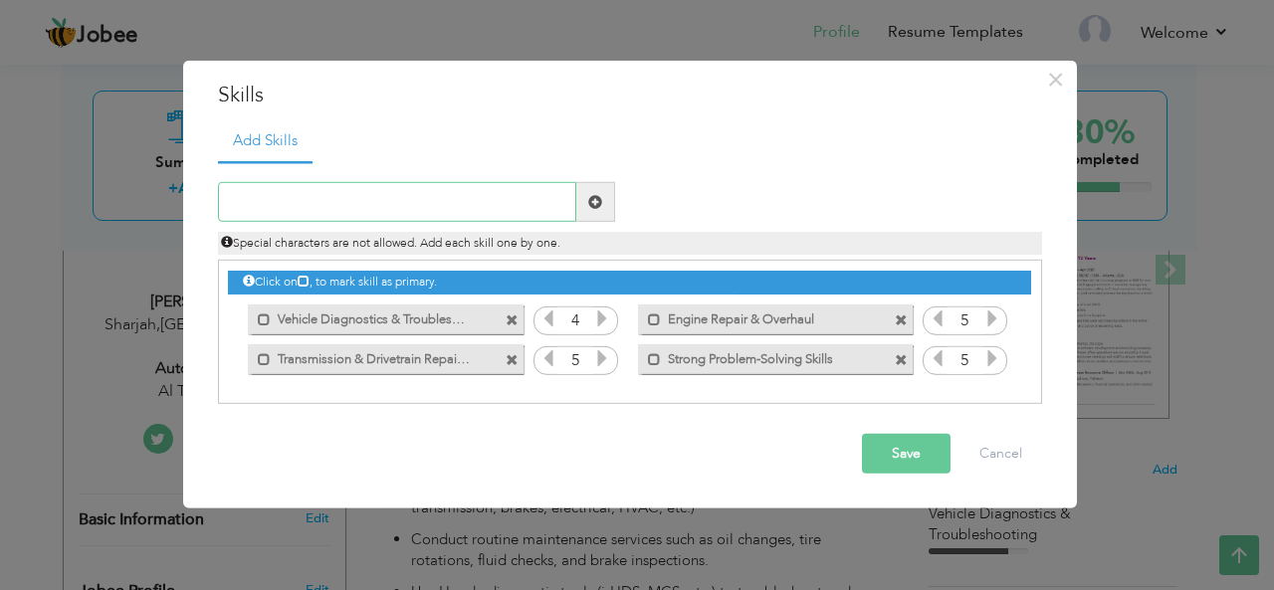
click at [429, 195] on input "text" at bounding box center [397, 202] width 358 height 40
paste input "Attention to Detail"
type input "Attention to Detail"
click at [589, 204] on span at bounding box center [595, 202] width 14 height 14
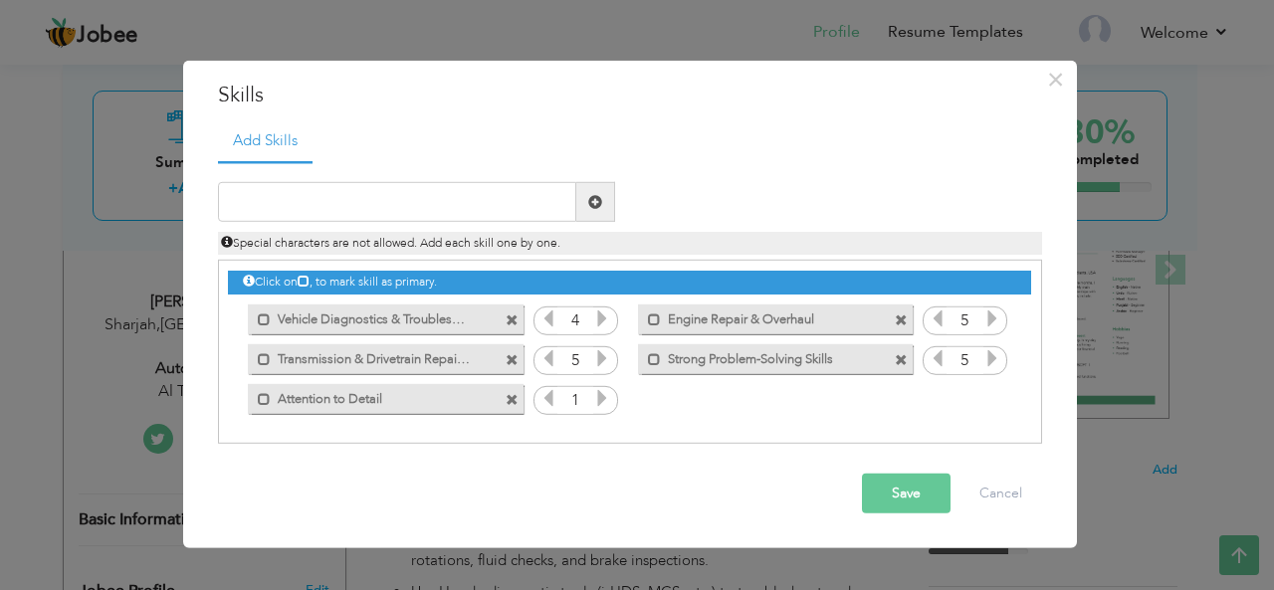
click at [601, 395] on icon at bounding box center [602, 398] width 18 height 18
click at [466, 207] on input "text" at bounding box center [397, 202] width 358 height 40
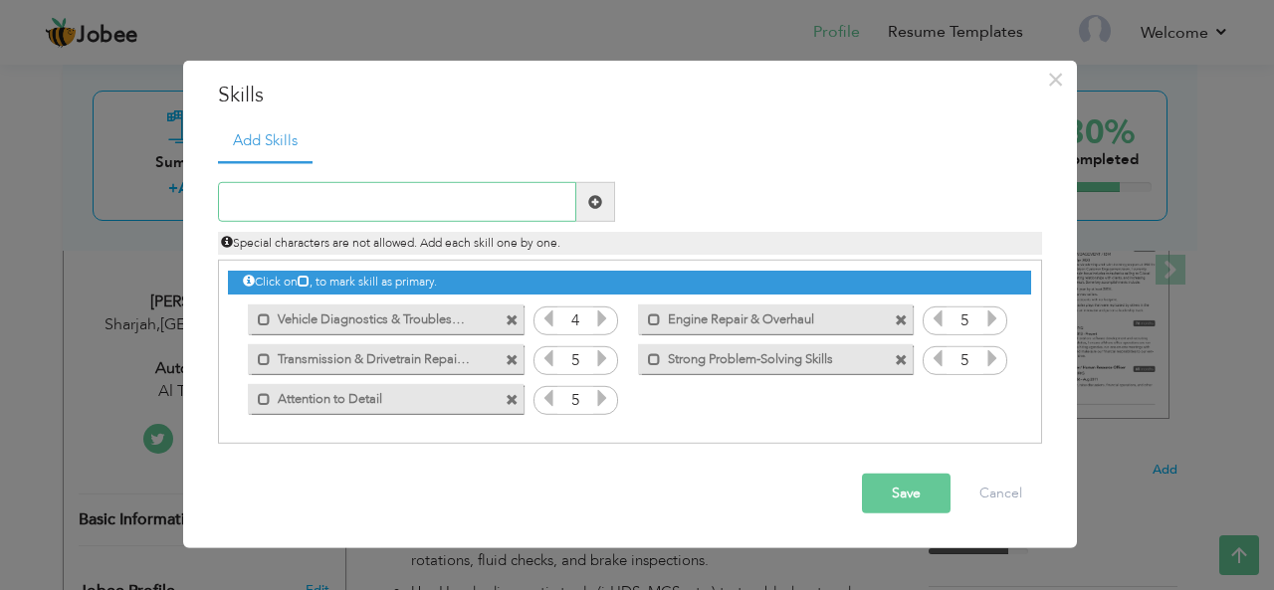
paste input "Use of Hand & Power Tools"
type input "Use of Hand & Power Tools"
click at [596, 201] on span at bounding box center [595, 202] width 14 height 14
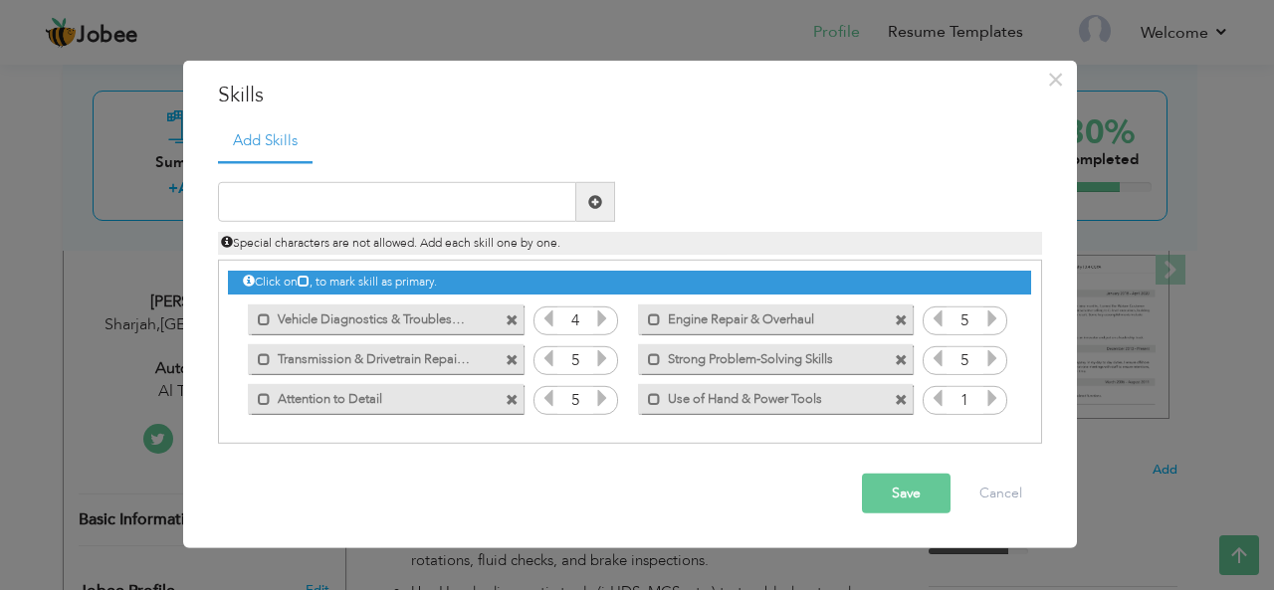
click at [906, 399] on span at bounding box center [901, 399] width 13 height 13
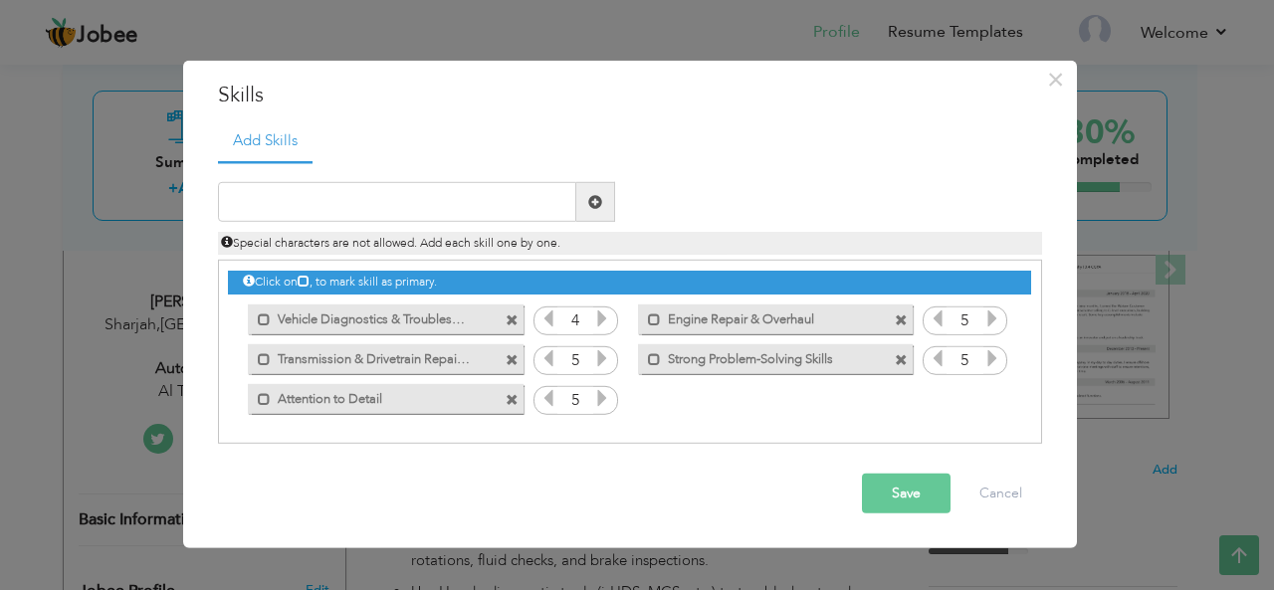
click at [906, 399] on div "Click on , to mark skill as primary. Mark as primary skill. 4 Mark as primary s…" at bounding box center [629, 339] width 802 height 157
click at [359, 192] on input "text" at bounding box center [397, 202] width 358 height 40
paste input "Use of Hand & Power Tools"
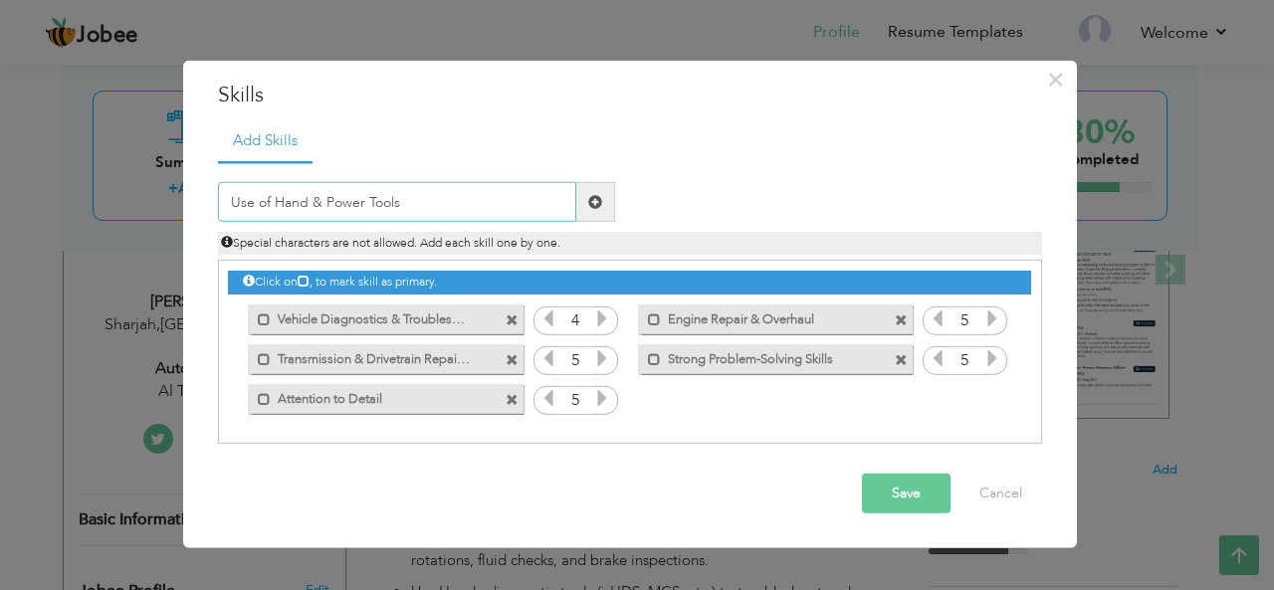
type input "Use of Hand & Power Tools"
click at [592, 200] on span at bounding box center [595, 202] width 14 height 14
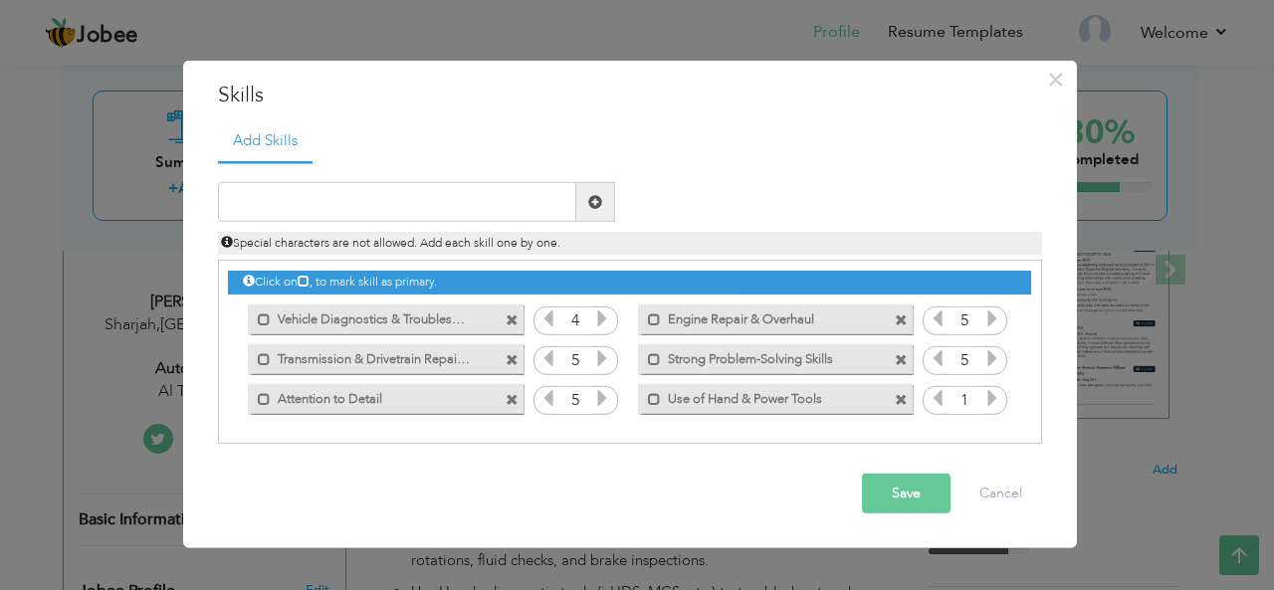
click at [987, 396] on icon at bounding box center [992, 398] width 18 height 18
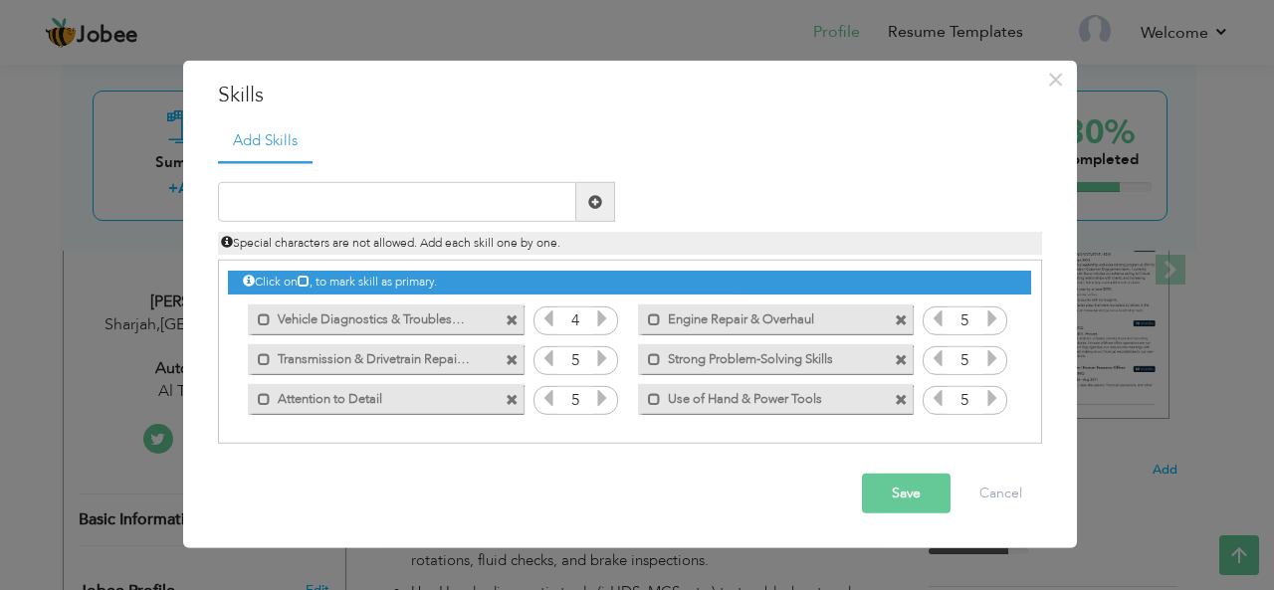
click at [987, 396] on icon at bounding box center [992, 398] width 18 height 18
click at [603, 322] on icon at bounding box center [602, 319] width 18 height 18
click at [515, 205] on input "text" at bounding box center [397, 202] width 358 height 40
paste input "OBD-II & Advanced Diagnostic Tools (Launch, Autel,"
type input "OBD-II & Advanced Diagnostic Tools"
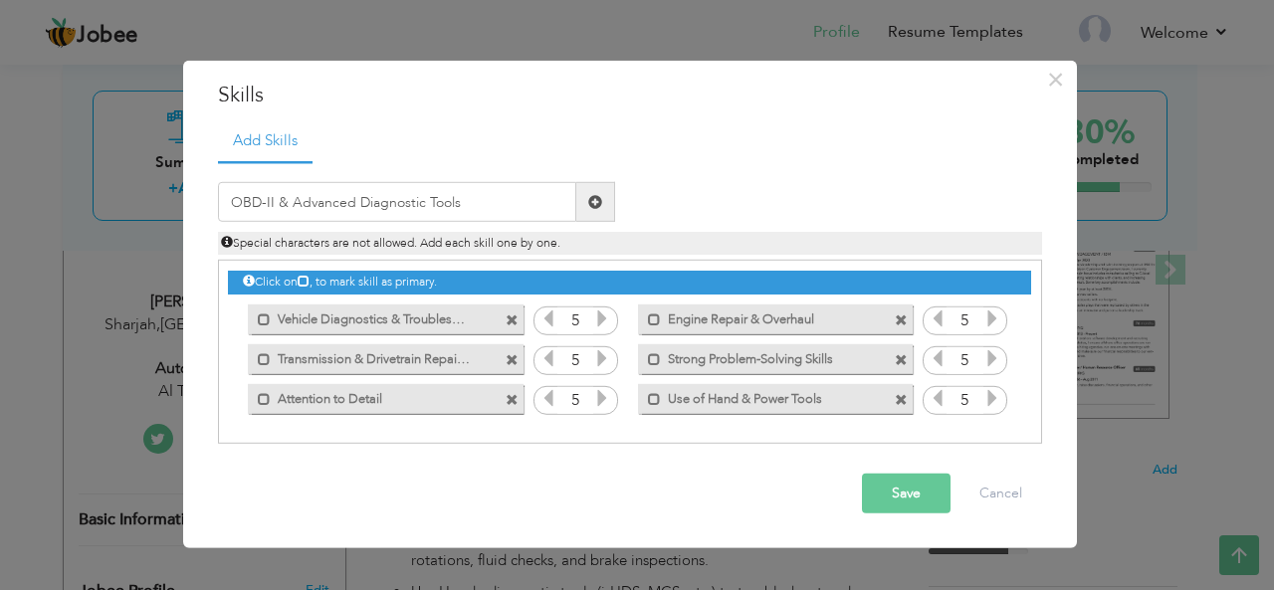
click at [597, 204] on span at bounding box center [595, 202] width 14 height 14
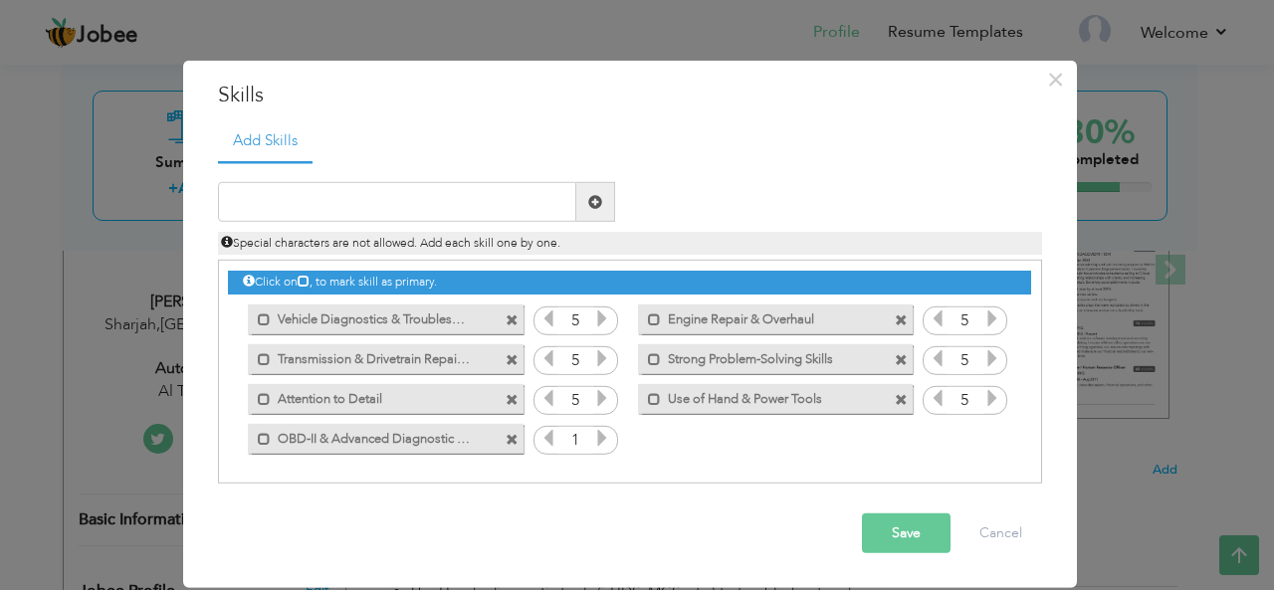
click at [600, 439] on icon at bounding box center [602, 438] width 18 height 18
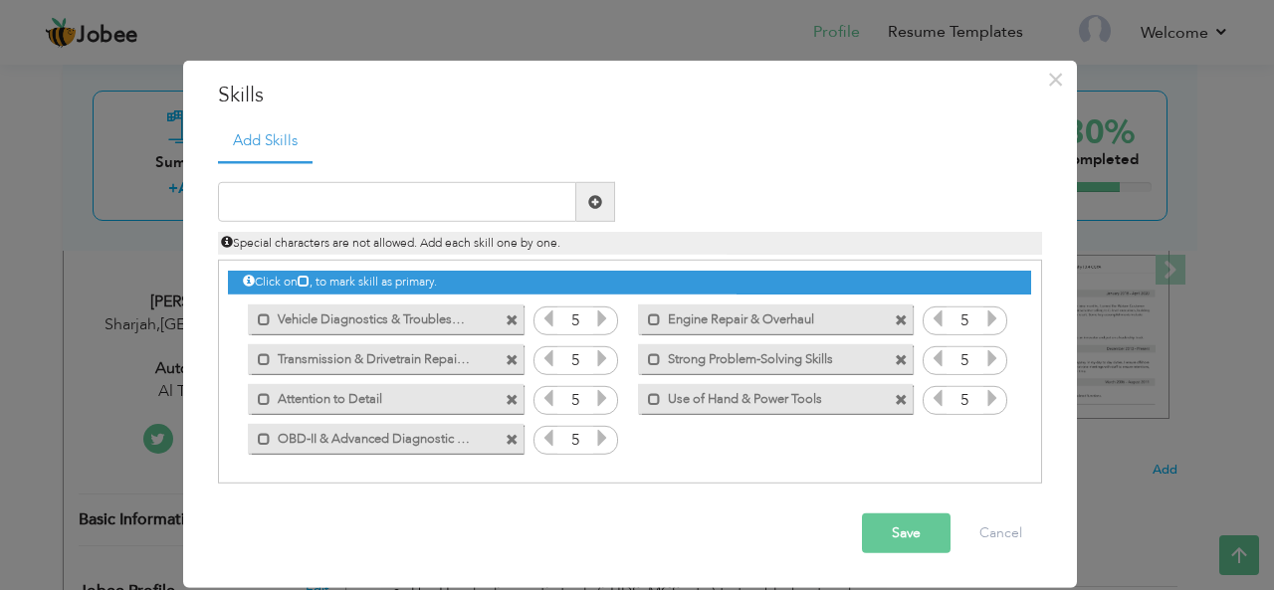
click at [931, 536] on button "Save" at bounding box center [906, 534] width 89 height 40
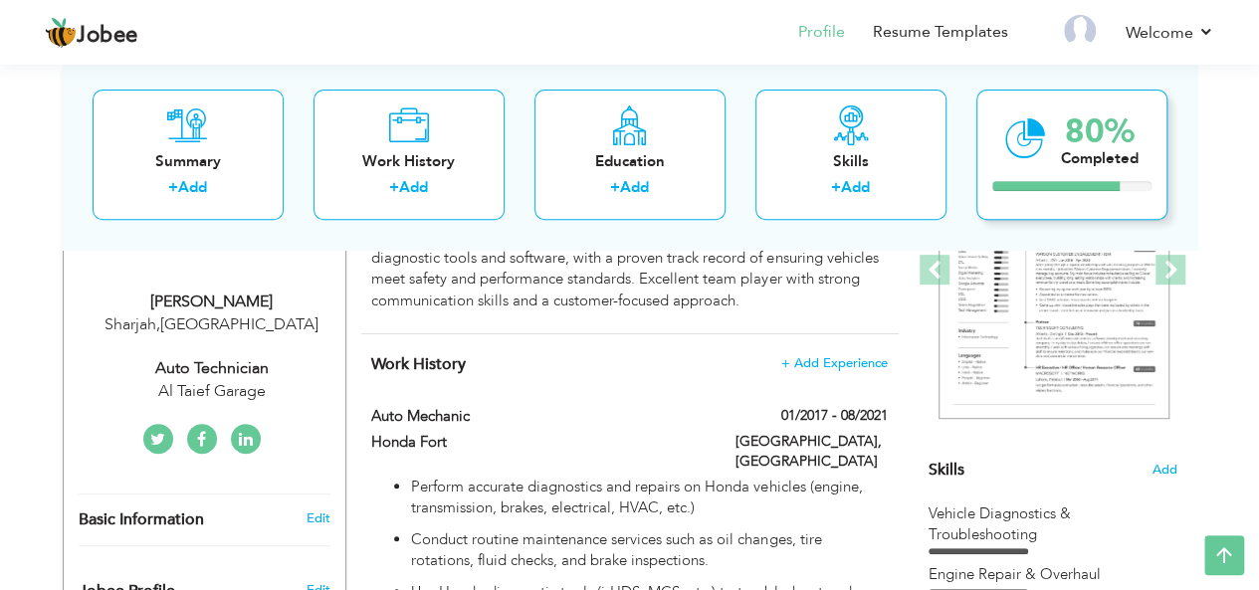
click at [1091, 160] on div "Completed" at bounding box center [1100, 158] width 78 height 21
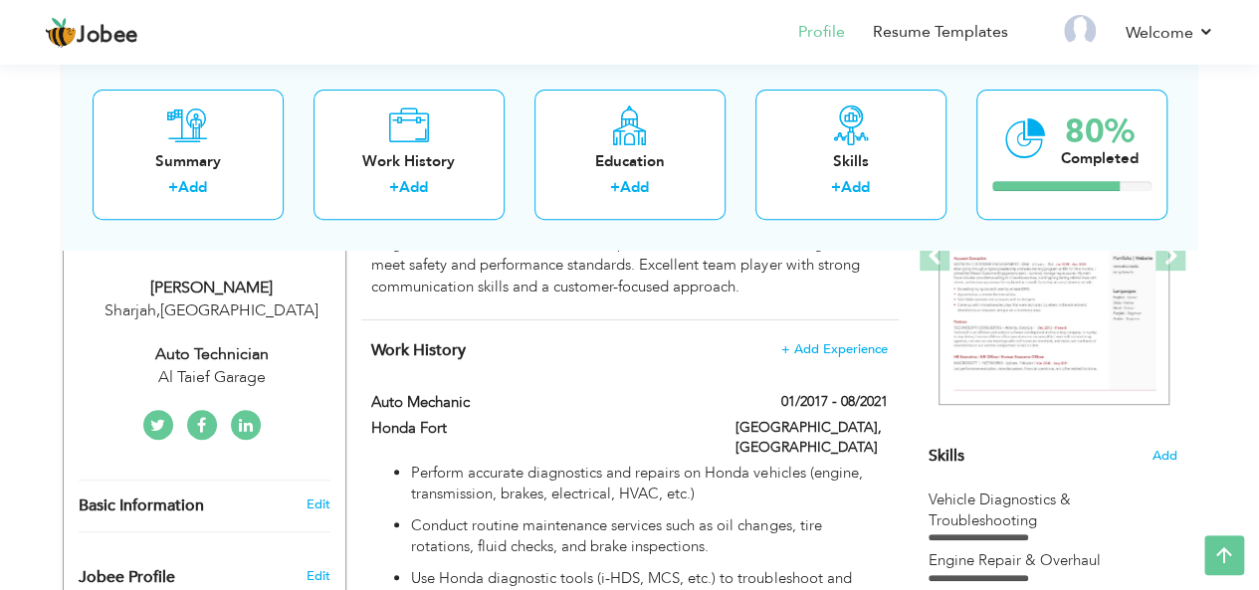
scroll to position [837, 0]
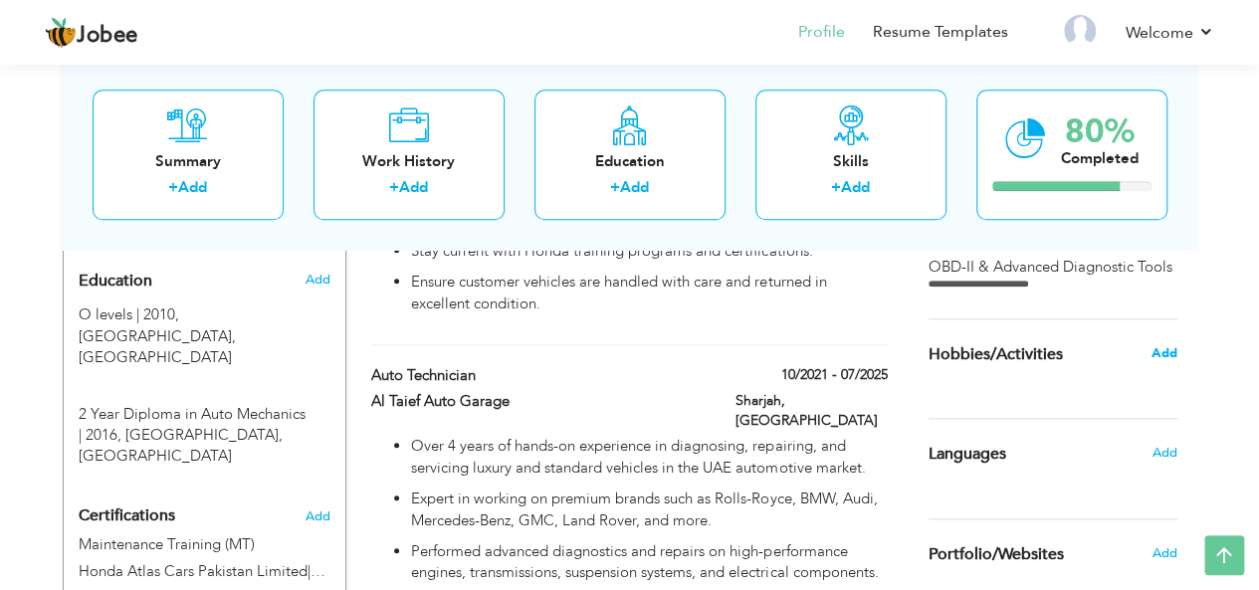
click at [1168, 348] on span "Add" at bounding box center [1163, 353] width 26 height 18
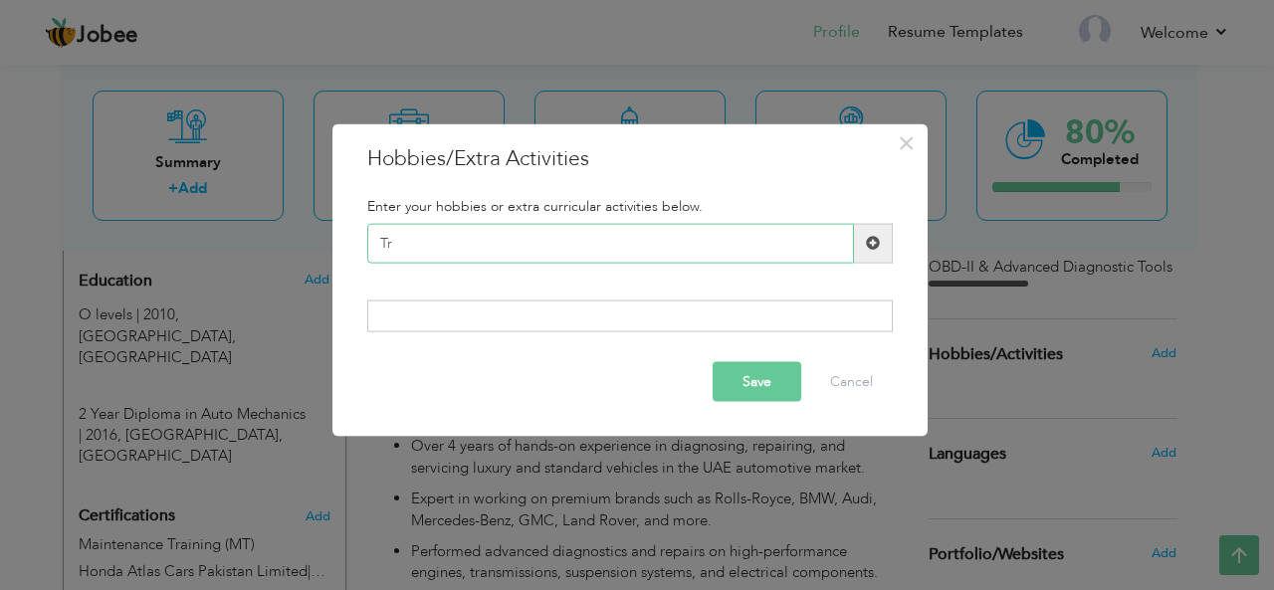
type input "T"
click at [524, 254] on input "text" at bounding box center [610, 243] width 487 height 40
type input "Traveling"
click at [878, 248] on span at bounding box center [873, 243] width 14 height 14
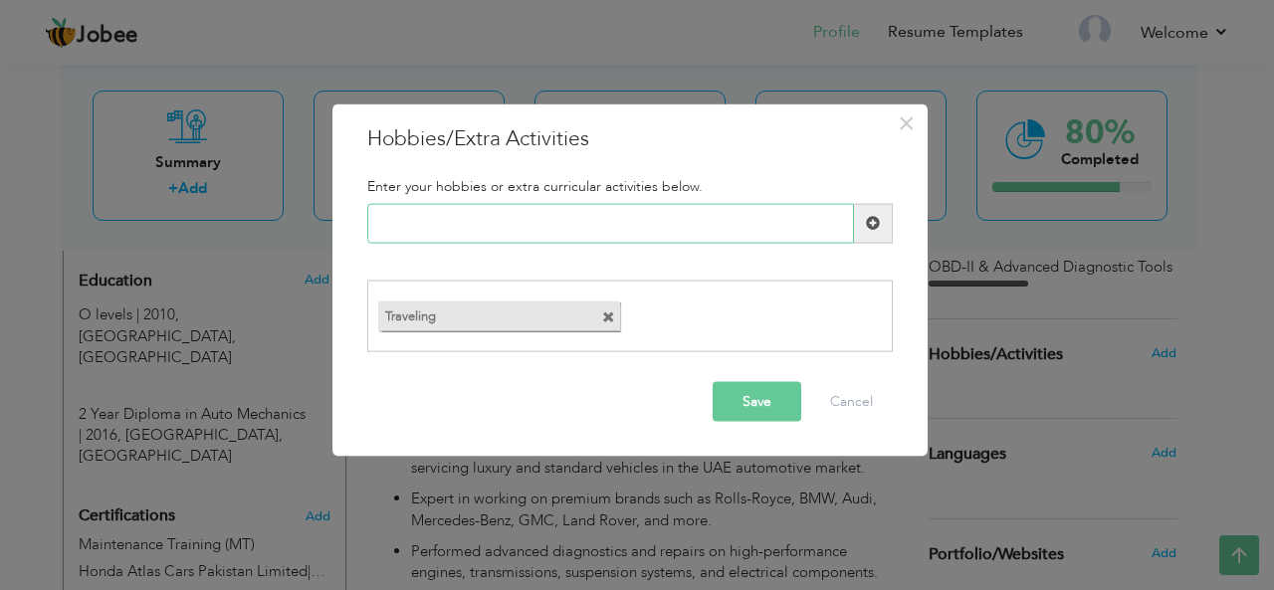
click at [804, 224] on input "text" at bounding box center [610, 223] width 487 height 40
type input "A"
type input "Auto Shows"
click at [878, 226] on span at bounding box center [873, 223] width 14 height 14
click at [729, 240] on input "text" at bounding box center [610, 223] width 487 height 40
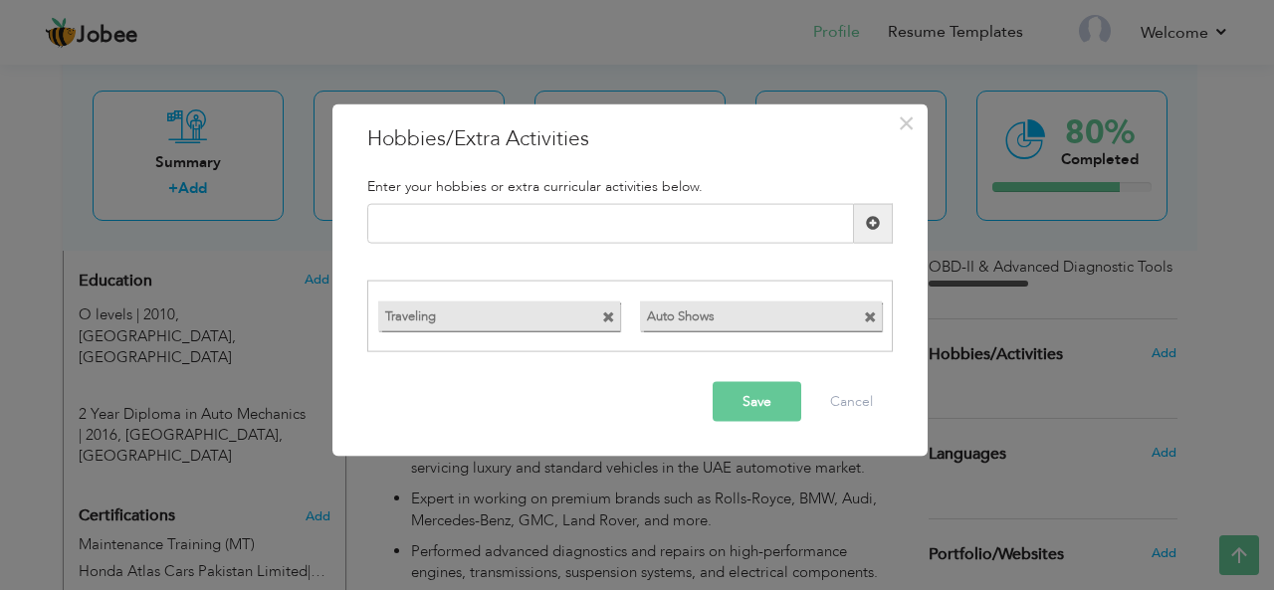
click at [748, 399] on button "Save" at bounding box center [757, 402] width 89 height 40
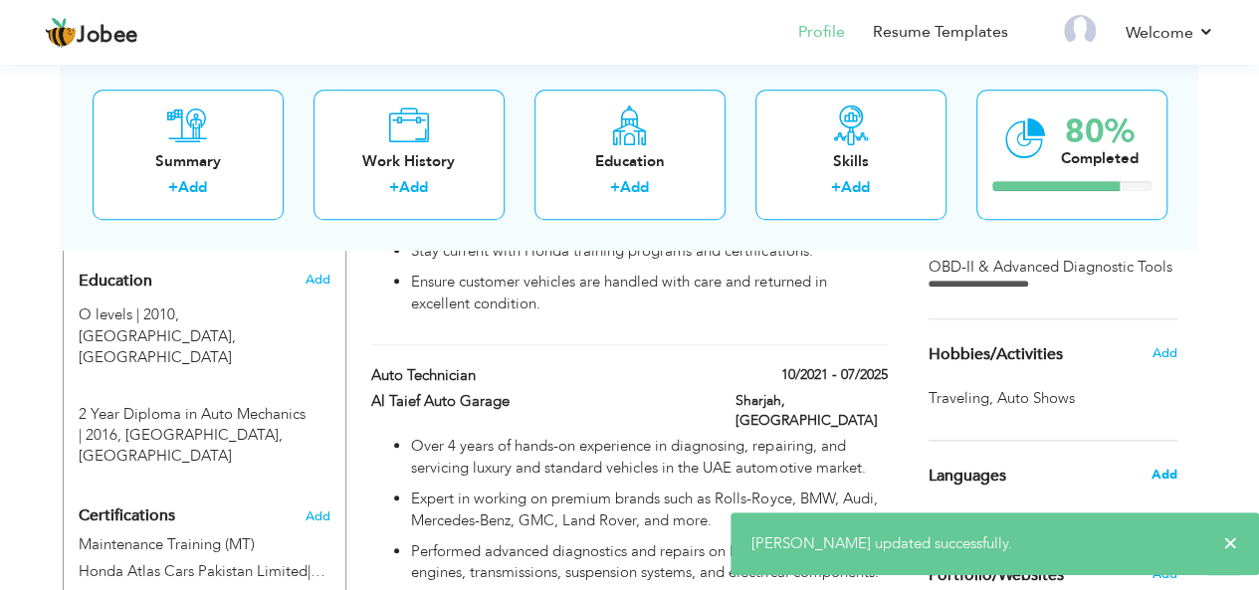
click at [1156, 476] on span "Add" at bounding box center [1163, 475] width 26 height 18
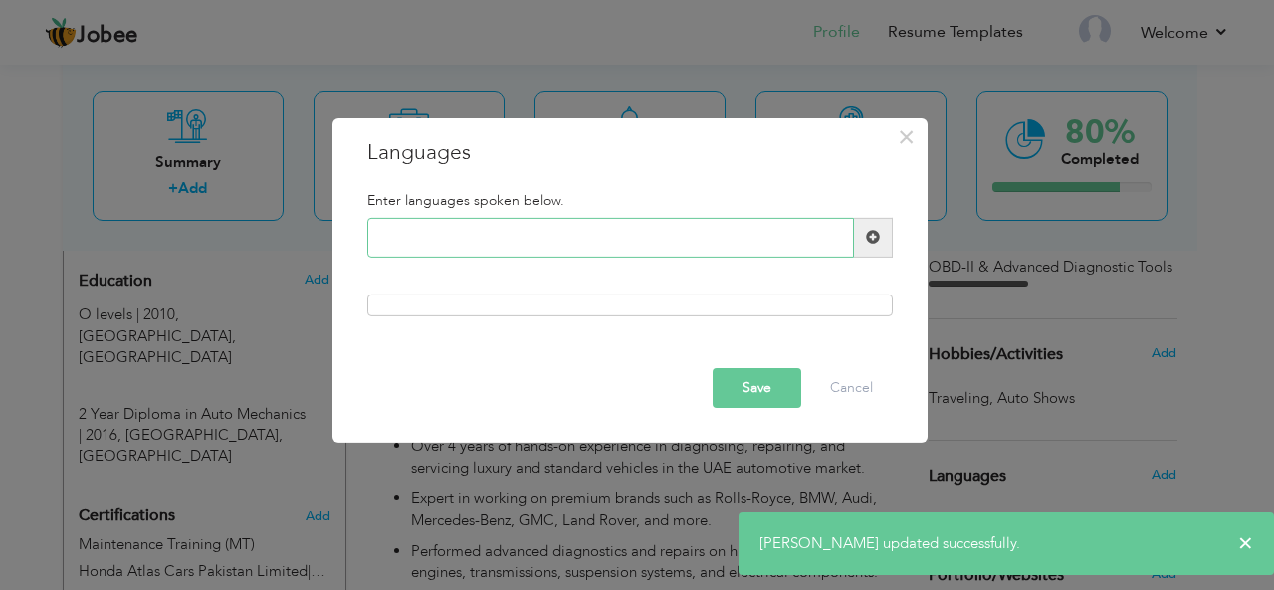
click at [543, 251] on input "text" at bounding box center [610, 238] width 487 height 40
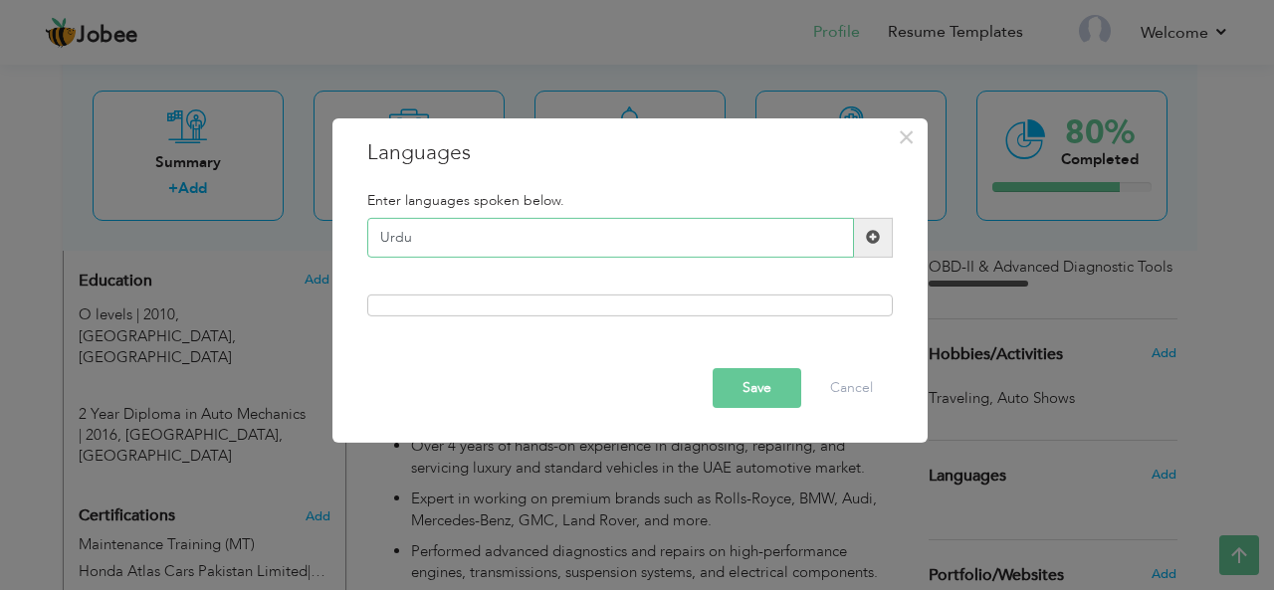
type input "Urdu"
click at [875, 244] on span at bounding box center [873, 237] width 14 height 14
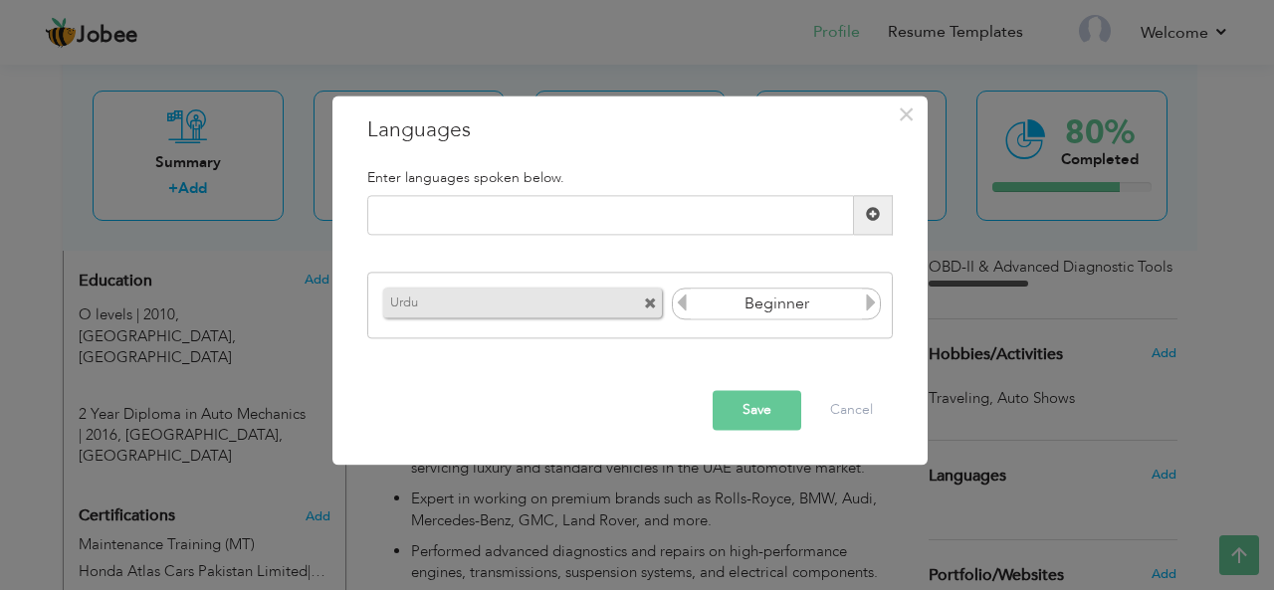
click at [872, 308] on icon at bounding box center [871, 304] width 18 height 18
click at [768, 220] on input "text" at bounding box center [610, 215] width 487 height 40
type input "English"
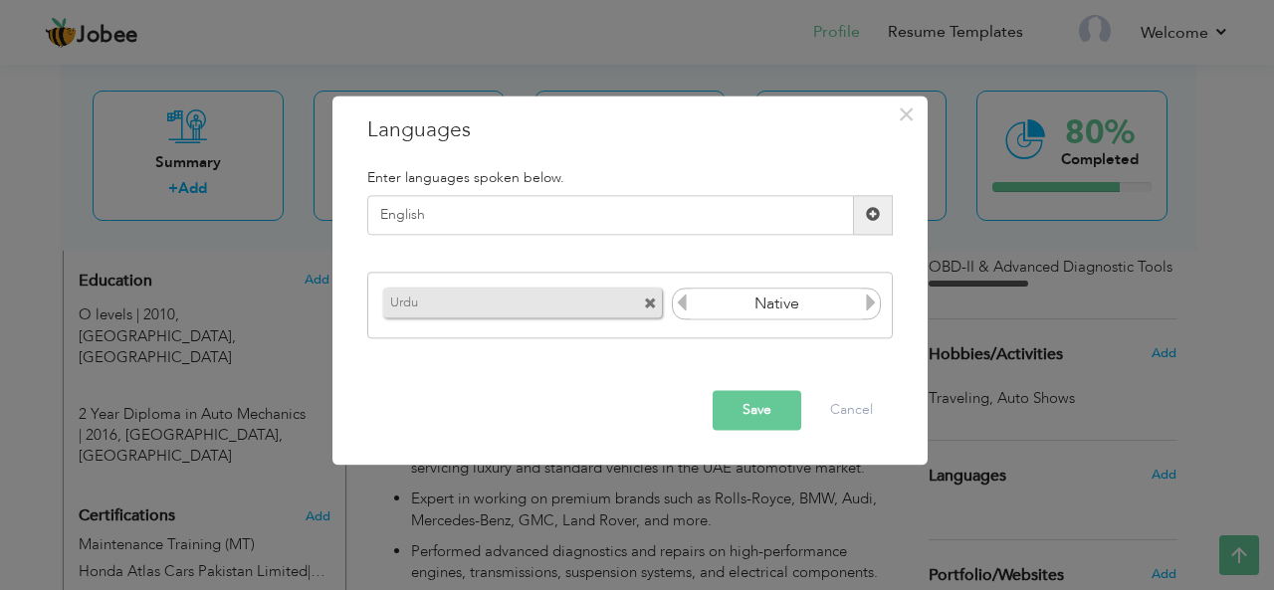
click at [861, 225] on span at bounding box center [873, 215] width 39 height 40
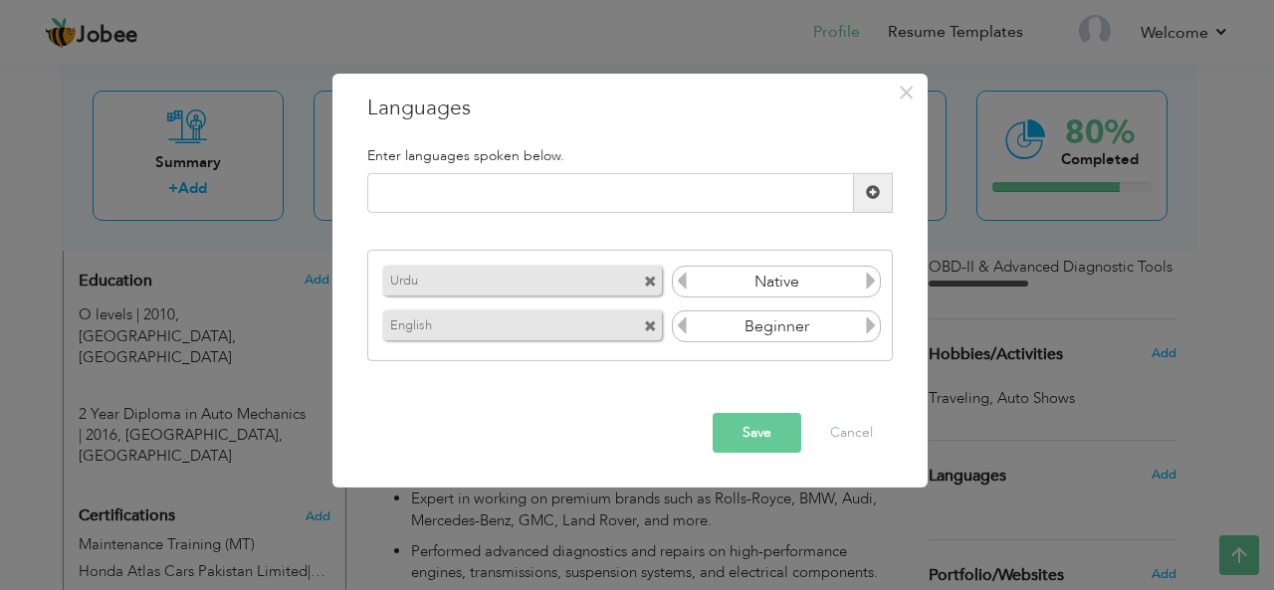
click at [871, 334] on icon at bounding box center [871, 325] width 18 height 18
click at [749, 439] on button "Save" at bounding box center [757, 433] width 89 height 40
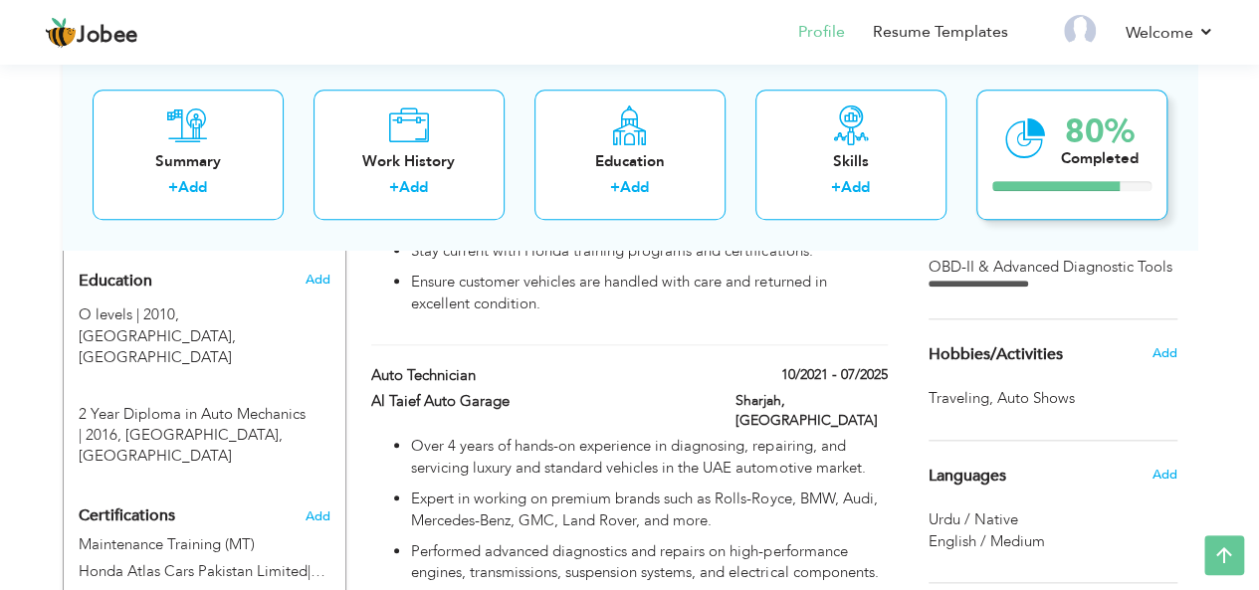
click at [1063, 153] on div "Completed" at bounding box center [1100, 158] width 78 height 21
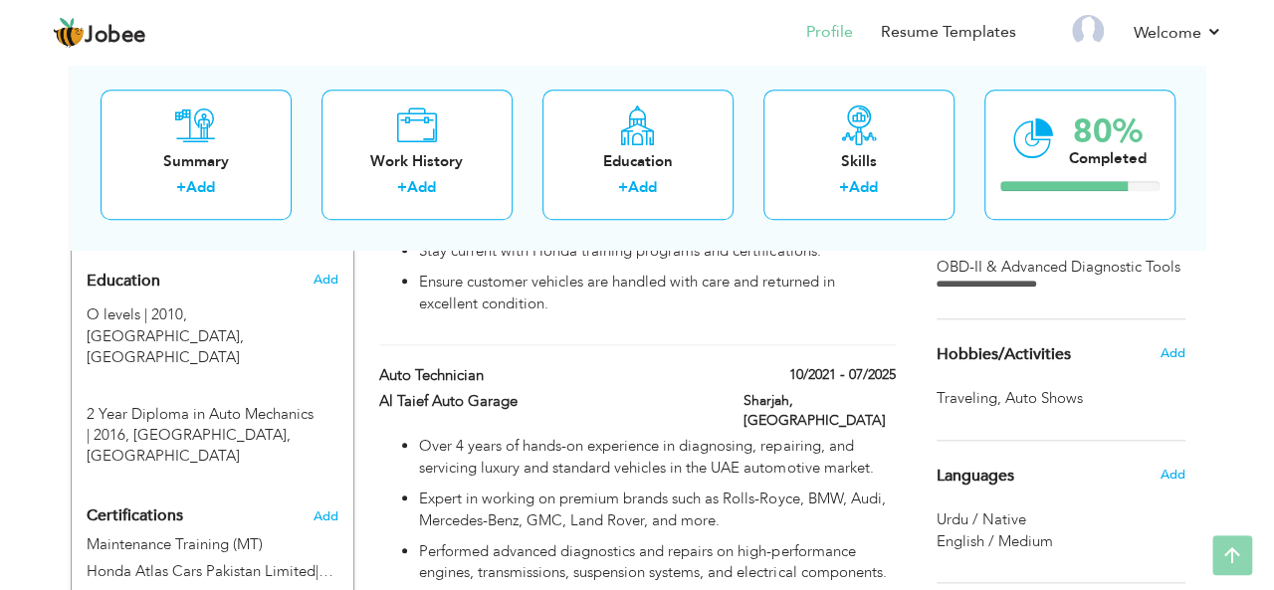
scroll to position [0, 0]
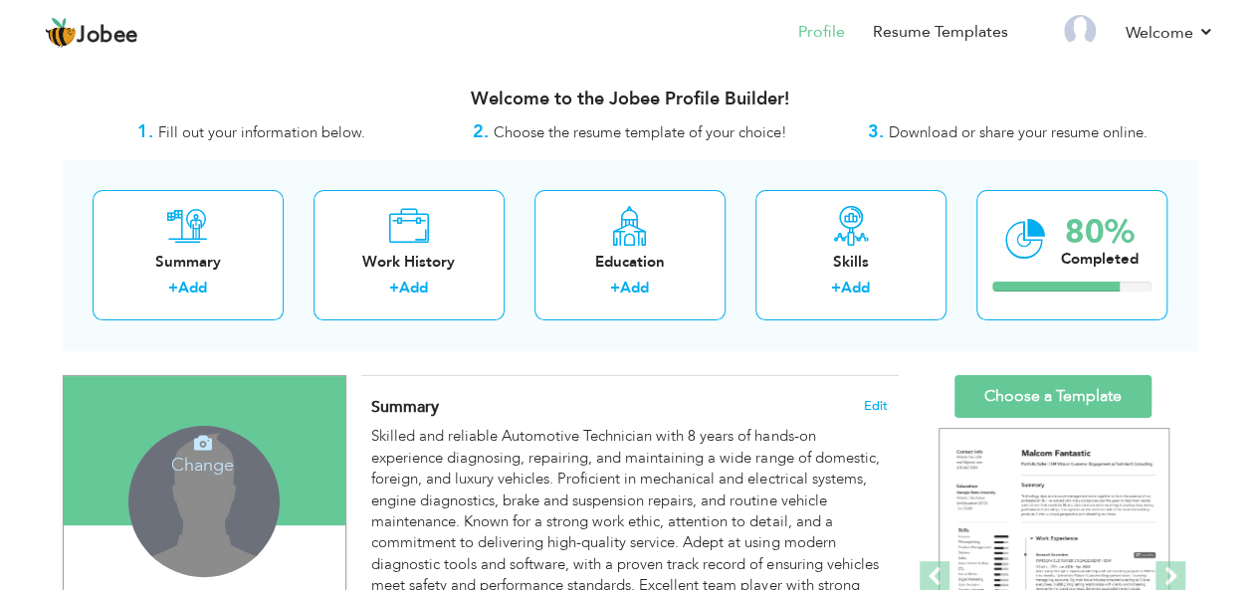
click at [230, 463] on h4 "Change" at bounding box center [202, 452] width 142 height 48
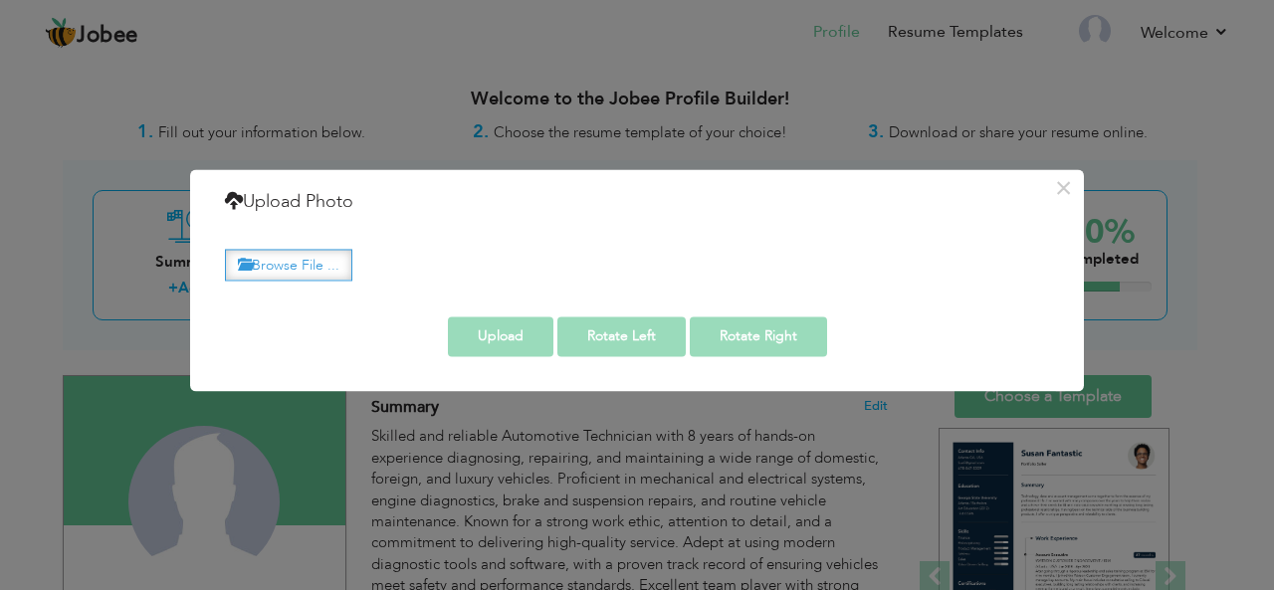
click at [335, 253] on label "Browse File ..." at bounding box center [288, 265] width 127 height 31
click at [0, 0] on input "Browse File ..." at bounding box center [0, 0] width 0 height 0
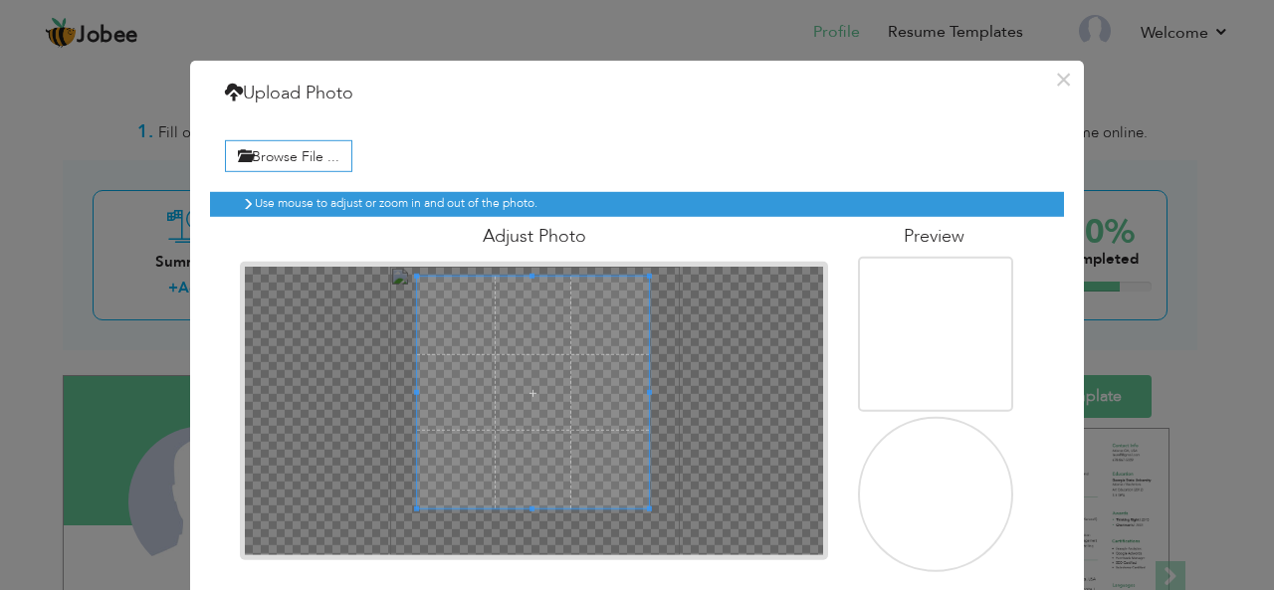
click at [820, 291] on div "Adjust Photo" at bounding box center [534, 388] width 618 height 343
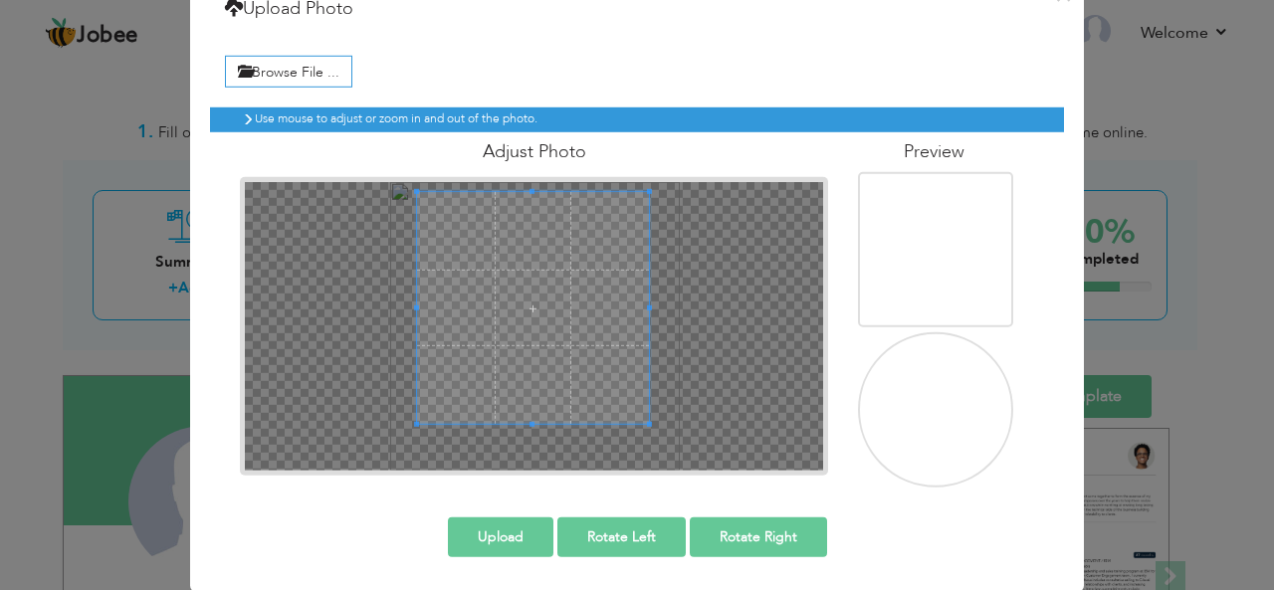
click at [521, 531] on button "Upload" at bounding box center [500, 536] width 105 height 40
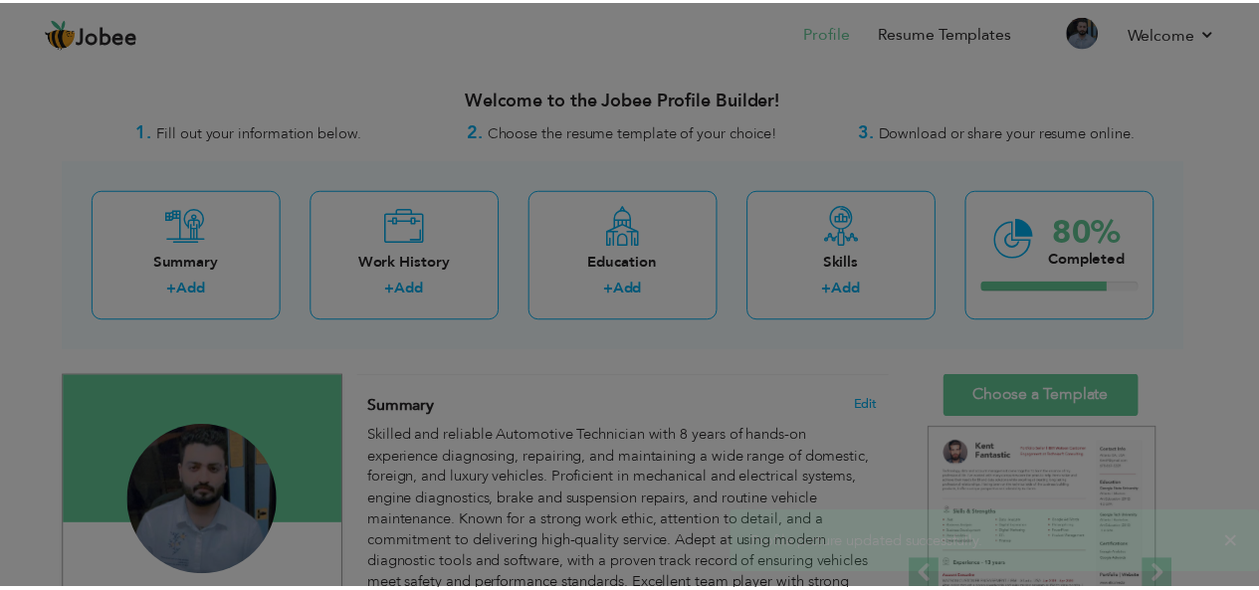
scroll to position [0, 0]
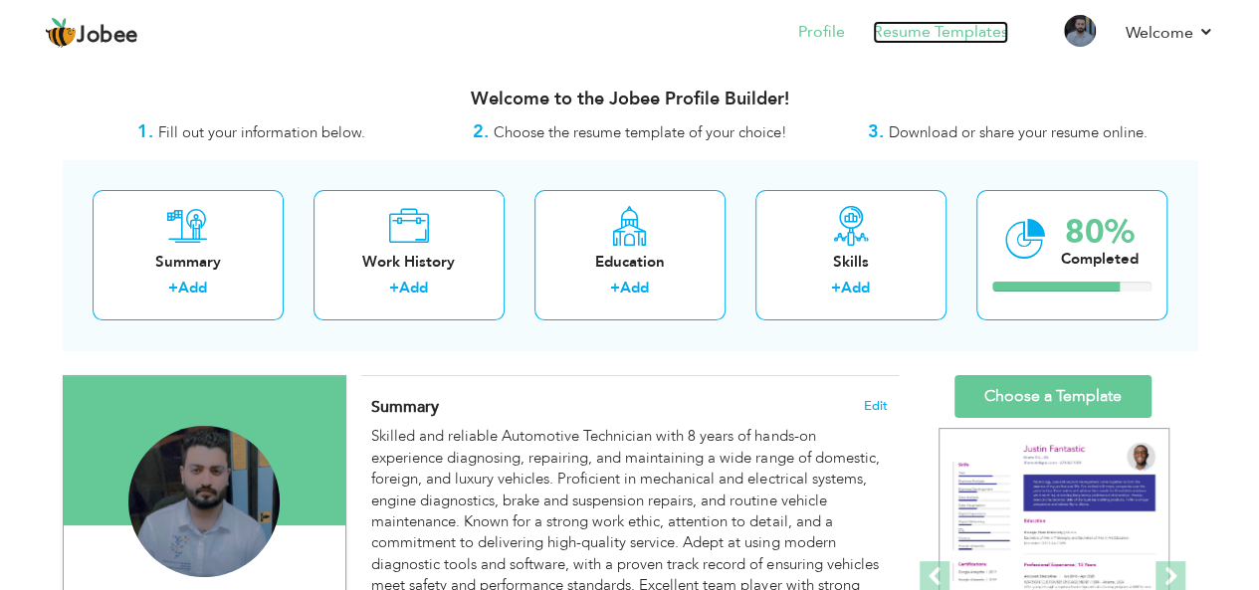
click at [956, 32] on link "Resume Templates" at bounding box center [940, 32] width 135 height 23
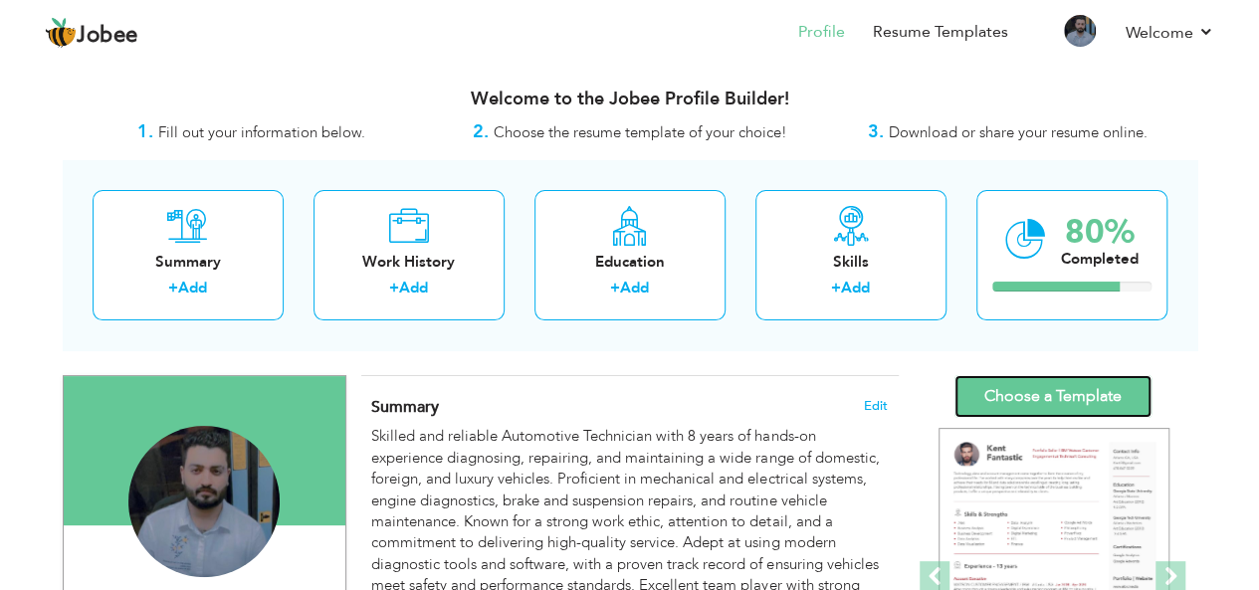
click at [1105, 401] on link "Choose a Template" at bounding box center [1052, 396] width 197 height 43
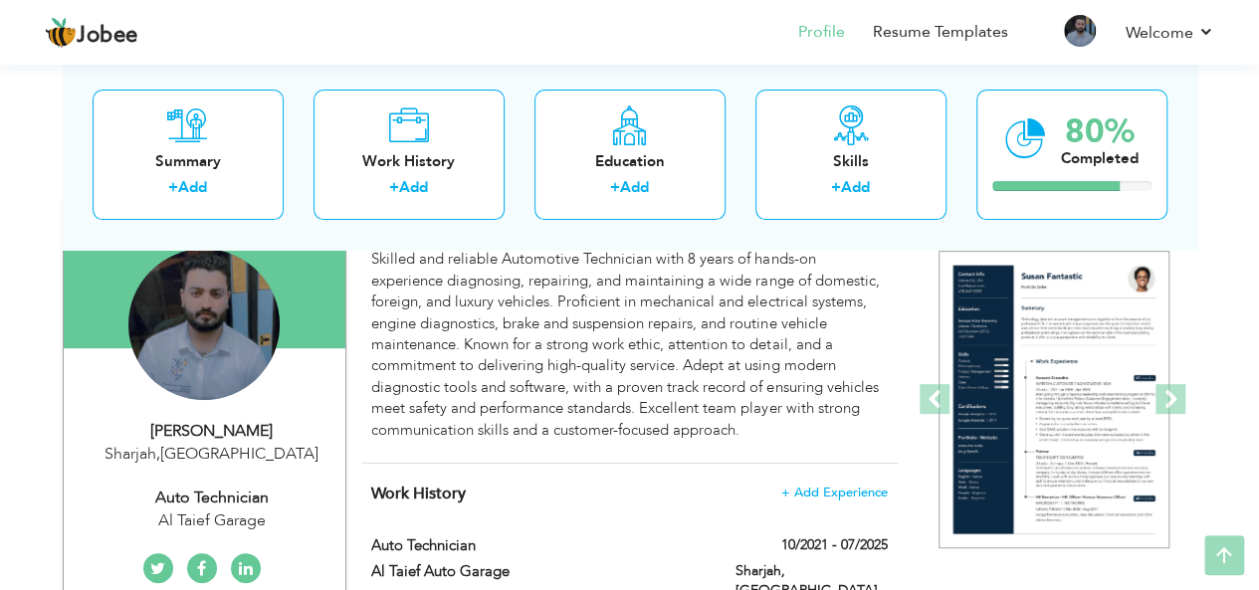
scroll to position [199, 0]
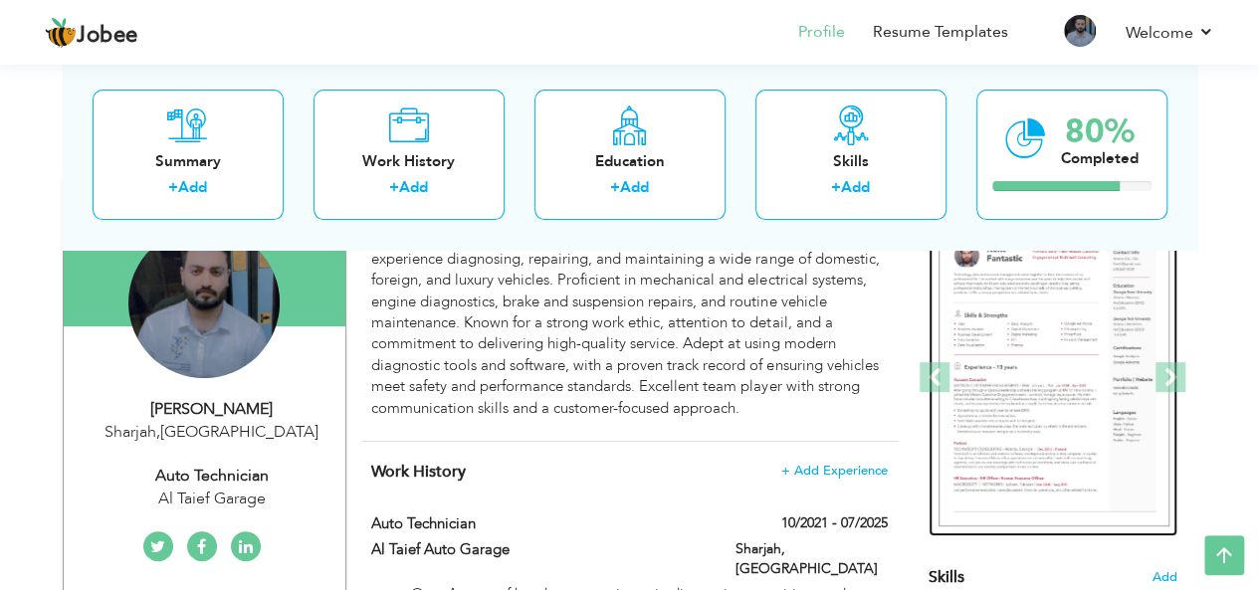
click at [1125, 402] on img at bounding box center [1053, 378] width 231 height 299
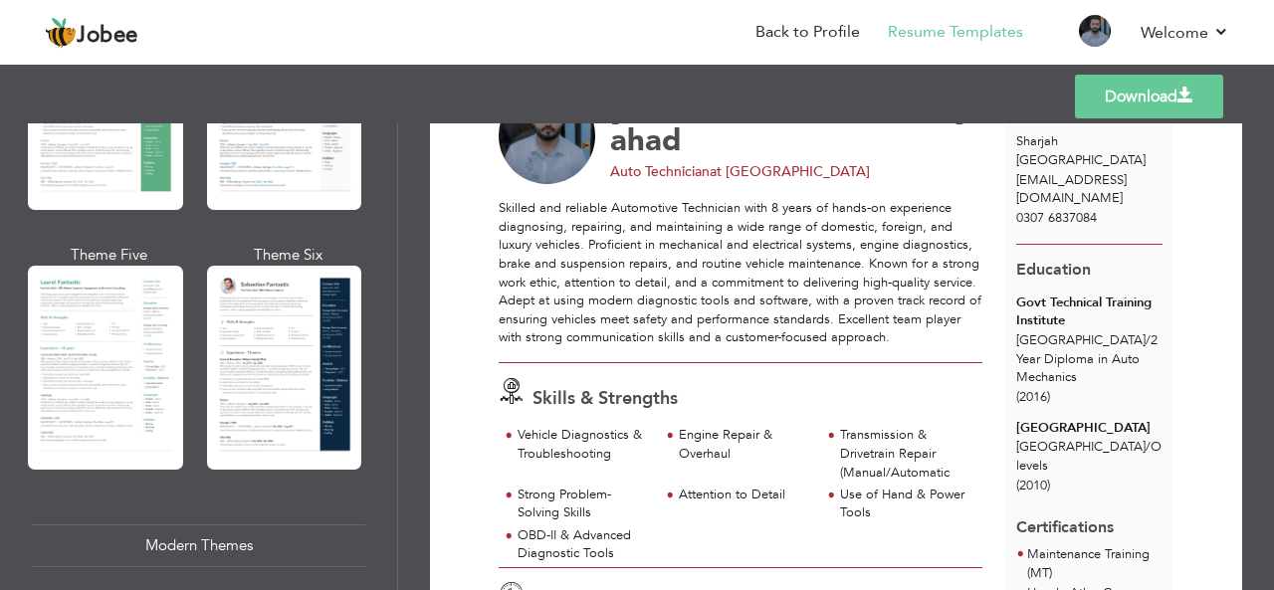
scroll to position [524, 0]
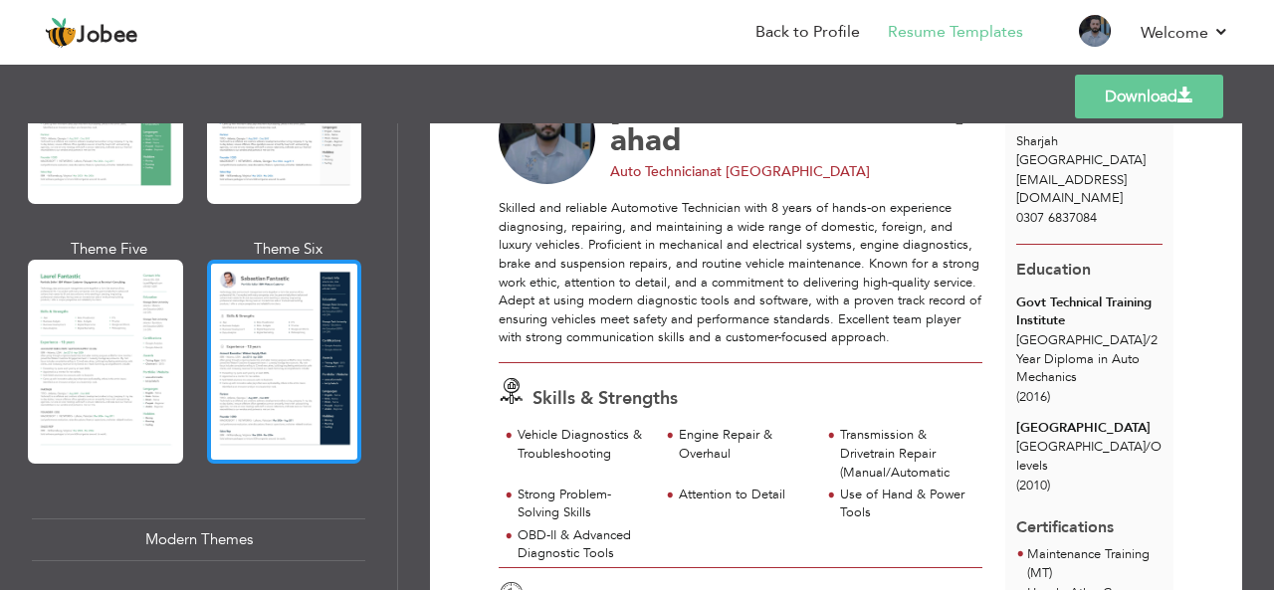
click at [324, 306] on div at bounding box center [284, 362] width 155 height 204
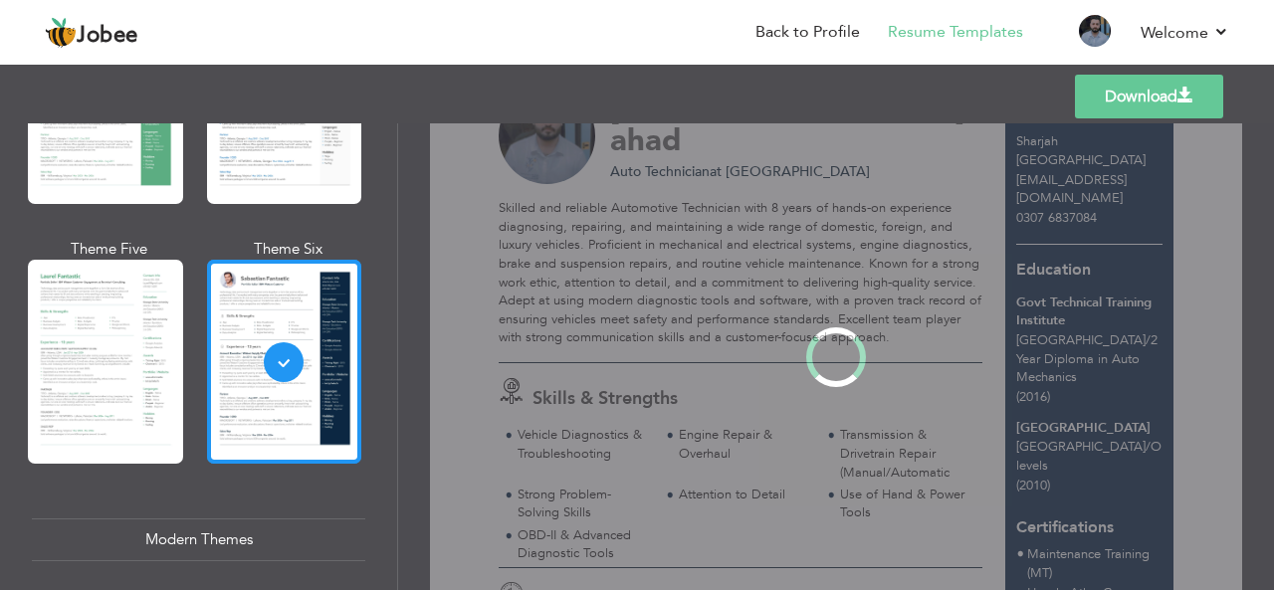
scroll to position [0, 0]
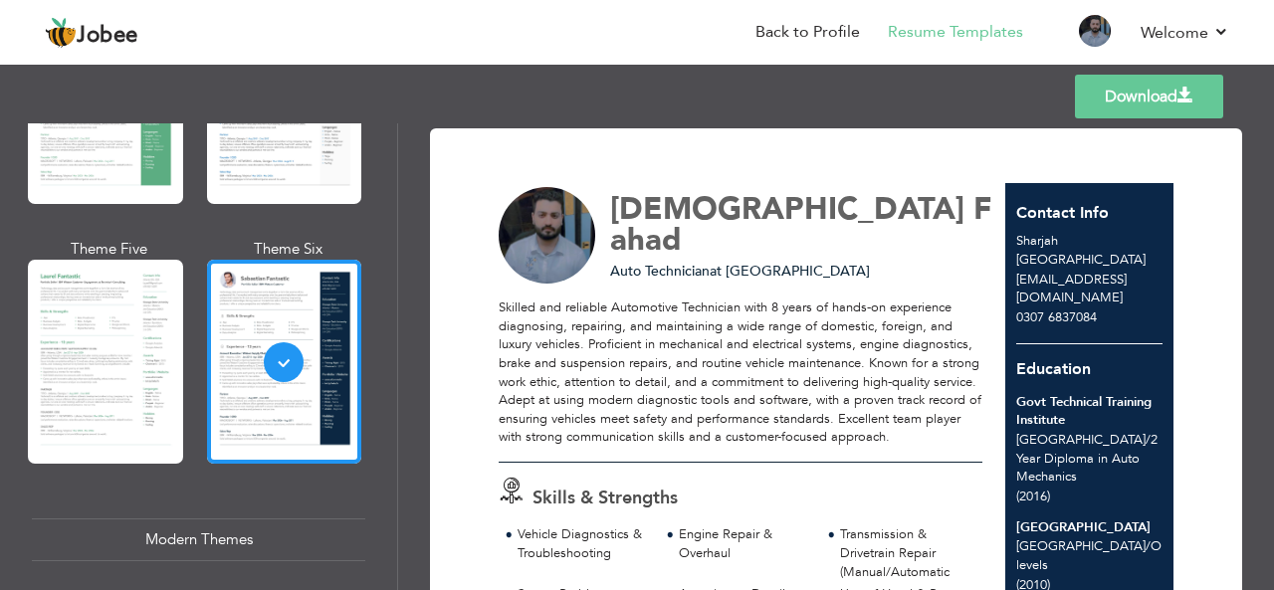
click at [1139, 91] on link "Download" at bounding box center [1149, 97] width 148 height 44
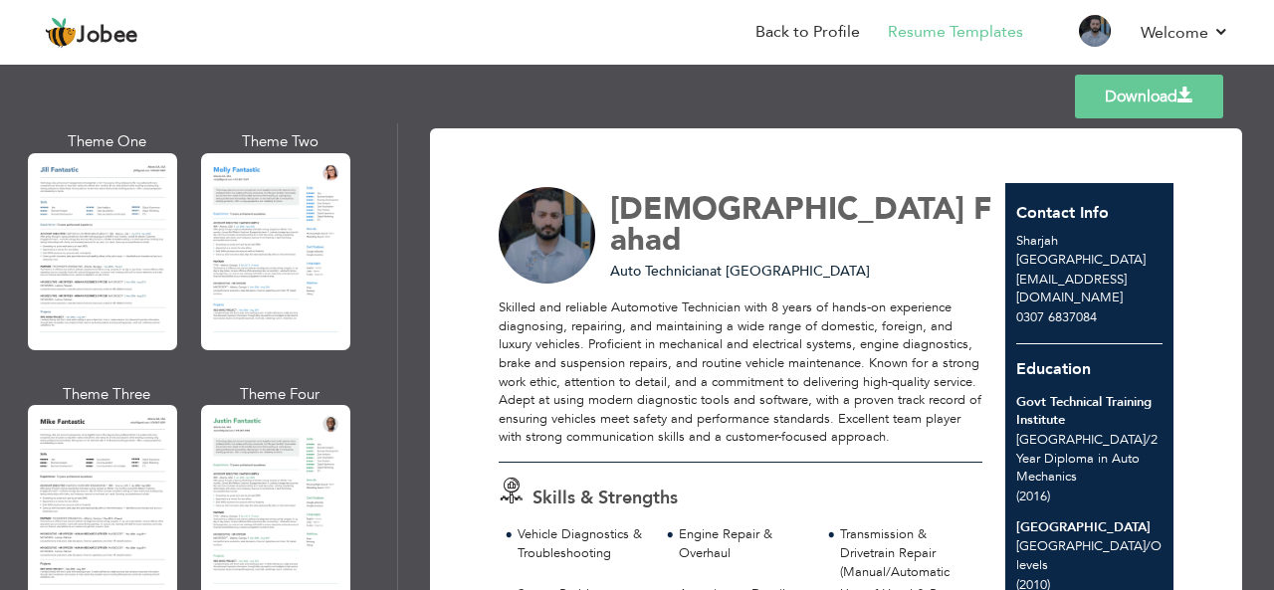
scroll to position [985, 0]
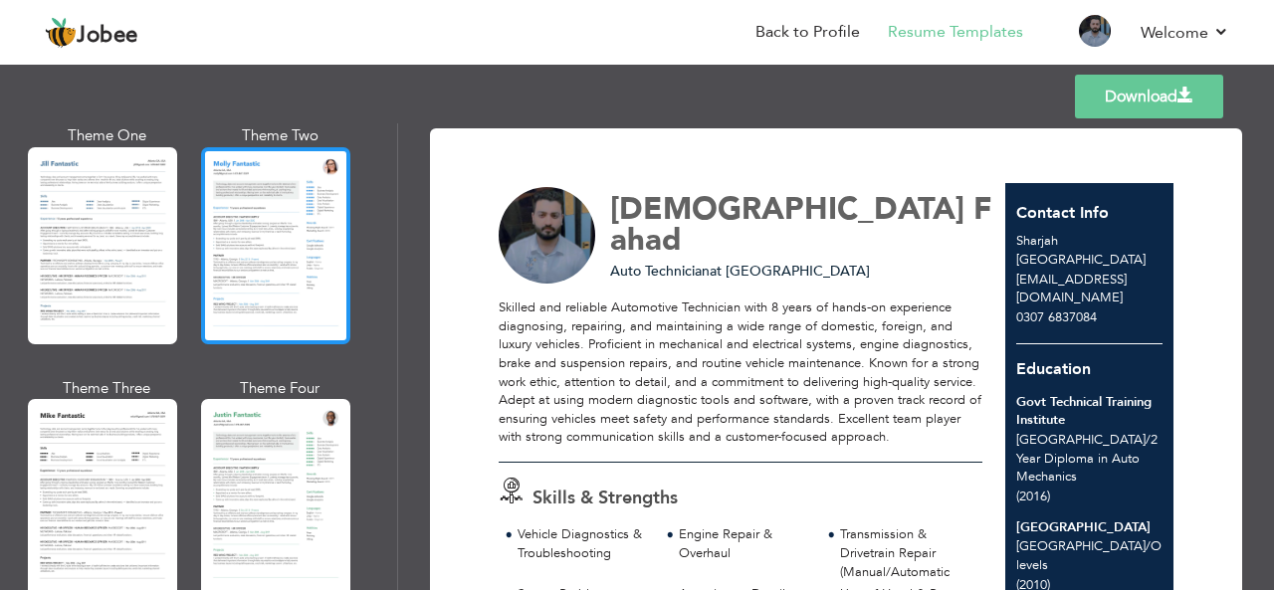
click at [326, 274] on div at bounding box center [275, 245] width 149 height 197
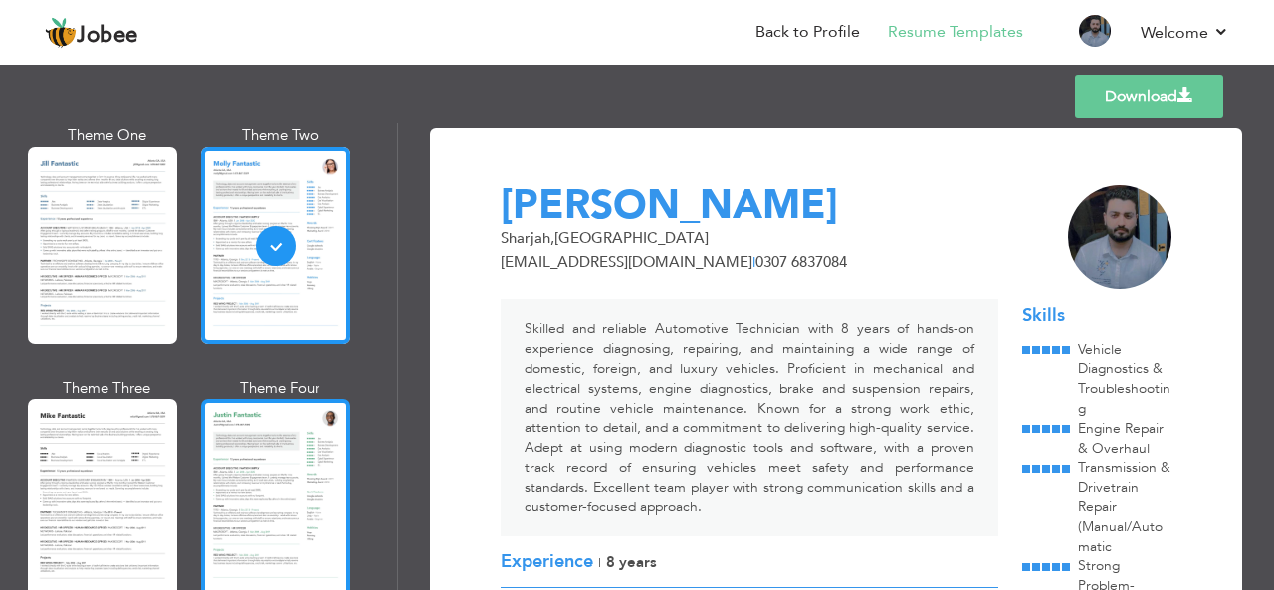
click at [264, 431] on div at bounding box center [275, 497] width 149 height 197
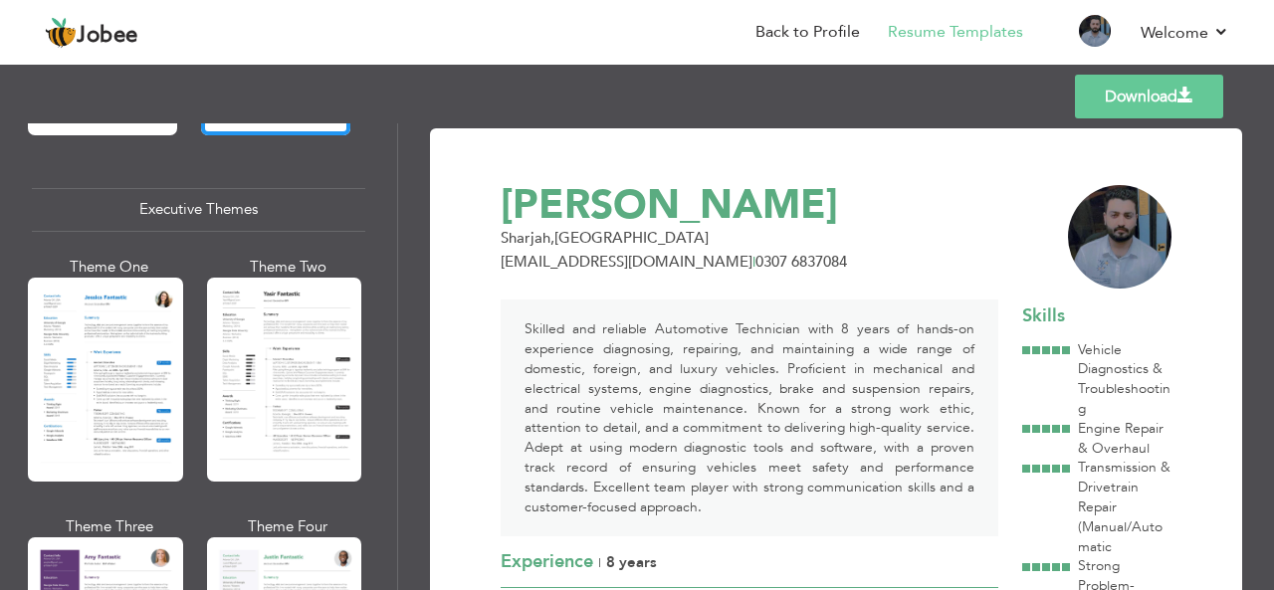
scroll to position [1470, 0]
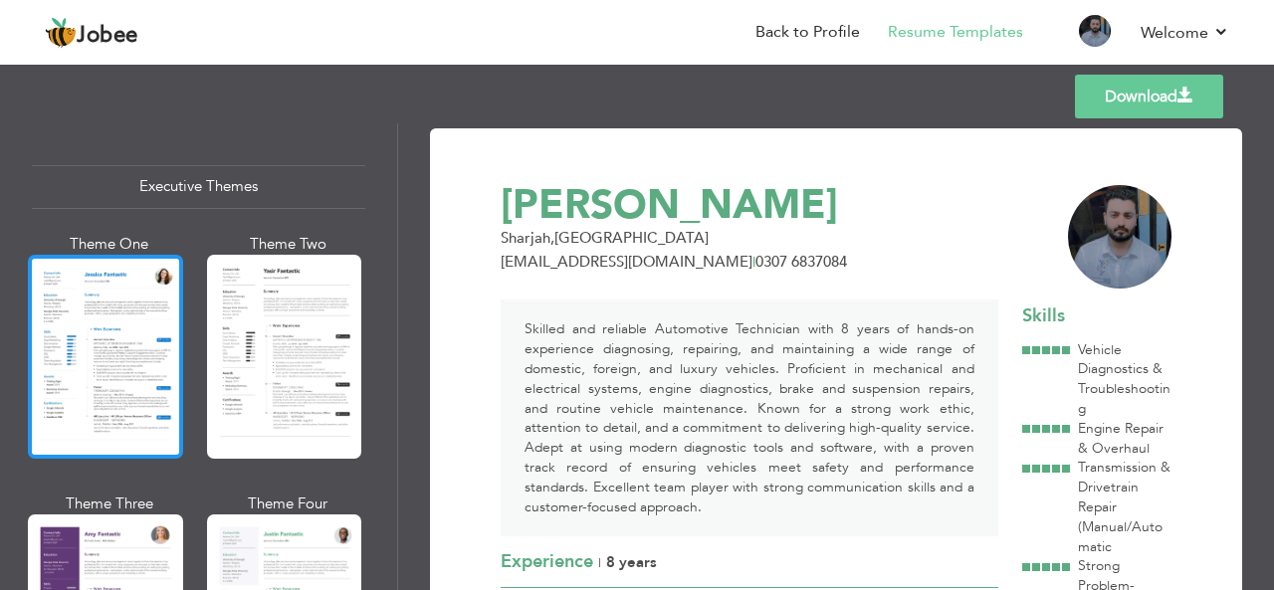
click at [157, 350] on div at bounding box center [105, 357] width 155 height 204
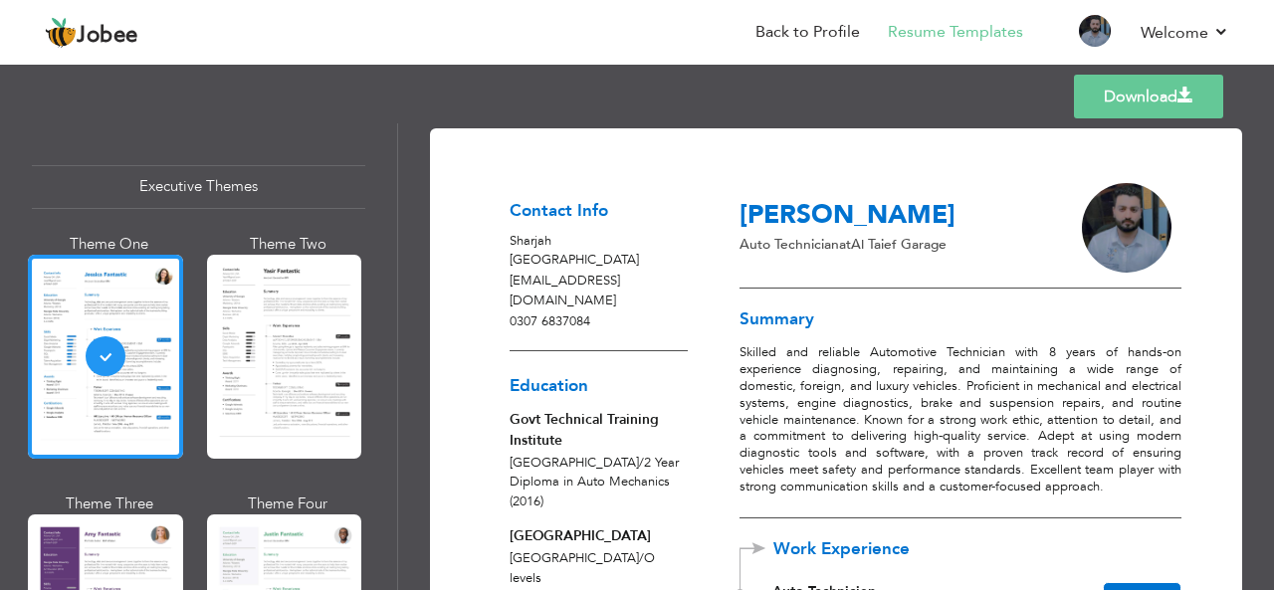
click at [266, 331] on div at bounding box center [284, 357] width 155 height 204
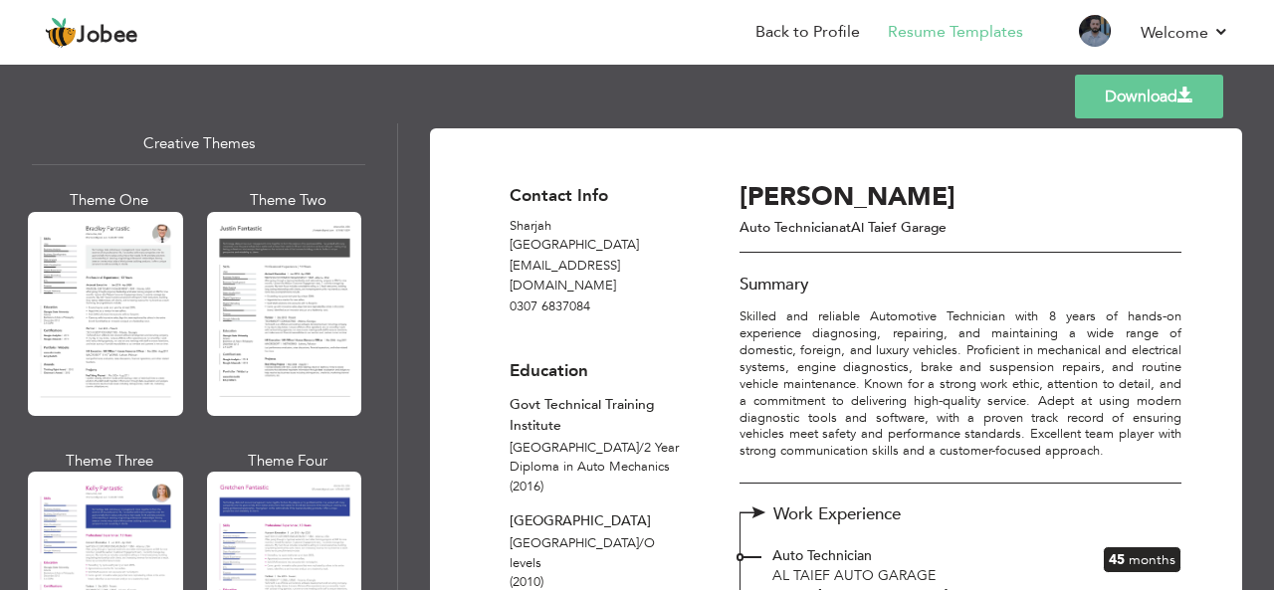
scroll to position [2420, 0]
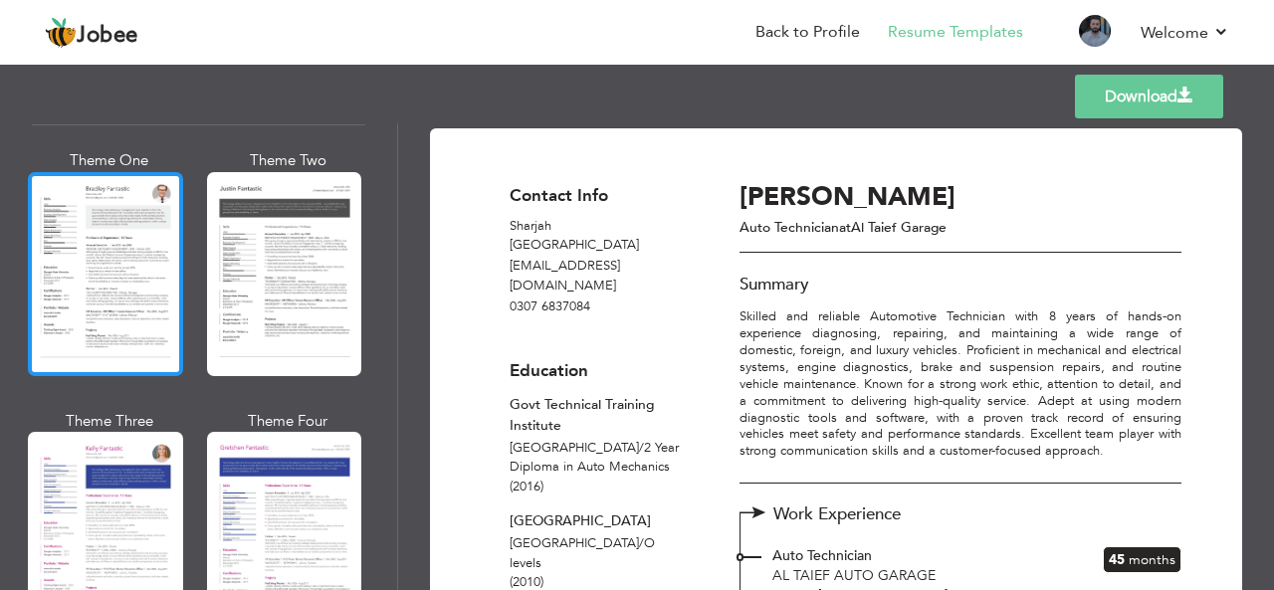
click at [130, 232] on div at bounding box center [105, 274] width 155 height 204
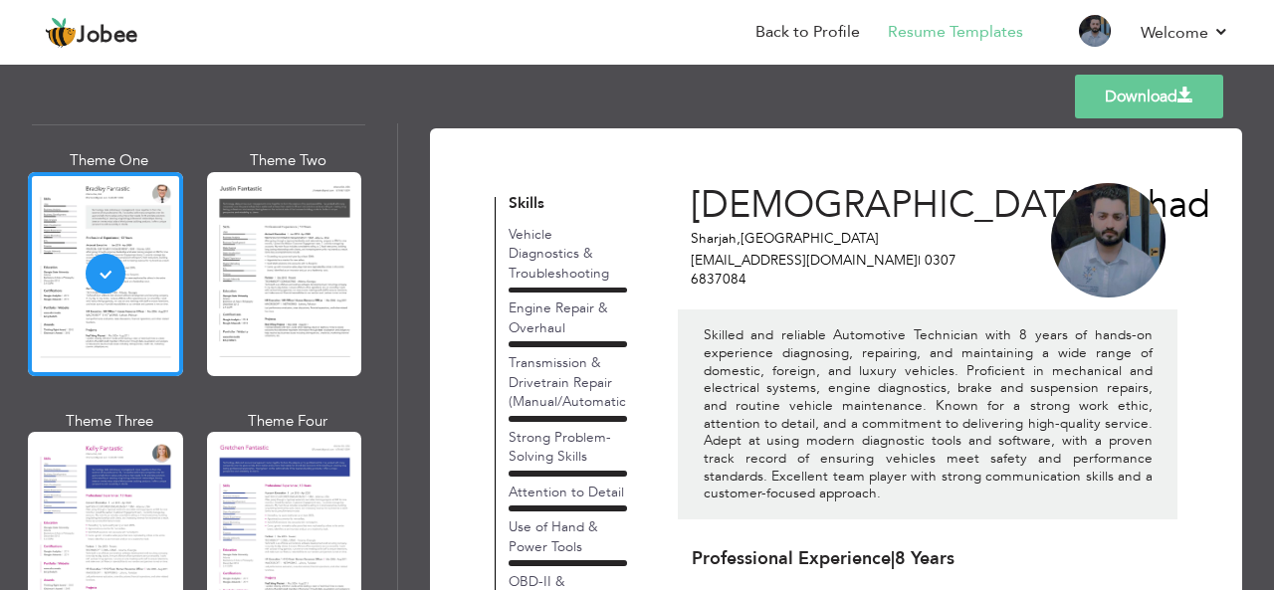
drag, startPoint x: 1273, startPoint y: 242, endPoint x: 798, endPoint y: 287, distance: 476.8
click at [798, 287] on div "[PERSON_NAME] Sharjah , [GEOGRAPHIC_DATA] [EMAIL_ADDRESS][DOMAIN_NAME] | 0307 6…" at bounding box center [928, 344] width 500 height 349
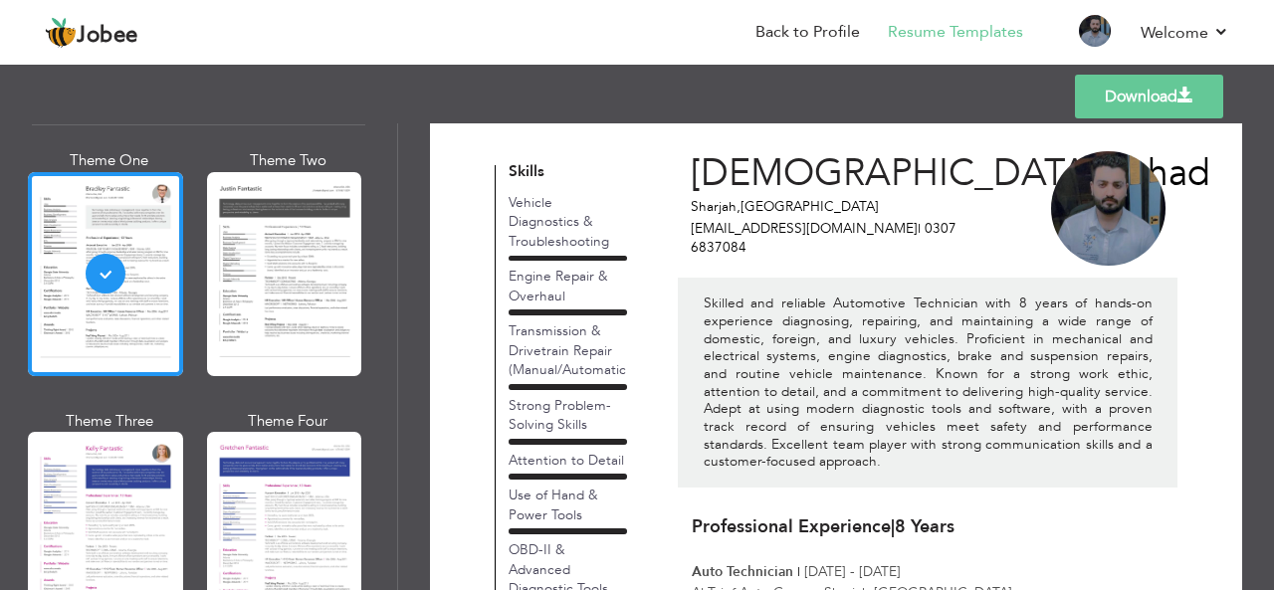
scroll to position [0, 0]
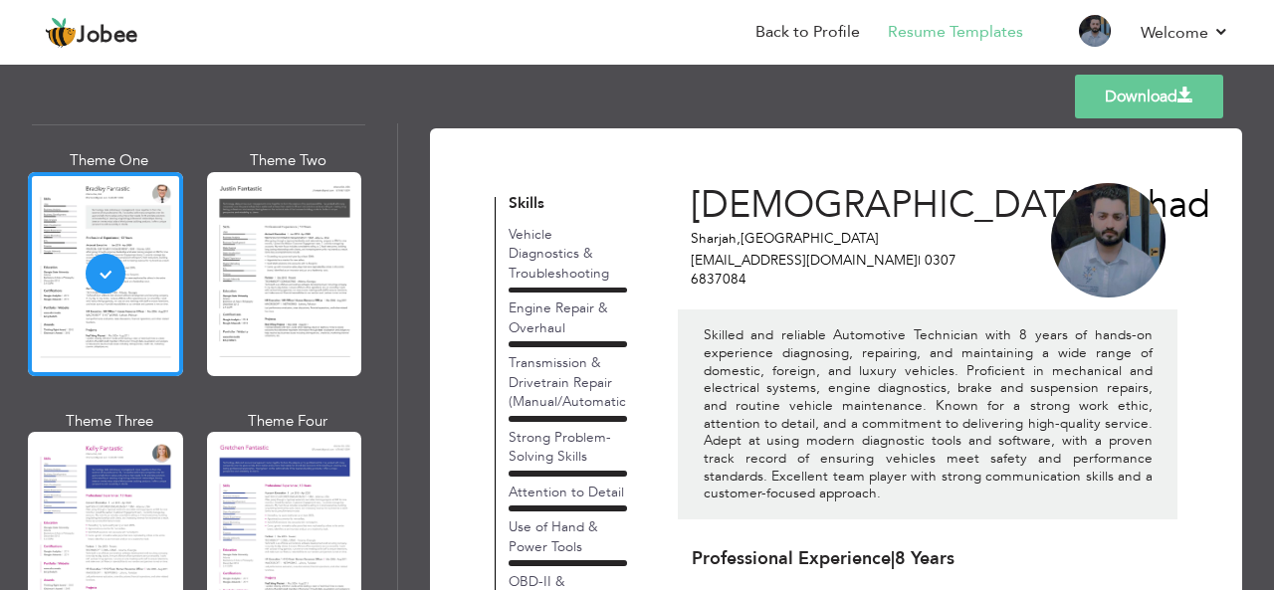
click at [1143, 103] on link "Download" at bounding box center [1149, 97] width 148 height 44
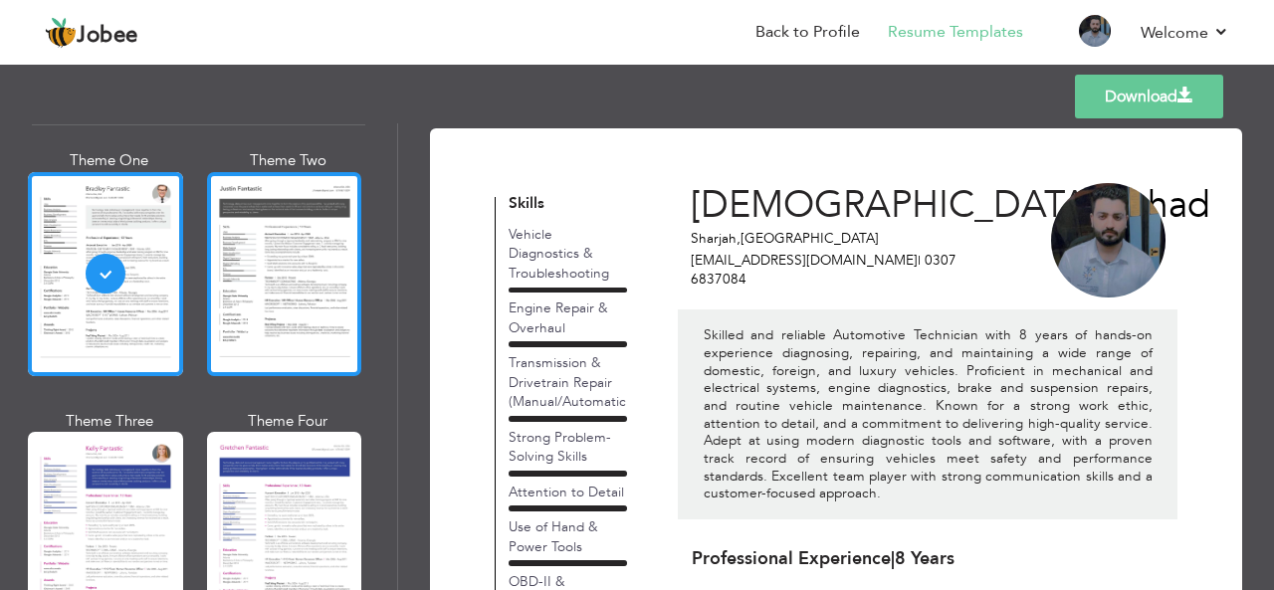
click at [309, 219] on div at bounding box center [284, 274] width 155 height 204
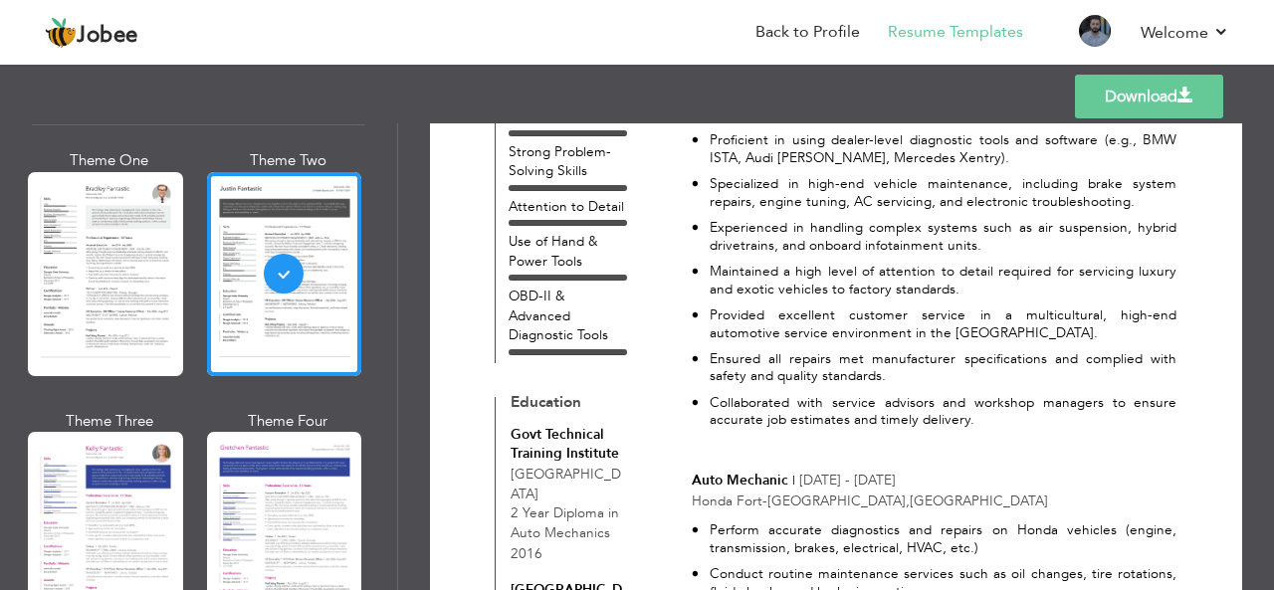
scroll to position [479, 0]
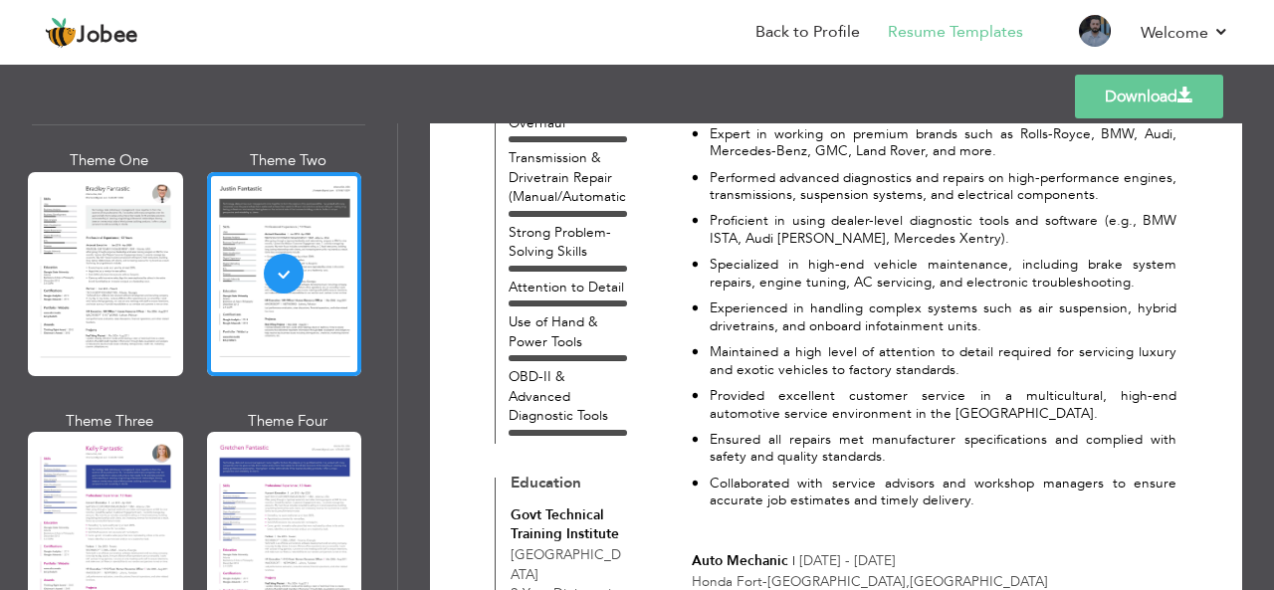
click at [1172, 102] on link "Download" at bounding box center [1149, 97] width 148 height 44
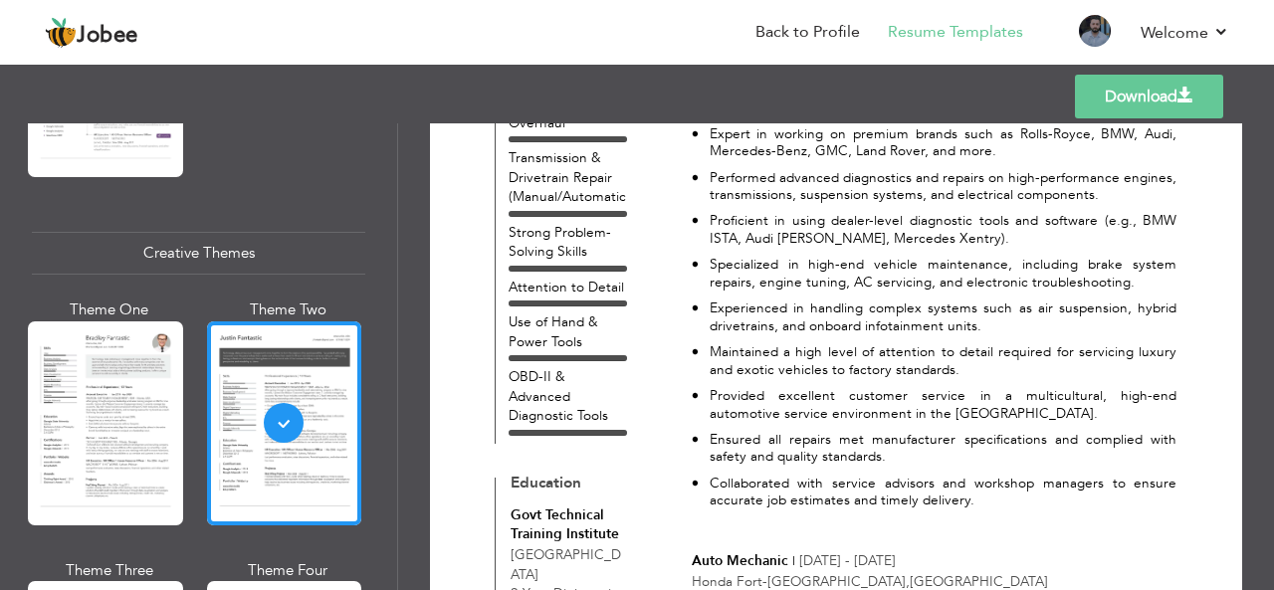
scroll to position [3591, 0]
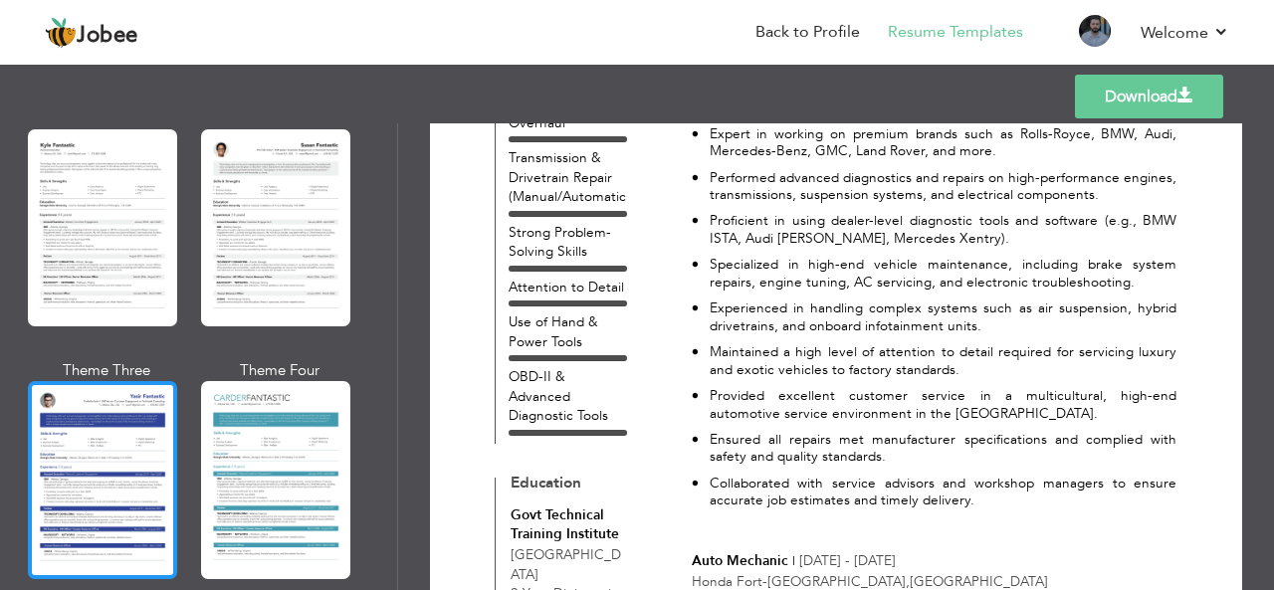
click at [157, 471] on div at bounding box center [102, 479] width 149 height 197
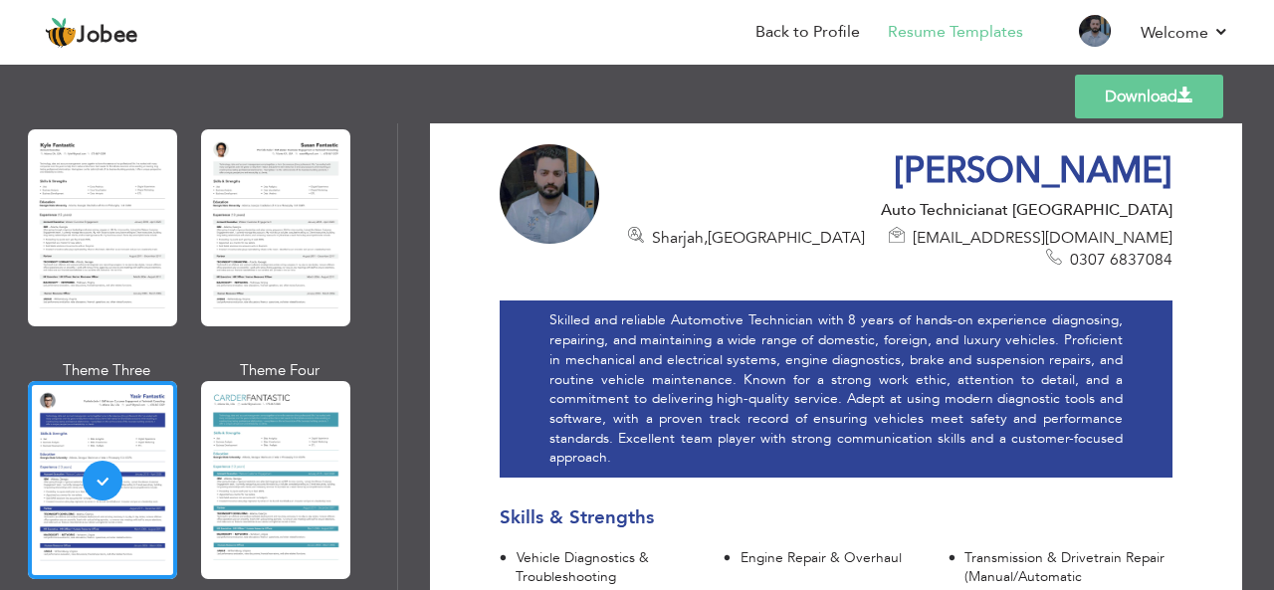
scroll to position [0, 0]
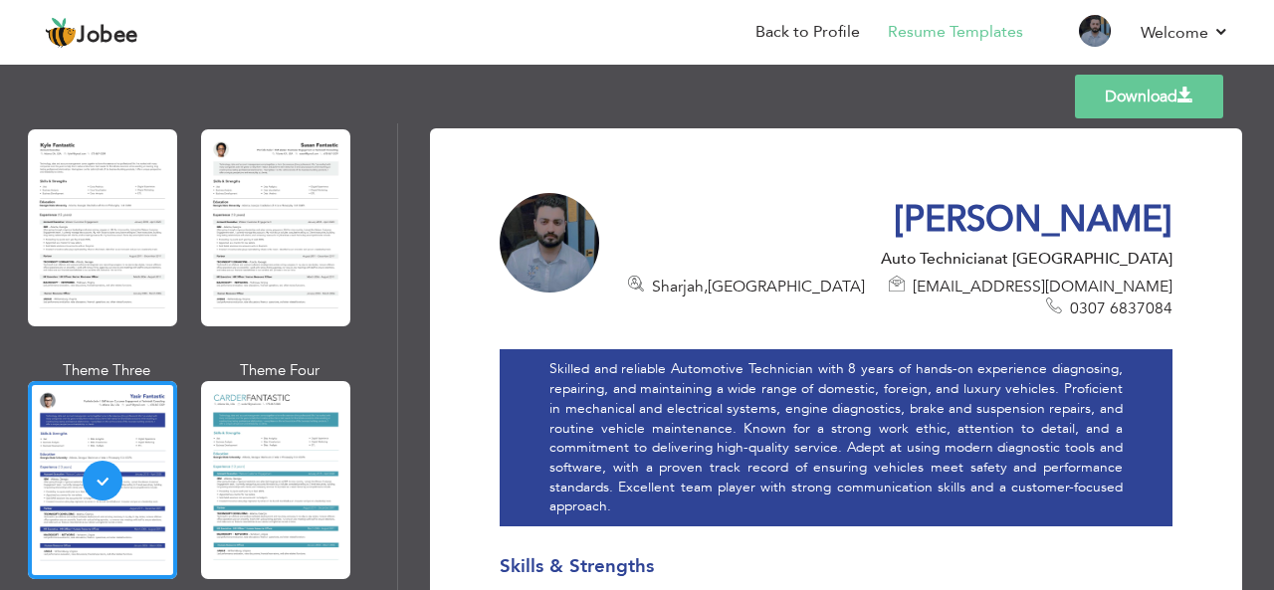
click at [1194, 97] on link "Download" at bounding box center [1149, 97] width 148 height 44
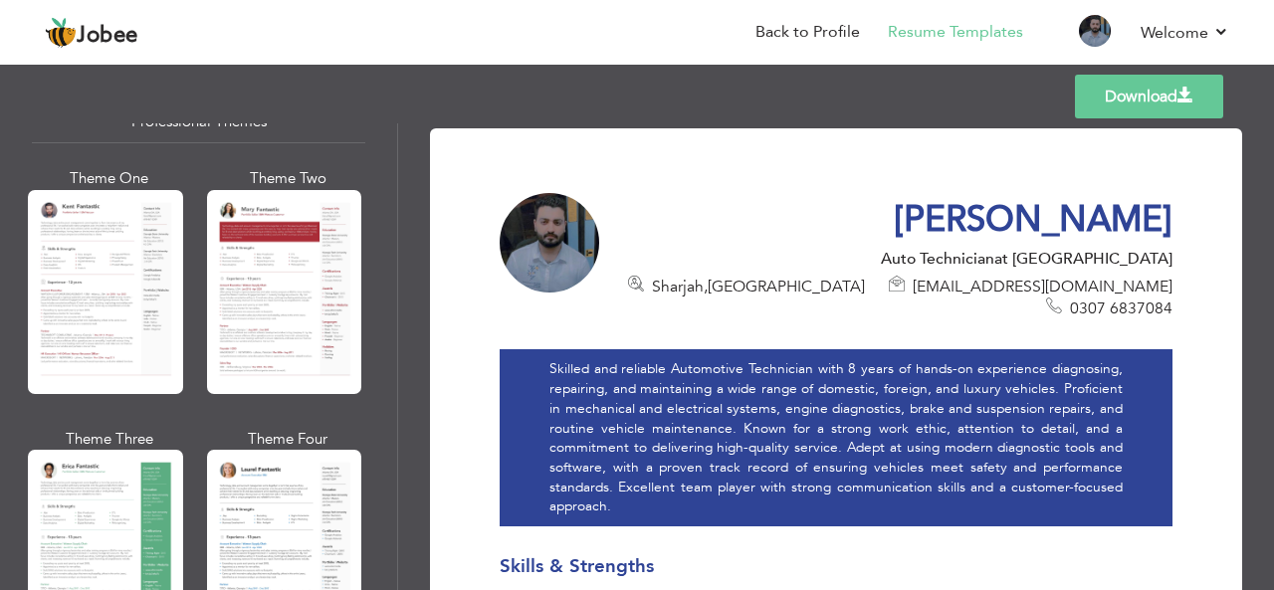
scroll to position [69, 0]
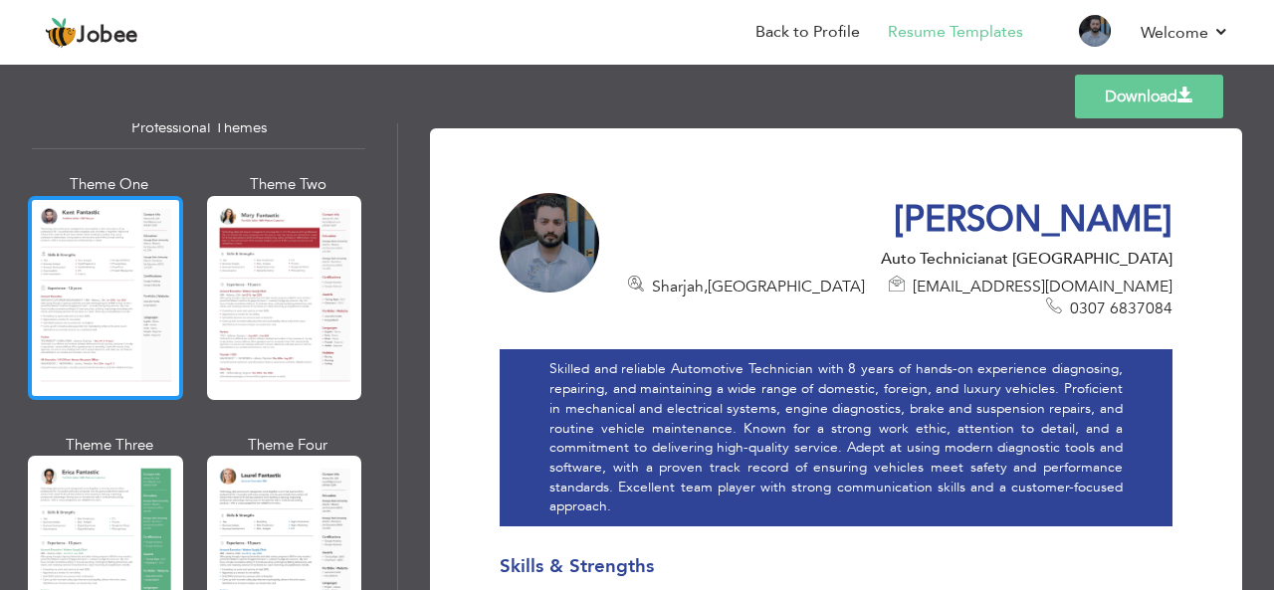
click at [144, 266] on div at bounding box center [105, 298] width 155 height 204
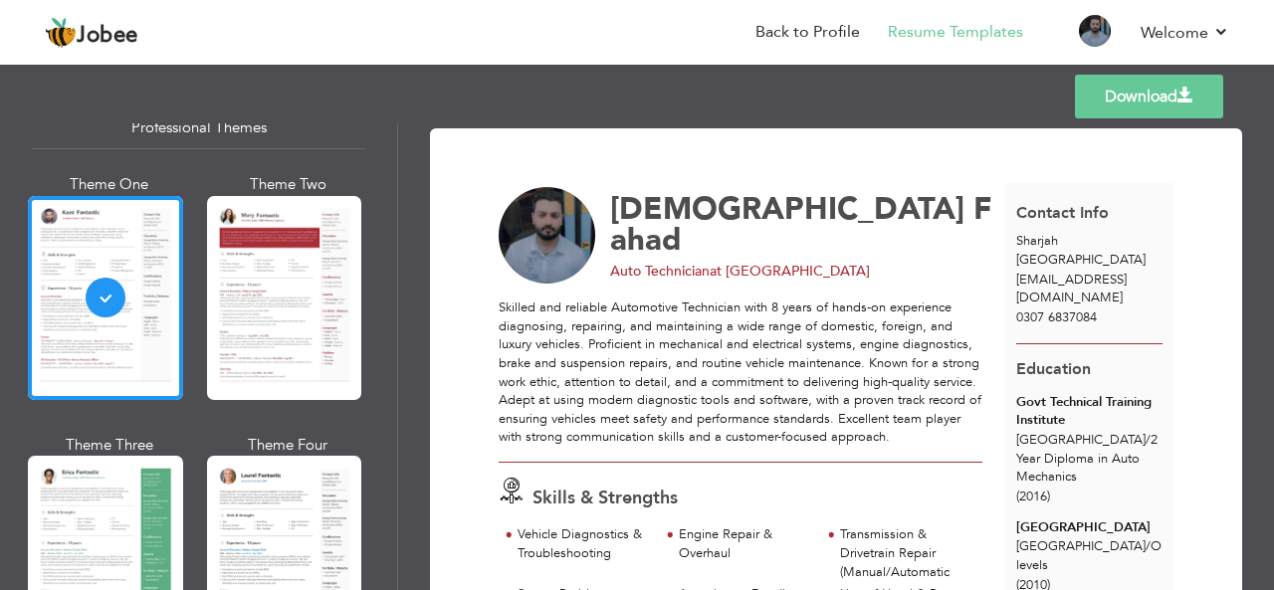
click at [1188, 106] on link "Download" at bounding box center [1149, 97] width 148 height 44
